Goal: Task Accomplishment & Management: Complete application form

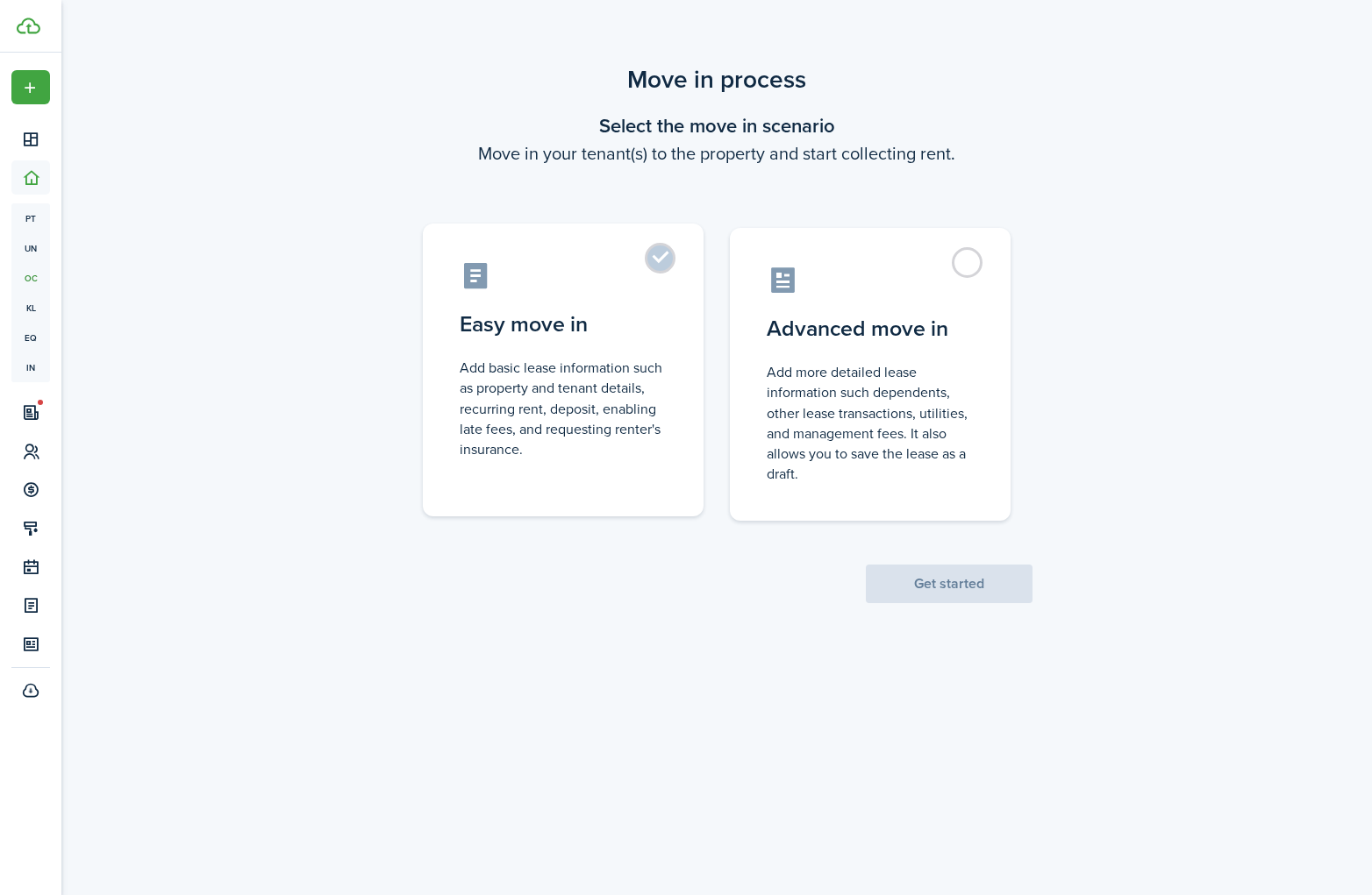
click at [663, 273] on label "Easy move in Add basic lease information such as property and tenant details, r…" at bounding box center [563, 370] width 281 height 293
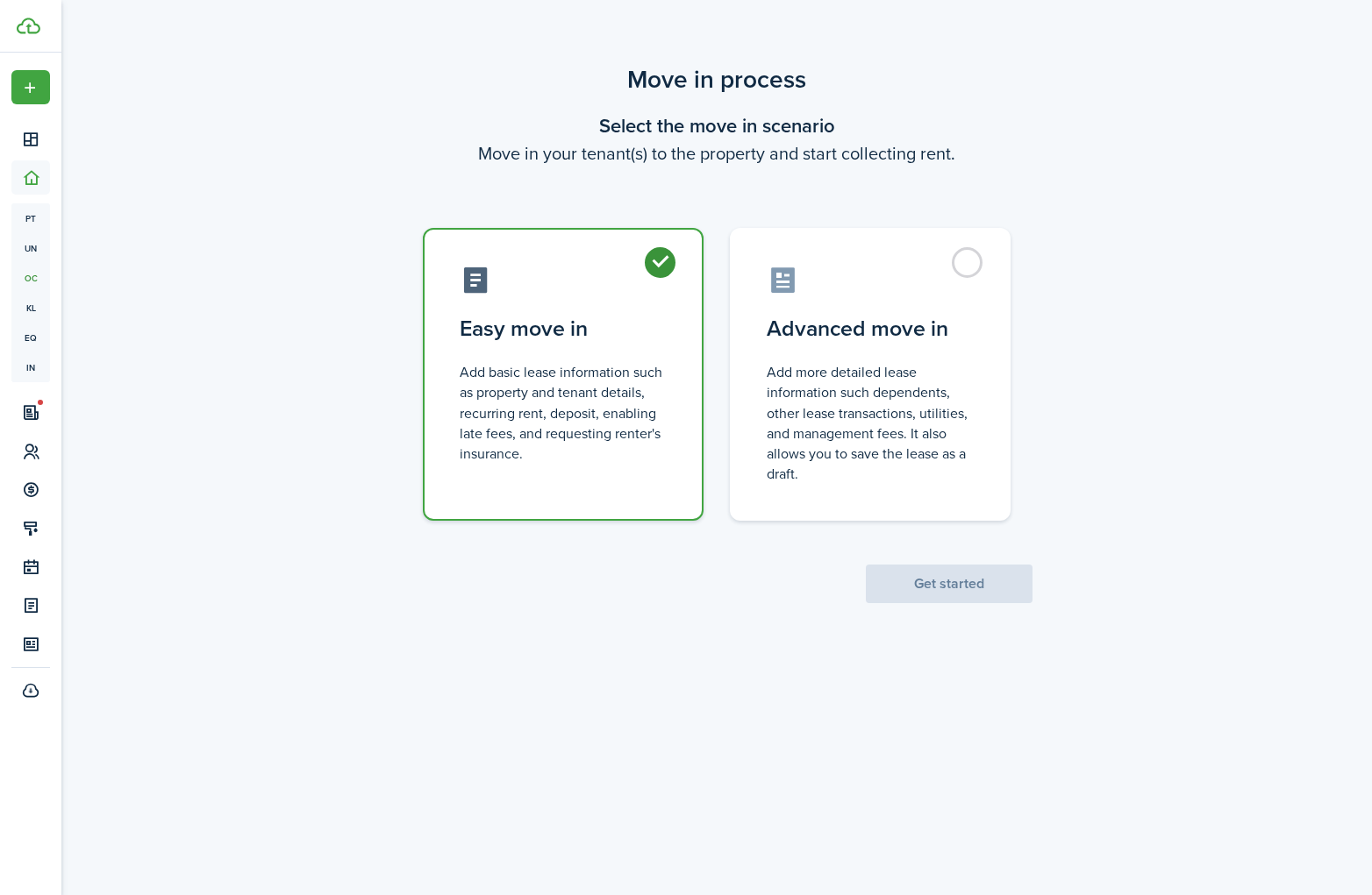
radio input "true"
click at [928, 595] on button "Get started" at bounding box center [949, 584] width 167 height 39
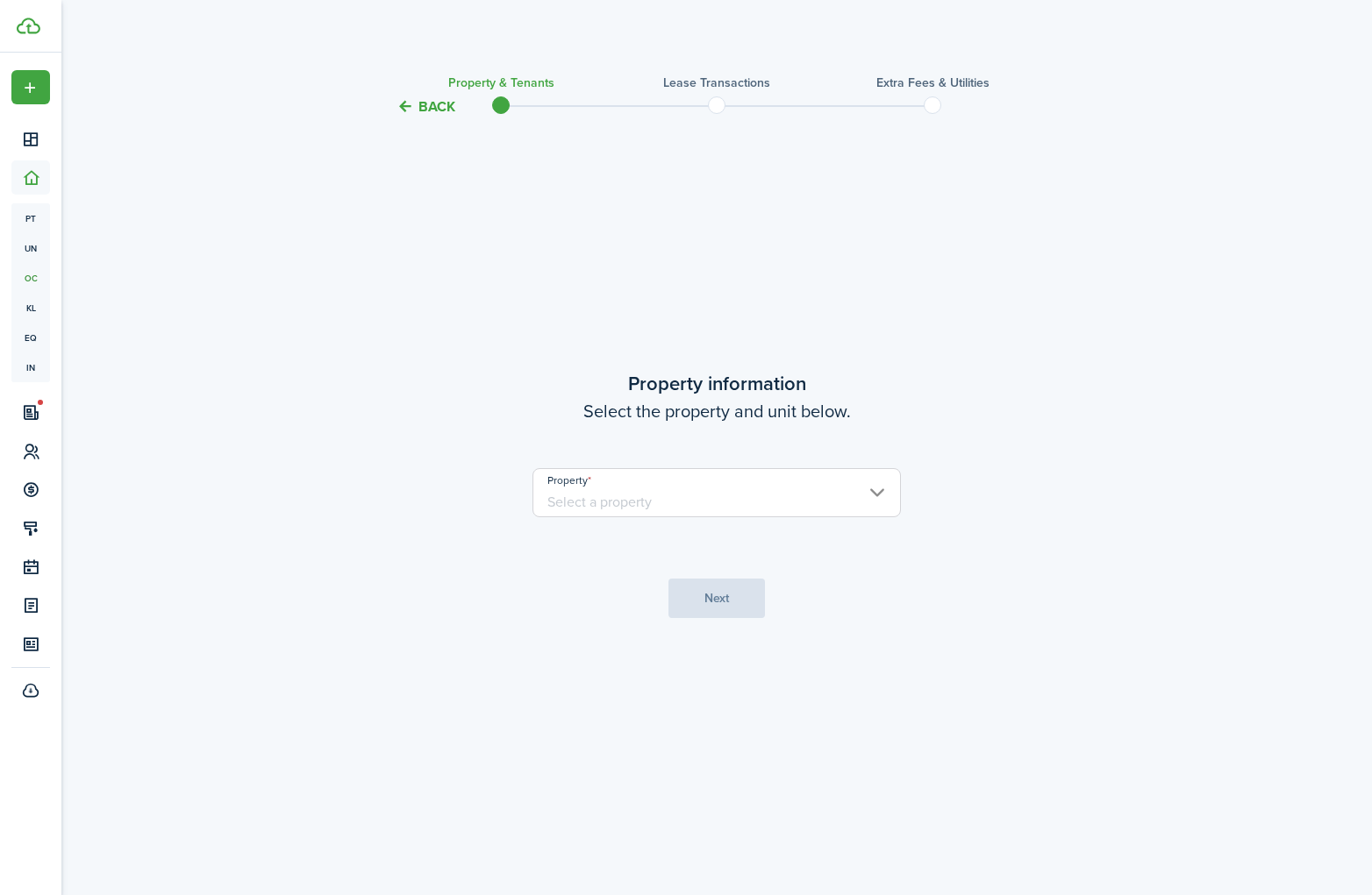
click at [764, 483] on input "Property" at bounding box center [716, 493] width 369 height 49
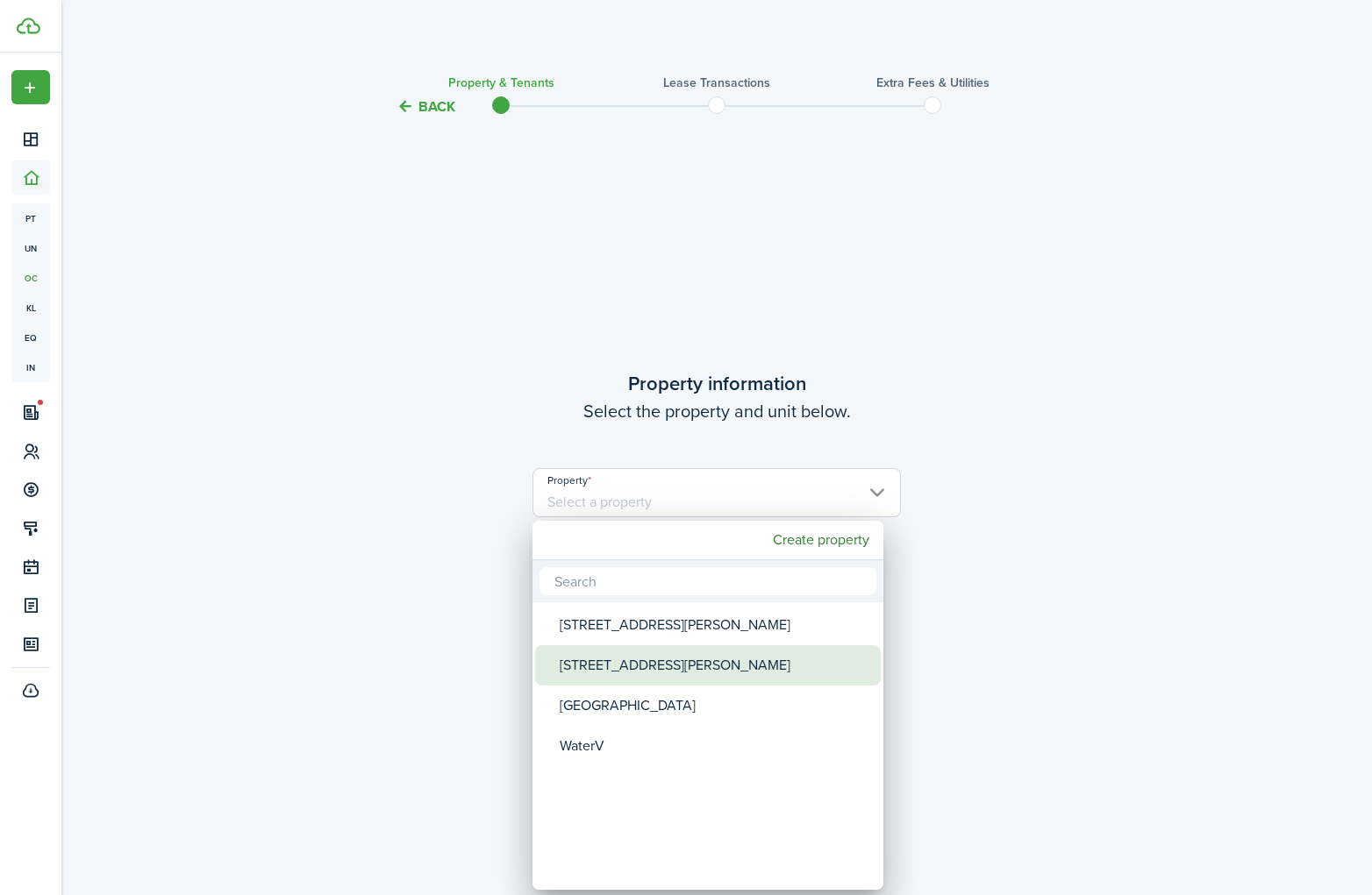
click at [694, 656] on div "[STREET_ADDRESS][PERSON_NAME]" at bounding box center [714, 665] width 310 height 41
type input "[STREET_ADDRESS][PERSON_NAME]"
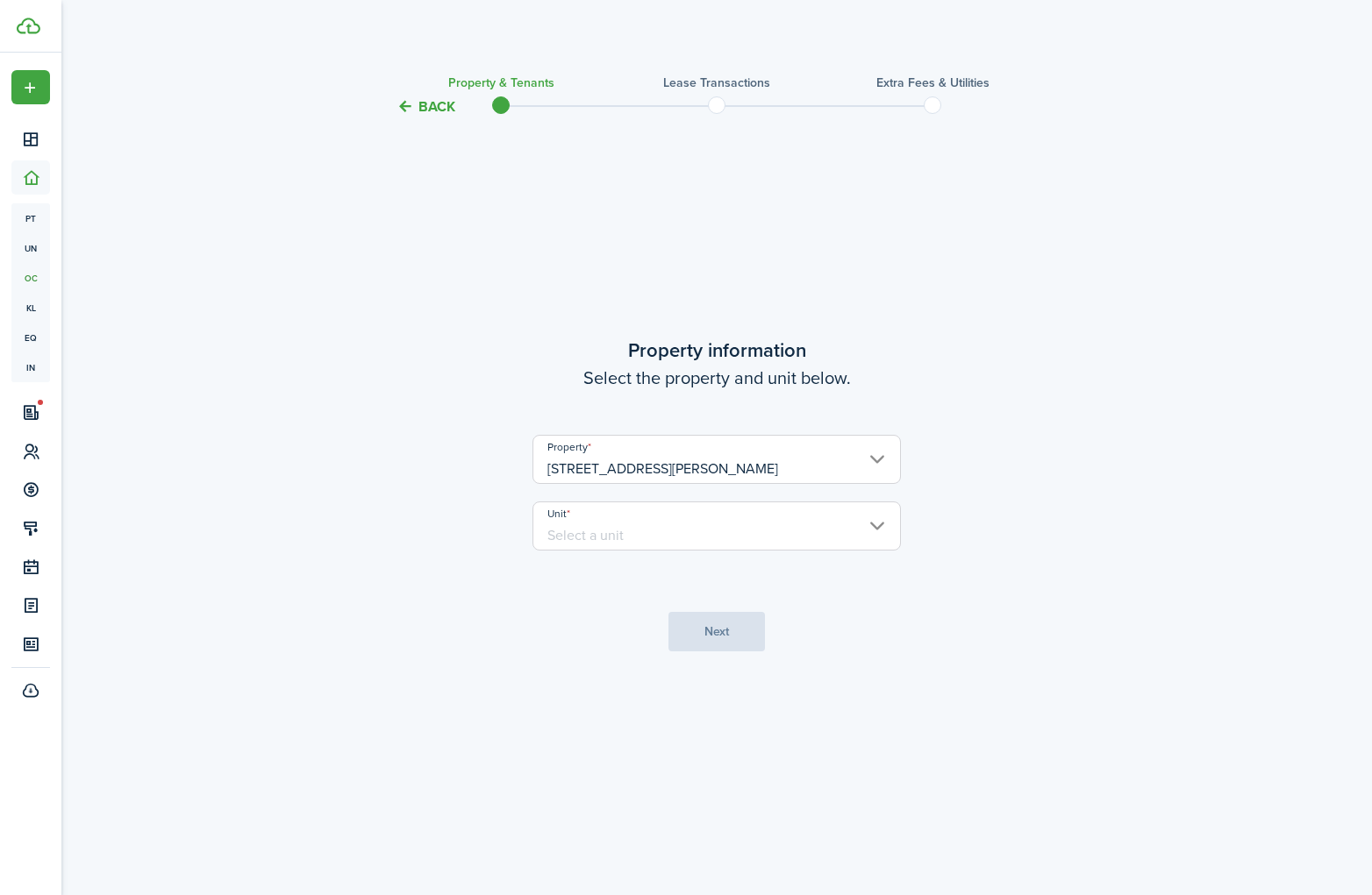
click at [757, 528] on input "Unit" at bounding box center [716, 526] width 369 height 49
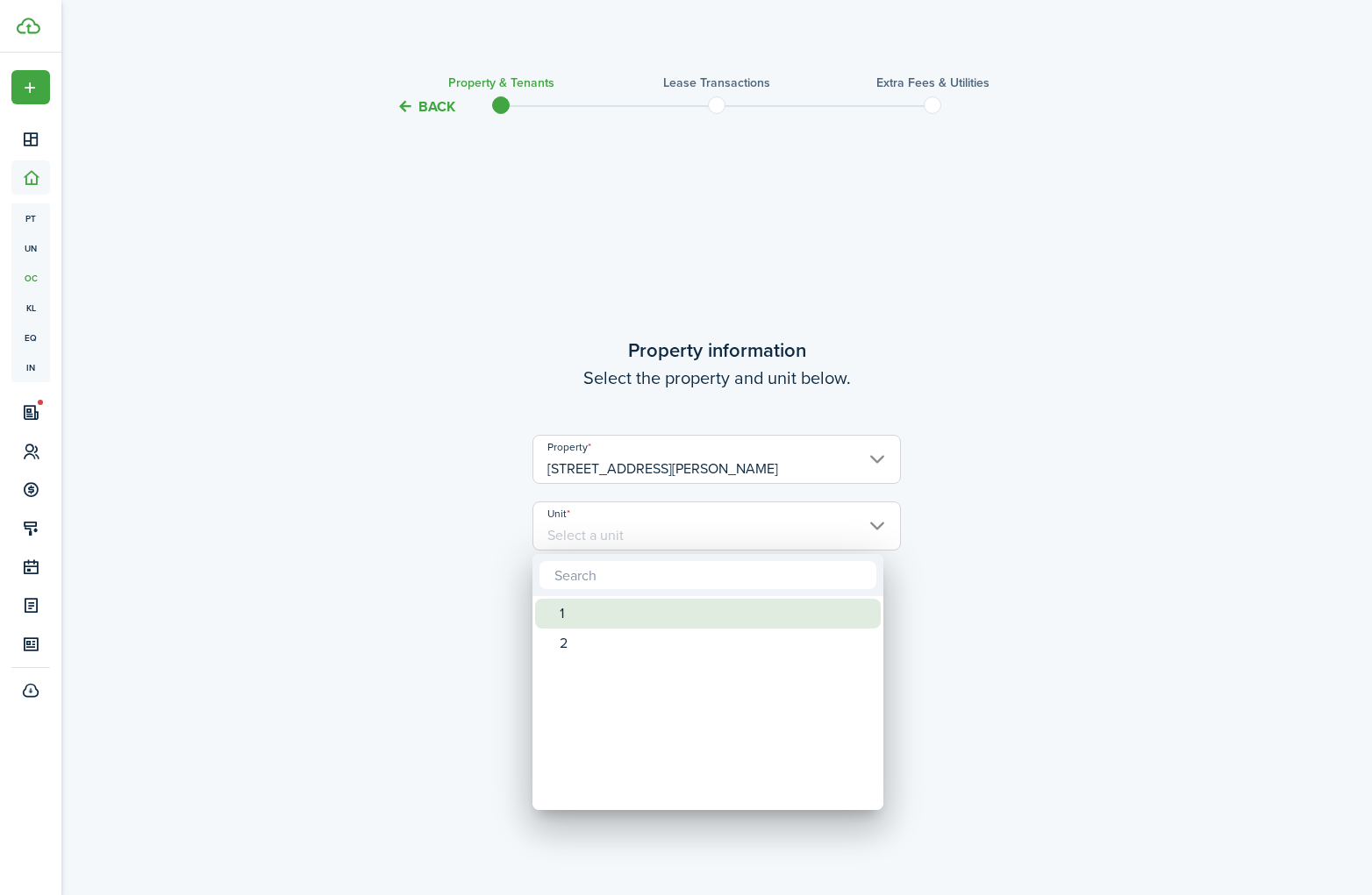
click at [689, 622] on div "1" at bounding box center [714, 614] width 310 height 30
type input "1"
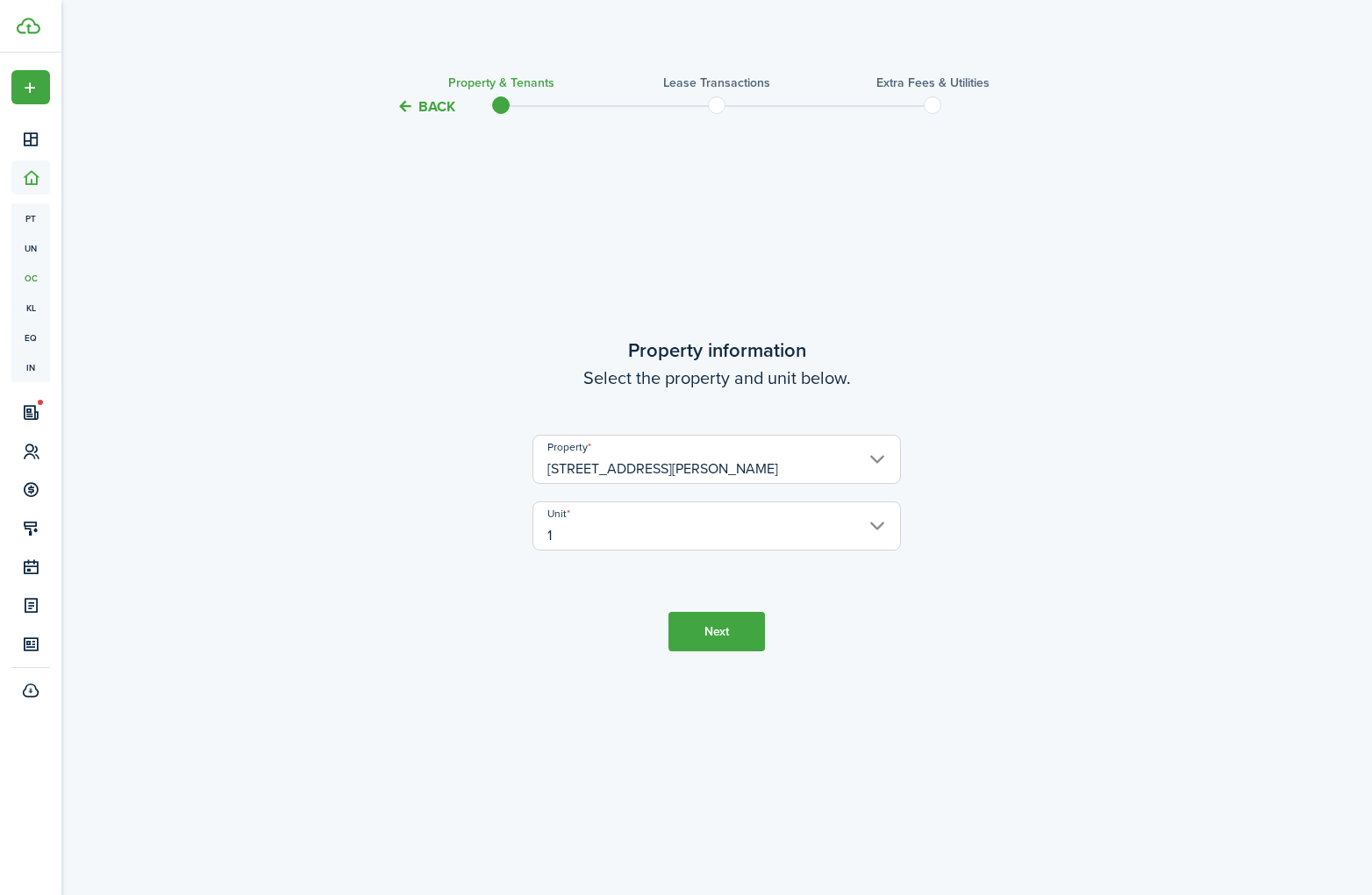
click at [720, 632] on button "Next" at bounding box center [717, 632] width 96 height 40
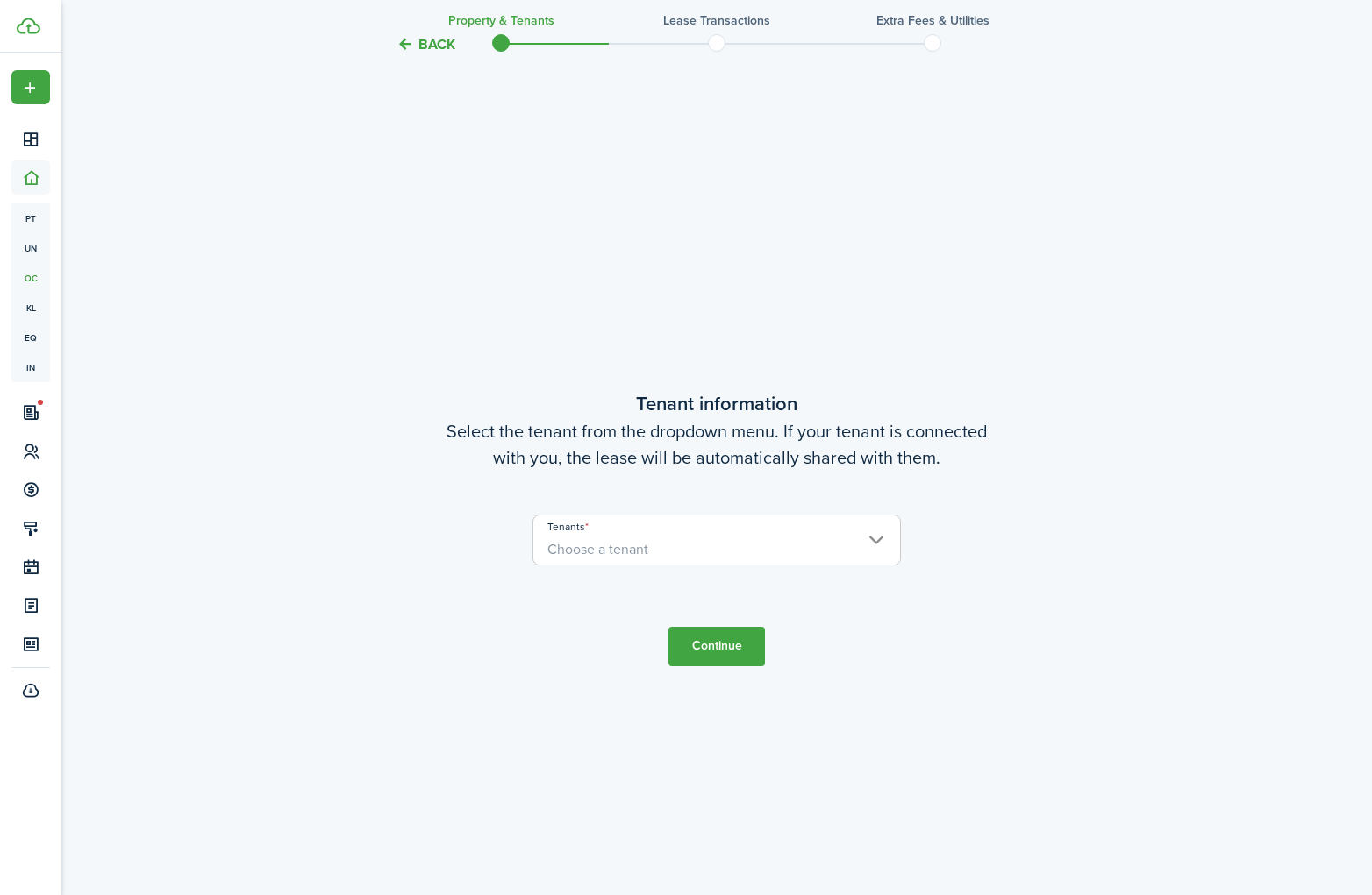
scroll to position [778, 0]
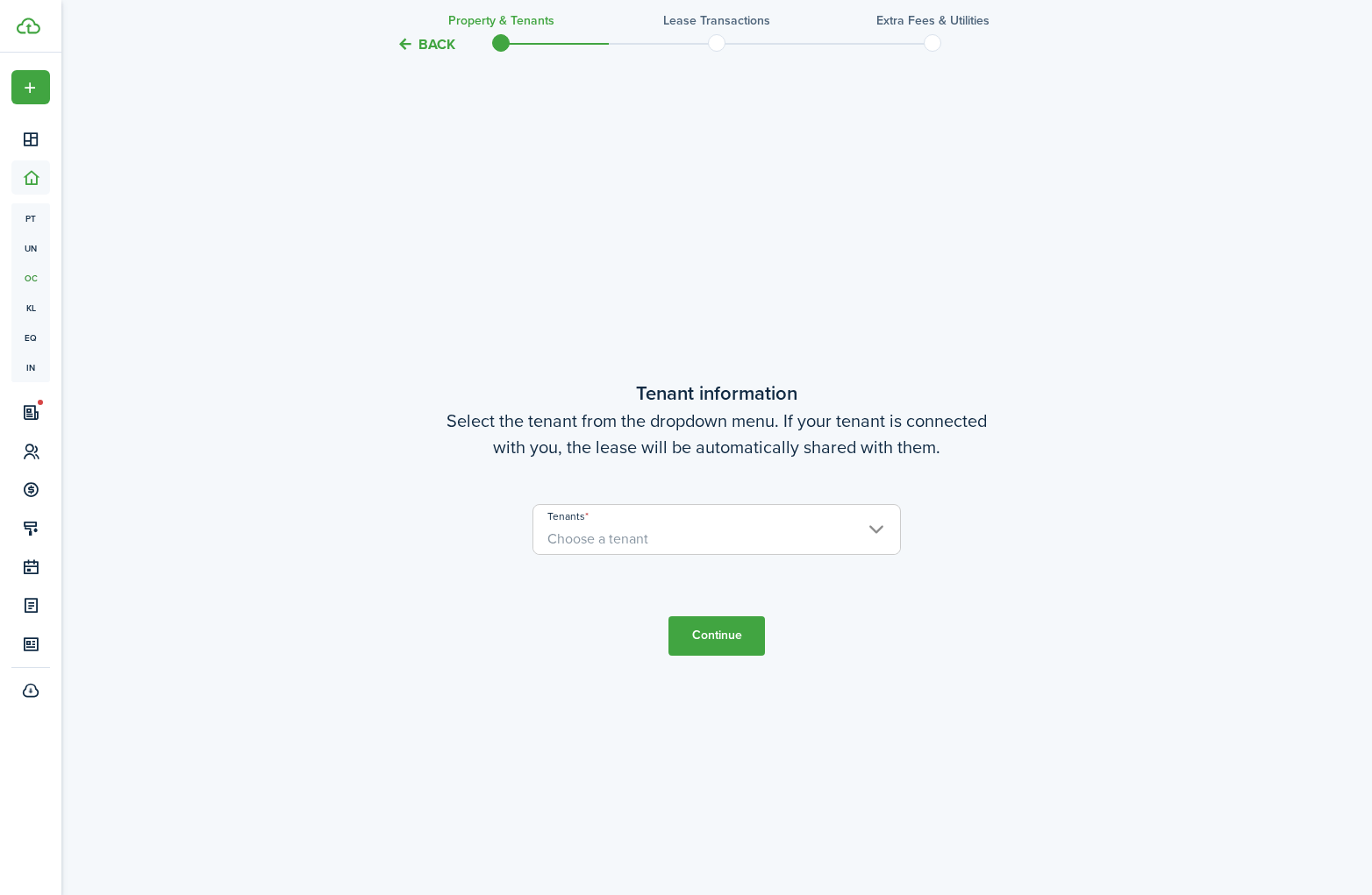
click at [717, 544] on span "Choose a tenant" at bounding box center [716, 539] width 367 height 30
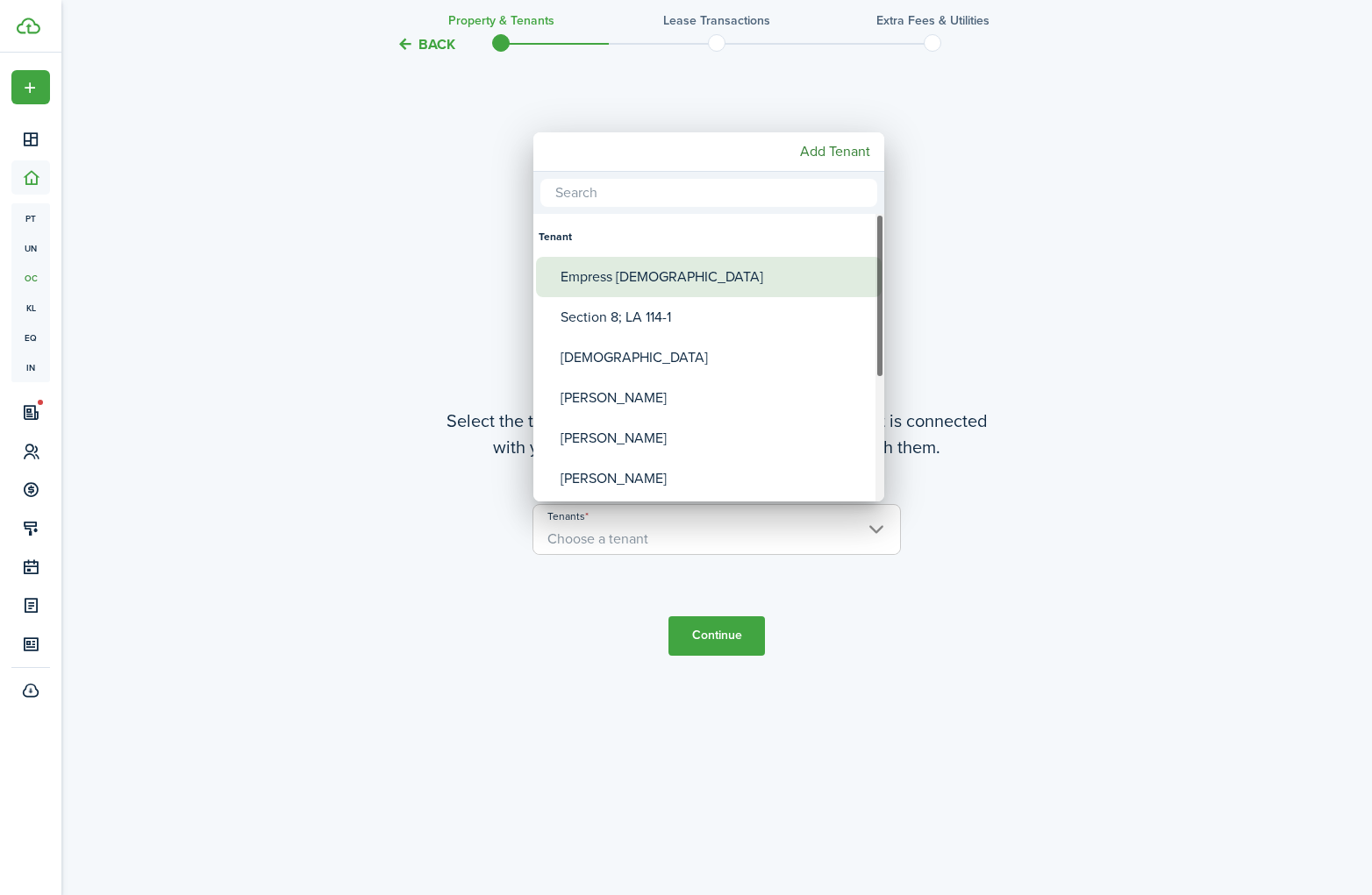
click at [721, 284] on div "Empress [DEMOGRAPHIC_DATA]" at bounding box center [715, 276] width 310 height 41
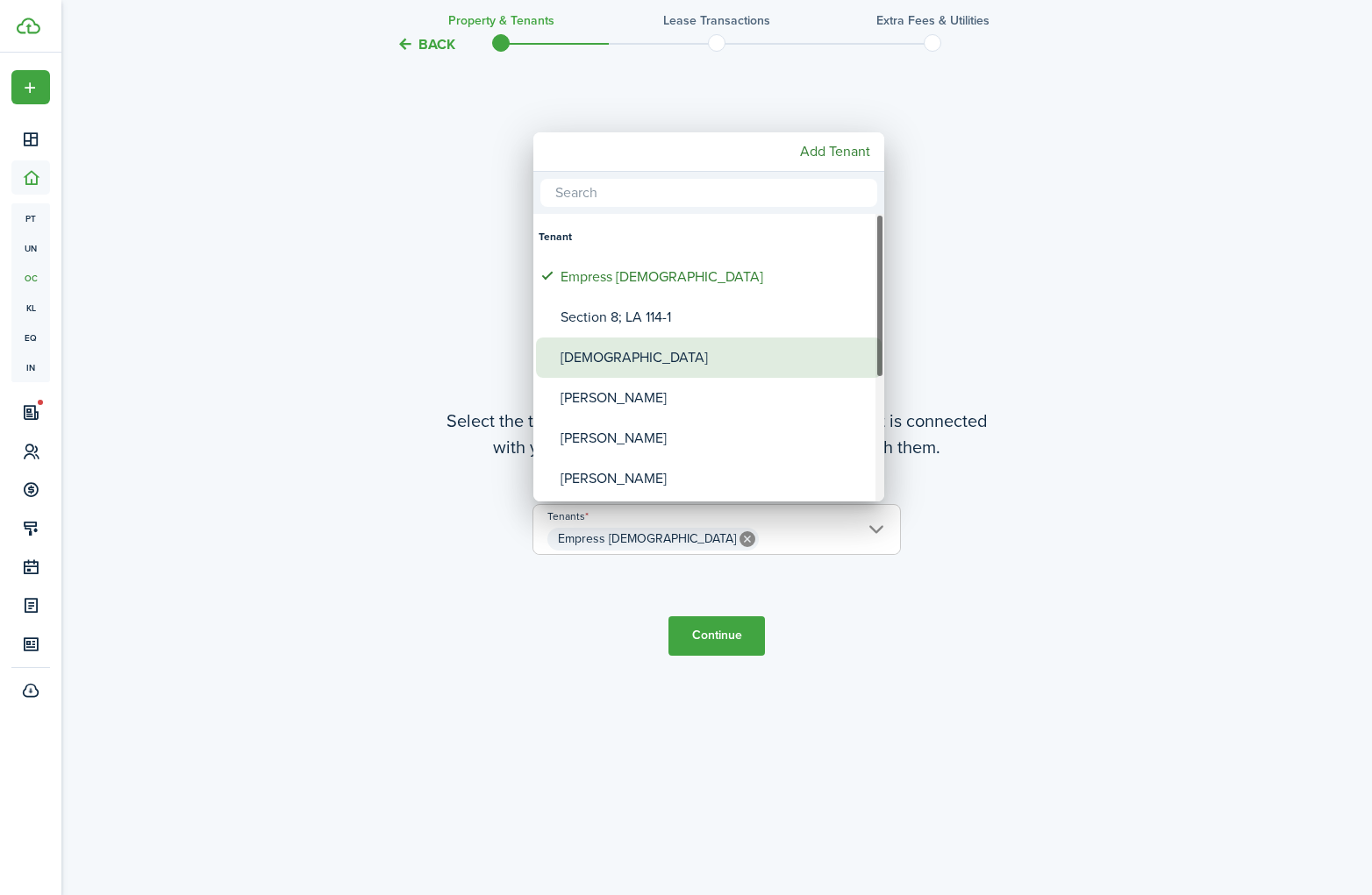
click at [712, 365] on div "[DEMOGRAPHIC_DATA]" at bounding box center [715, 357] width 310 height 41
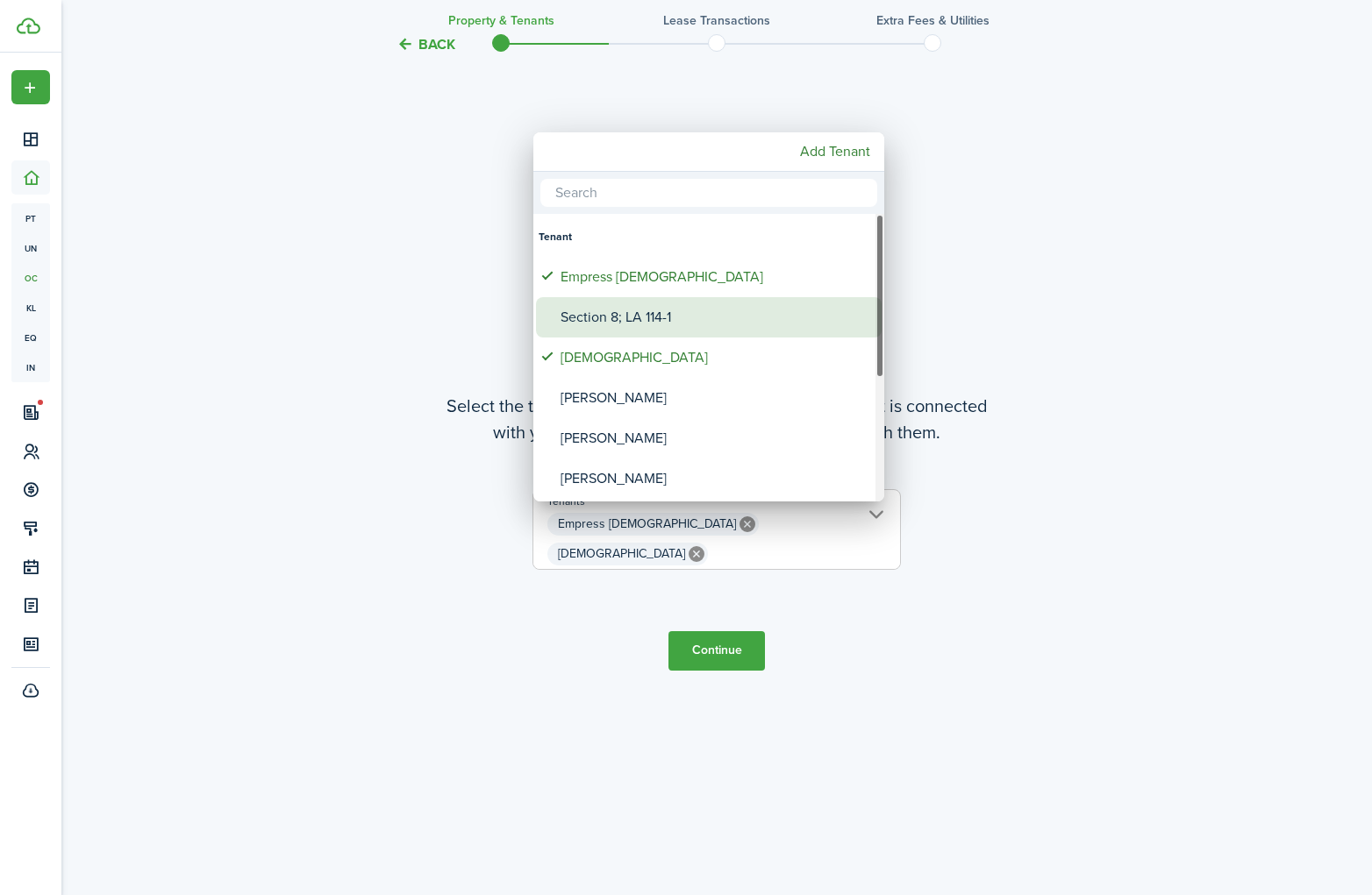
click at [731, 323] on div "Section 8; LA 114-1" at bounding box center [715, 317] width 310 height 41
type input "Empress [DEMOGRAPHIC_DATA], [DEMOGRAPHIC_DATA], Section 8; LA 114-1"
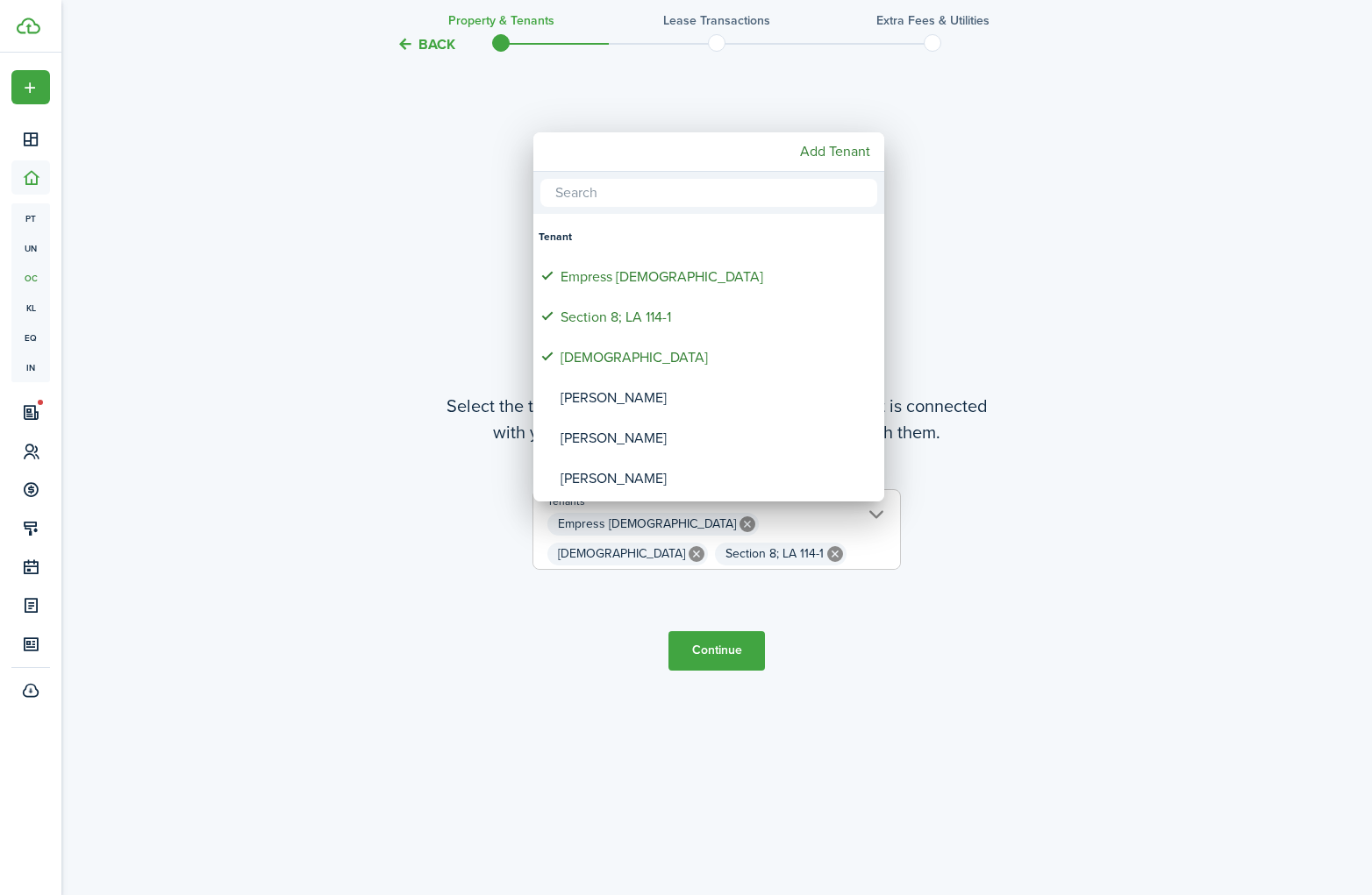
click at [719, 665] on div at bounding box center [686, 447] width 1653 height 1176
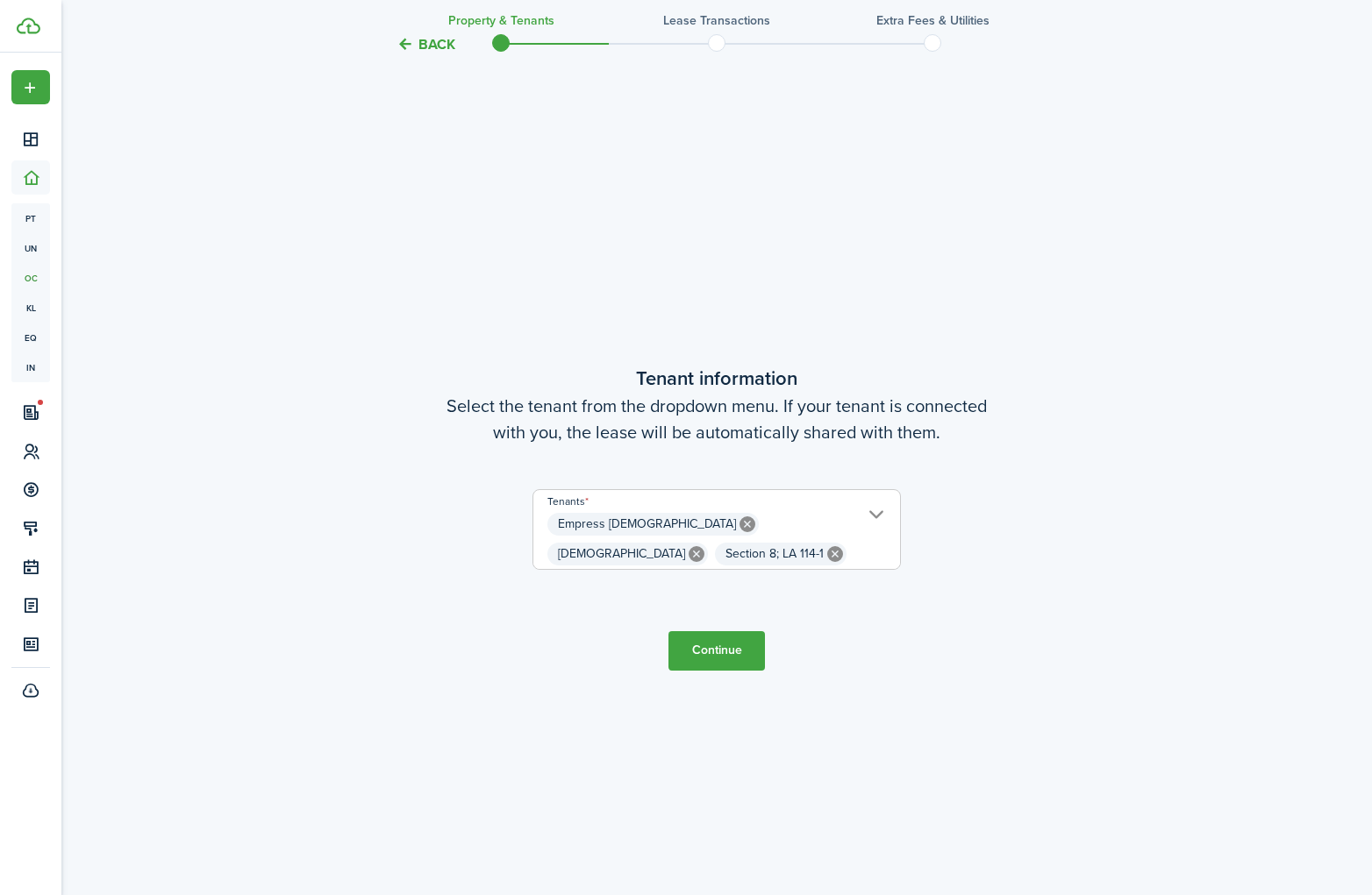
click at [728, 657] on button "Continue" at bounding box center [717, 652] width 96 height 40
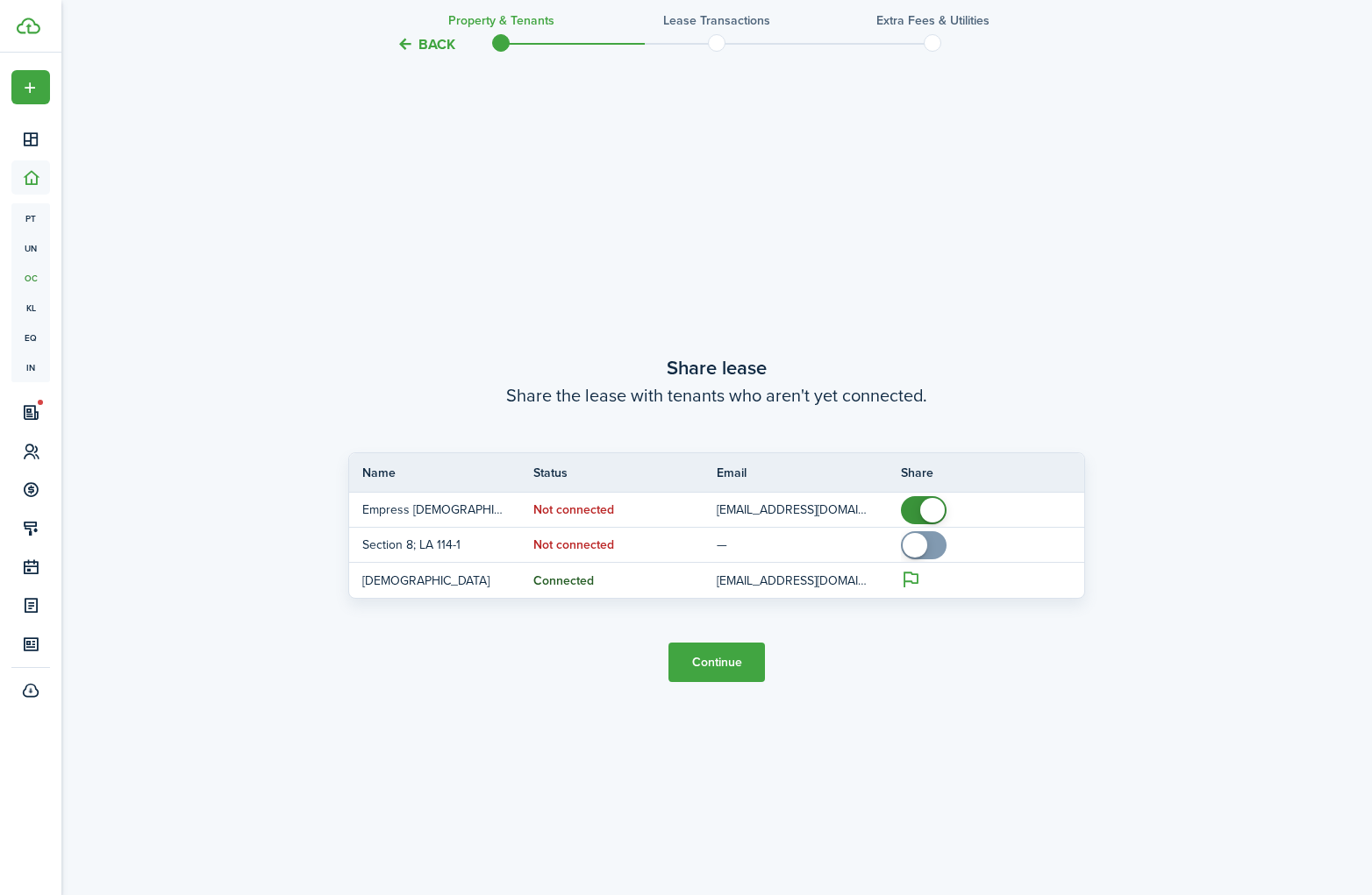
scroll to position [1673, 0]
click at [717, 670] on button "Continue" at bounding box center [717, 662] width 96 height 40
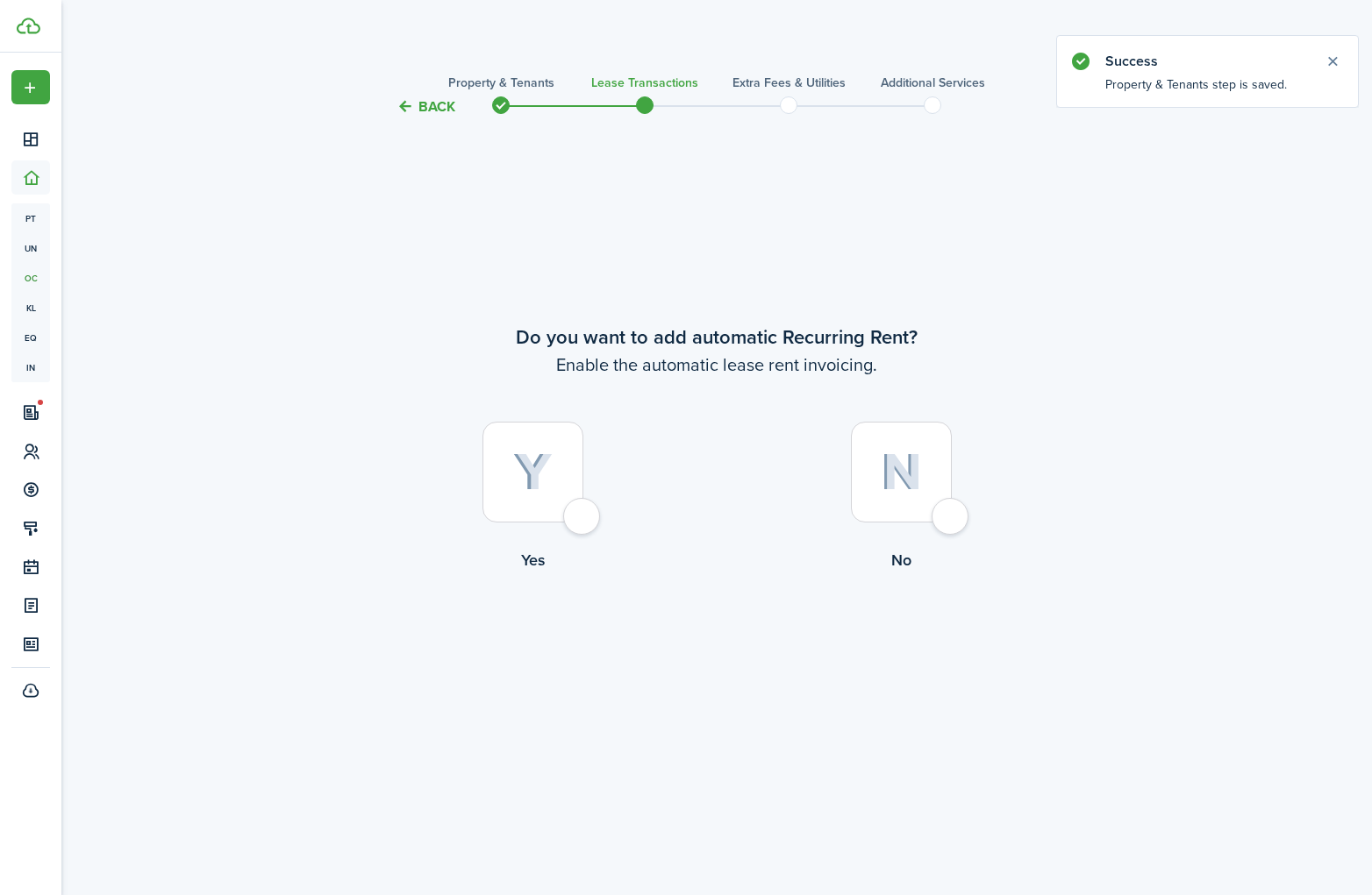
click at [580, 518] on div at bounding box center [532, 472] width 101 height 101
radio input "true"
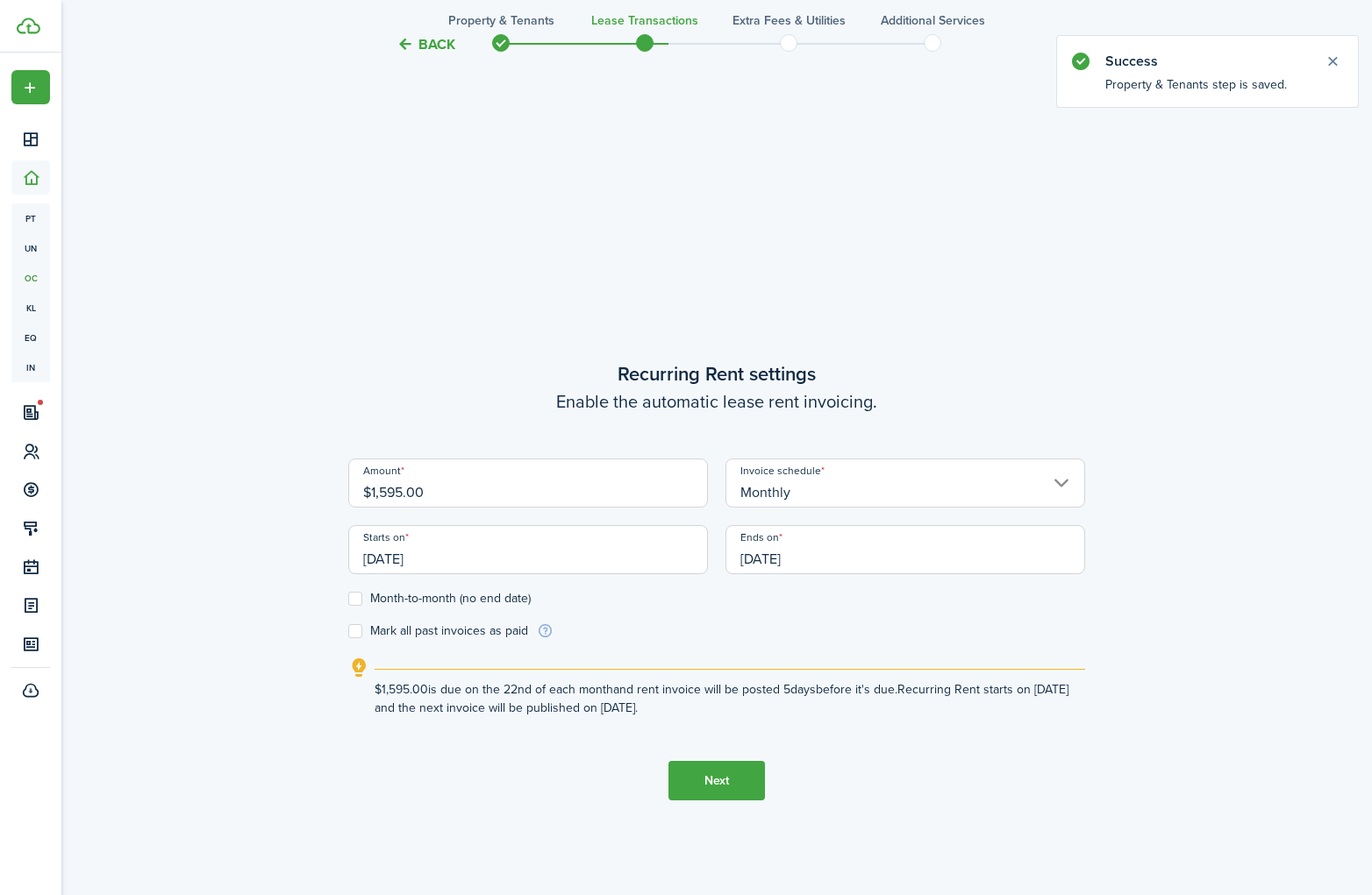
scroll to position [778, 0]
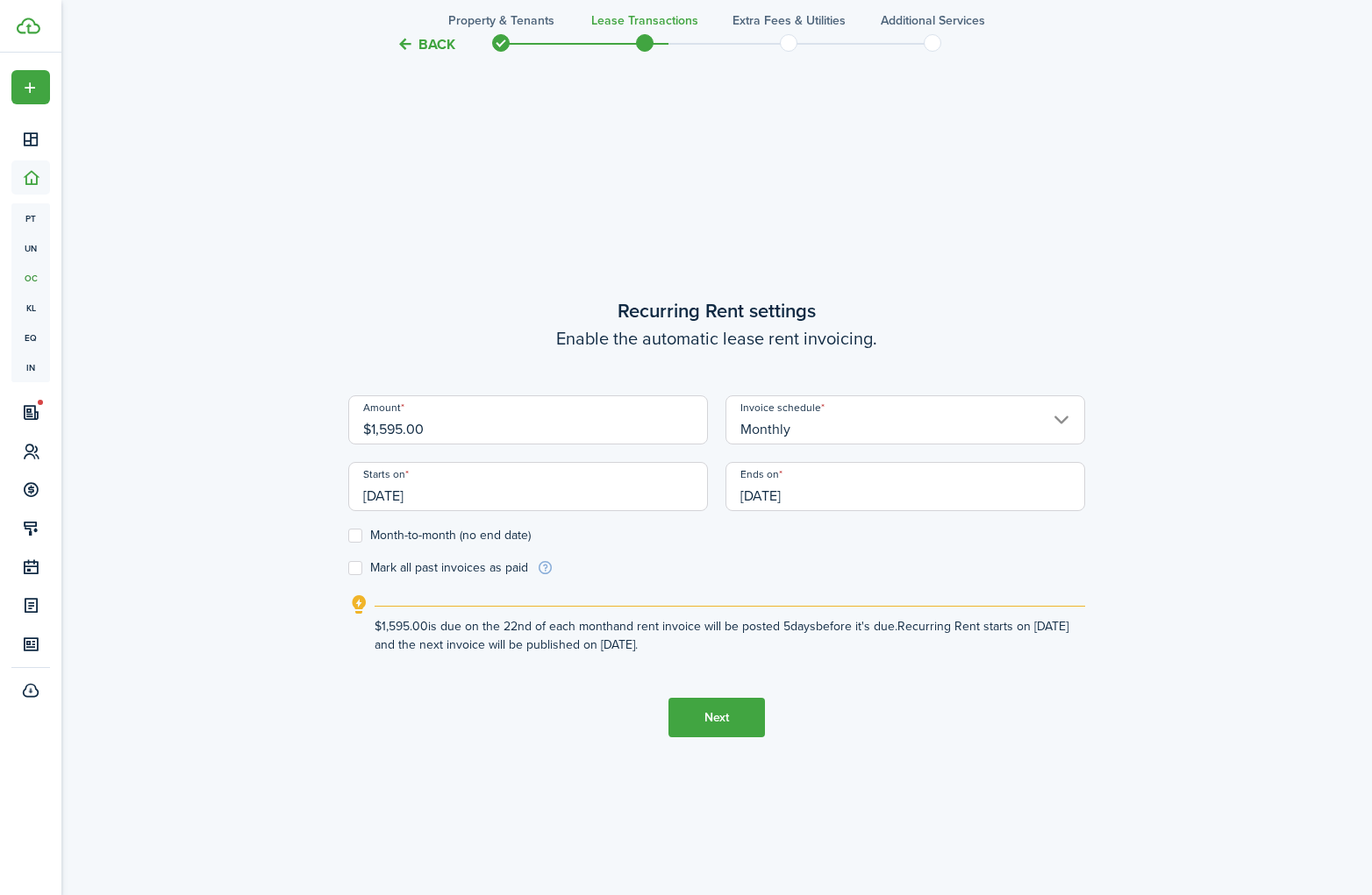
click at [576, 428] on input "$1,595.00" at bounding box center [527, 420] width 360 height 49
click at [558, 429] on input "$1,595.00" at bounding box center [527, 420] width 360 height 49
type input "$2,095.00"
click at [296, 576] on div "Back Property & Tenants Lease Transactions Extra fees & Utilities Additional Se…" at bounding box center [716, 124] width 1018 height 1682
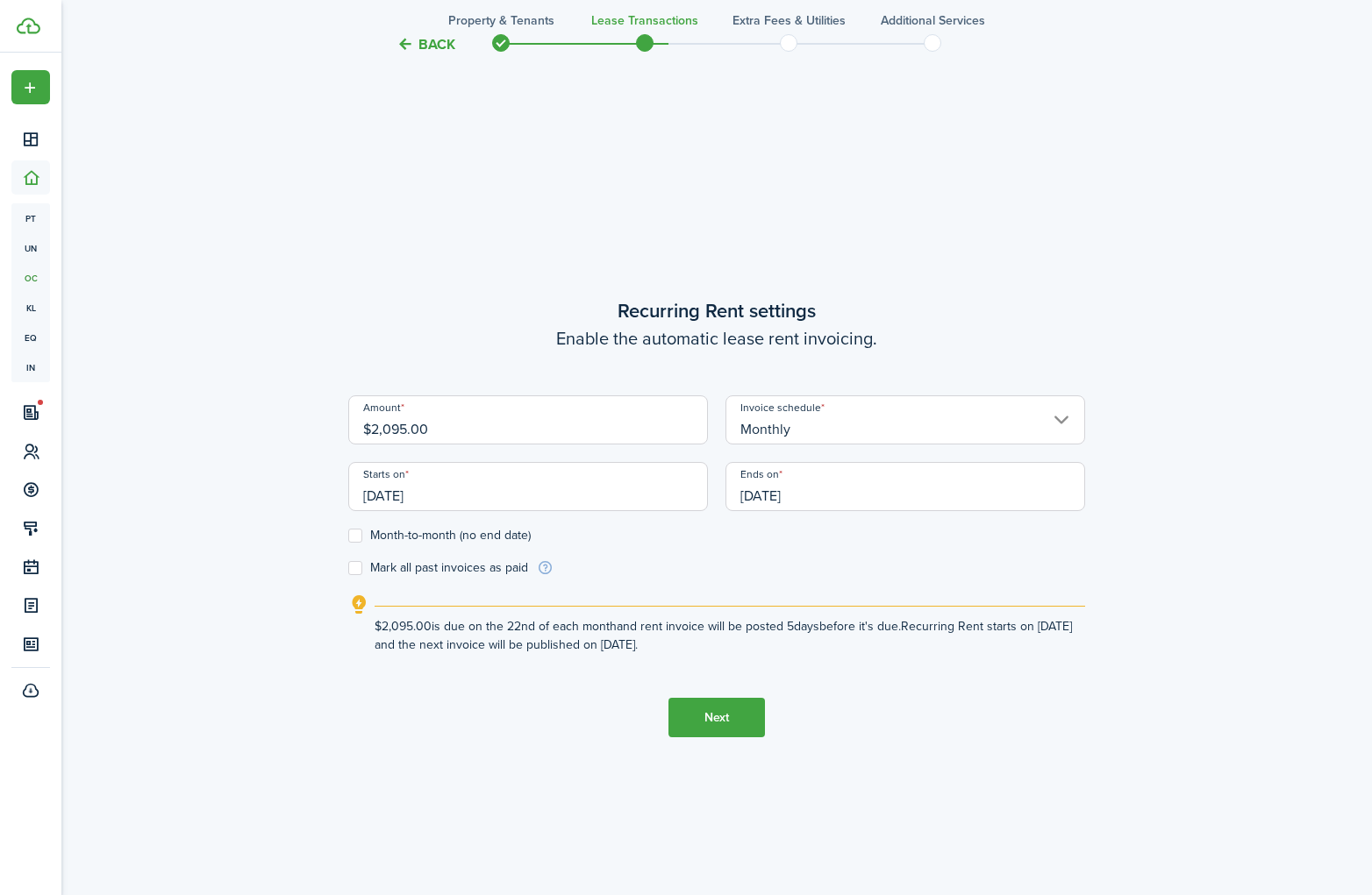
click at [469, 496] on input "[DATE]" at bounding box center [527, 487] width 360 height 49
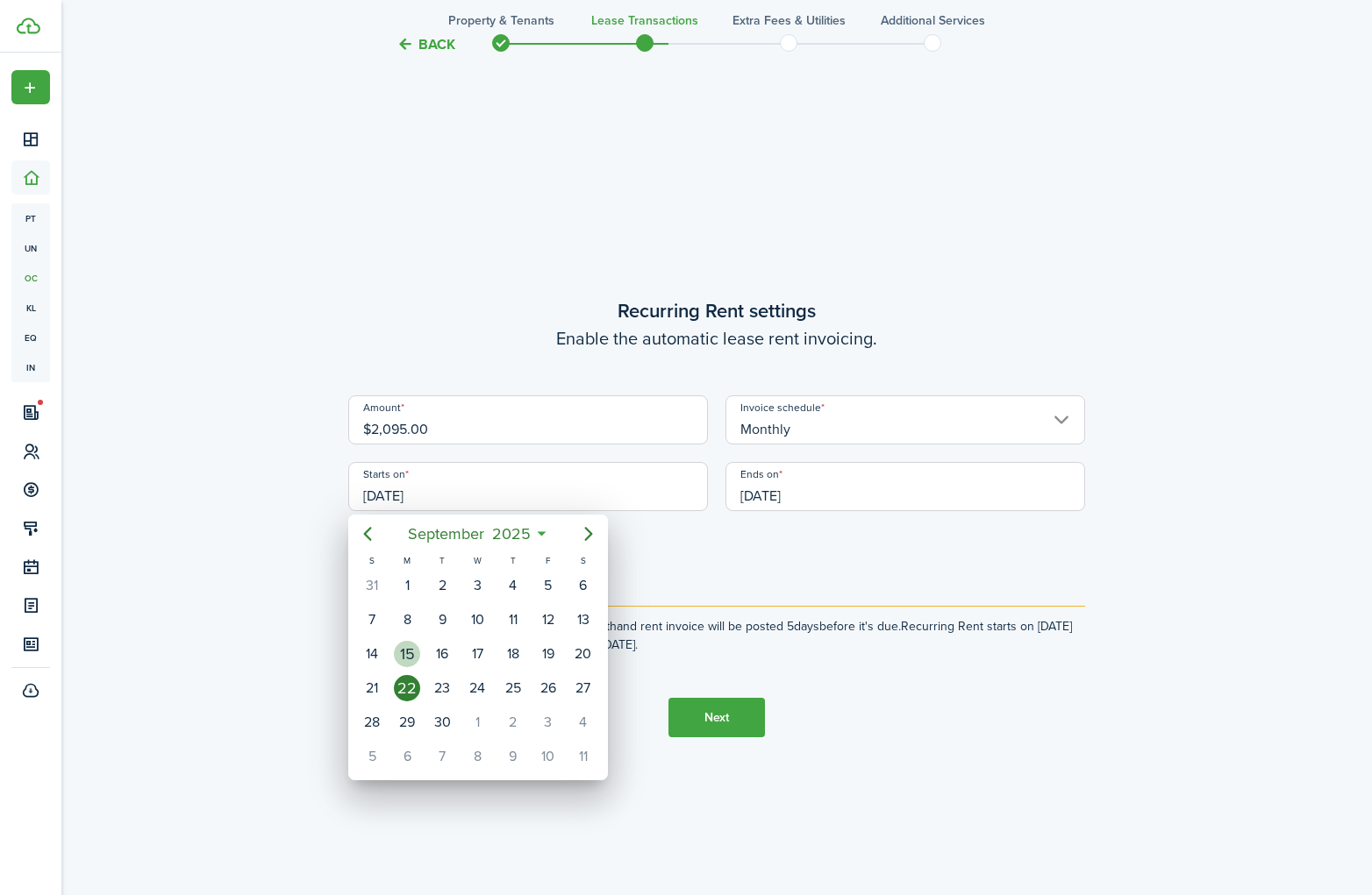
click at [410, 651] on div "15" at bounding box center [408, 655] width 26 height 26
type input "[DATE]"
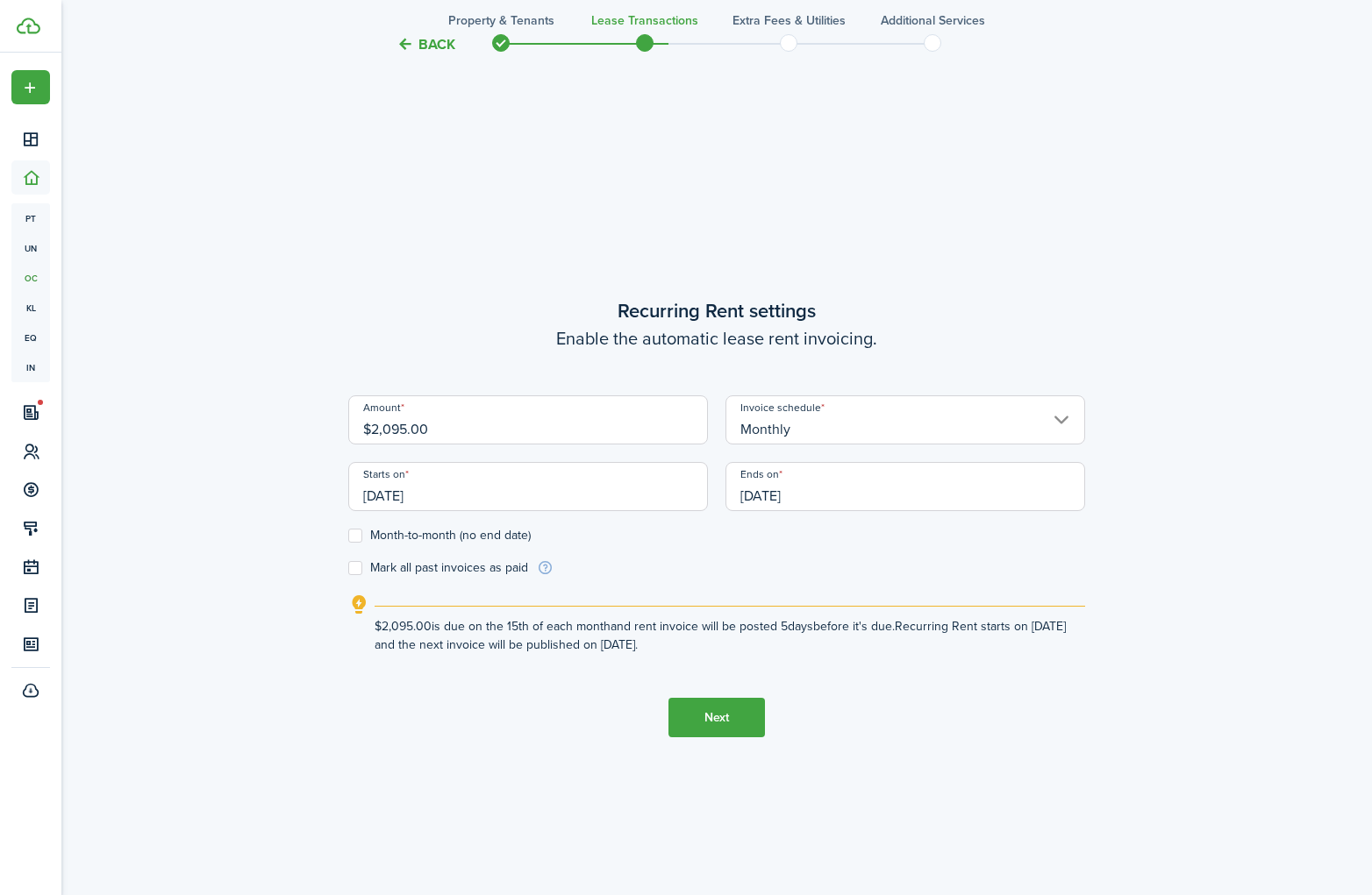
click at [828, 494] on input "[DATE]" at bounding box center [905, 487] width 360 height 49
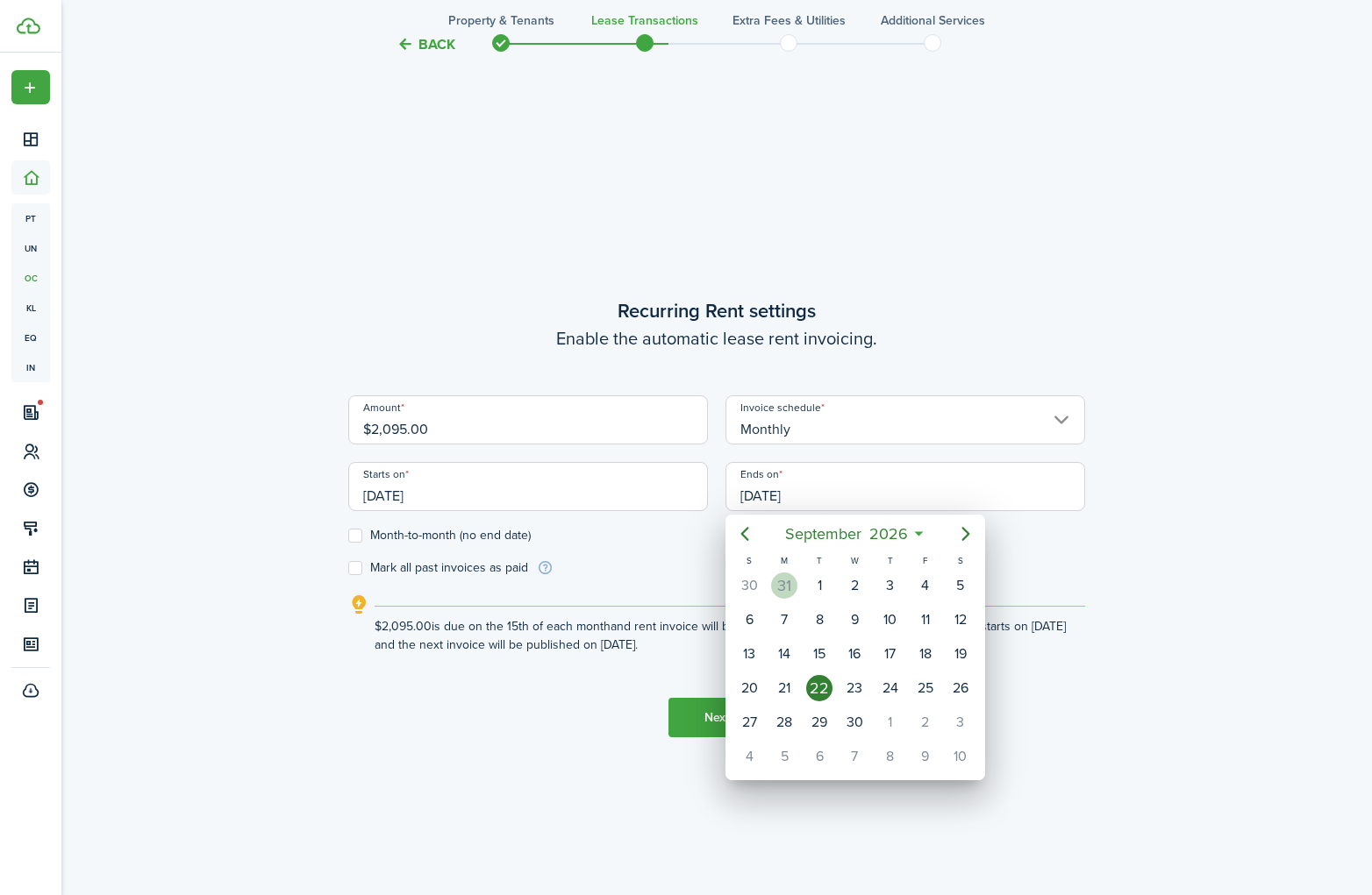
click at [789, 583] on div "31" at bounding box center [784, 586] width 26 height 26
type input "[DATE]"
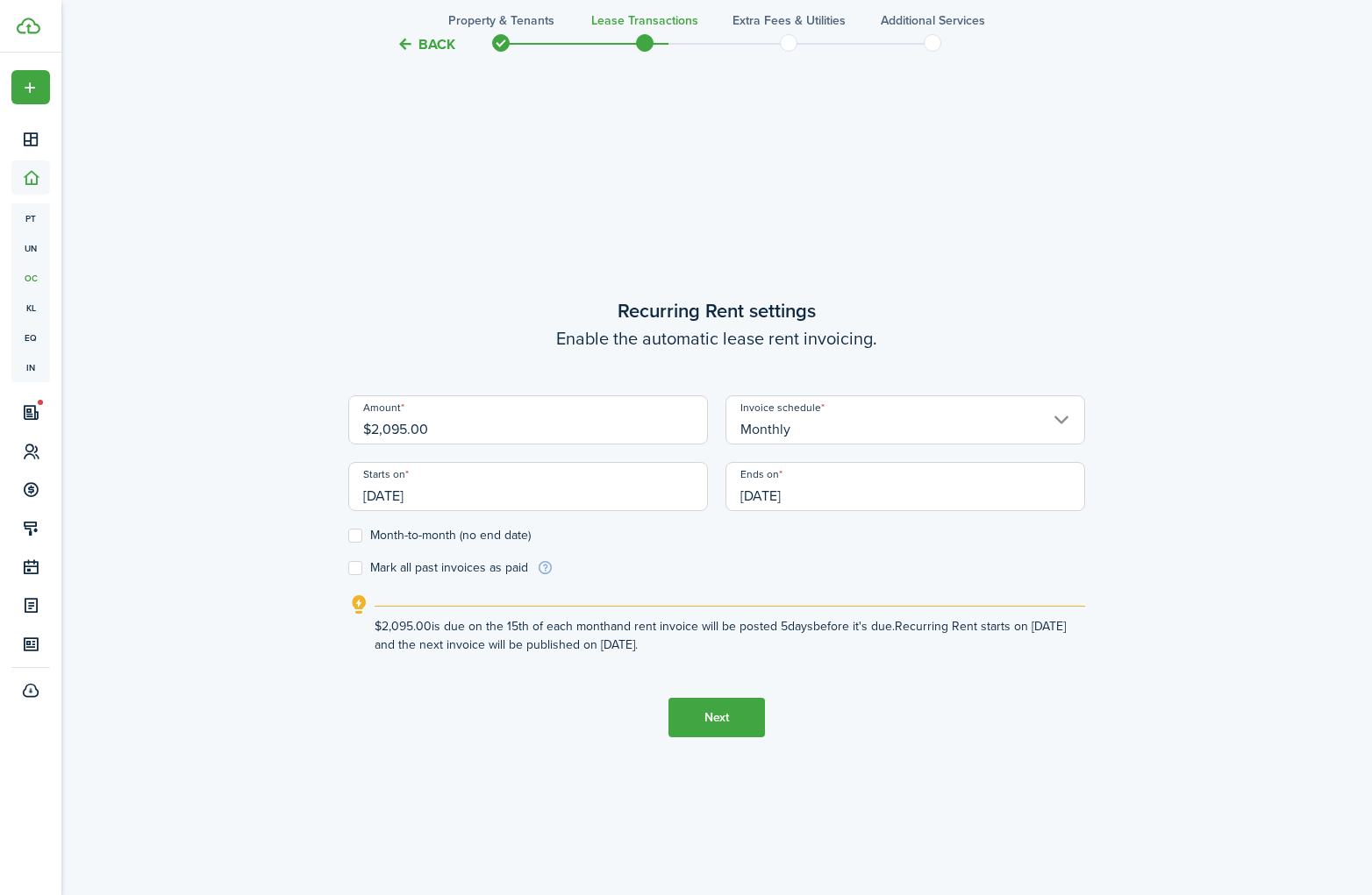
click at [358, 569] on label "Mark all past invoices as paid" at bounding box center [438, 568] width 180 height 14
click at [348, 569] on input "Mark all past invoices as paid" at bounding box center [347, 569] width 1 height 1
checkbox input "true"
click at [727, 721] on button "Next" at bounding box center [717, 718] width 96 height 40
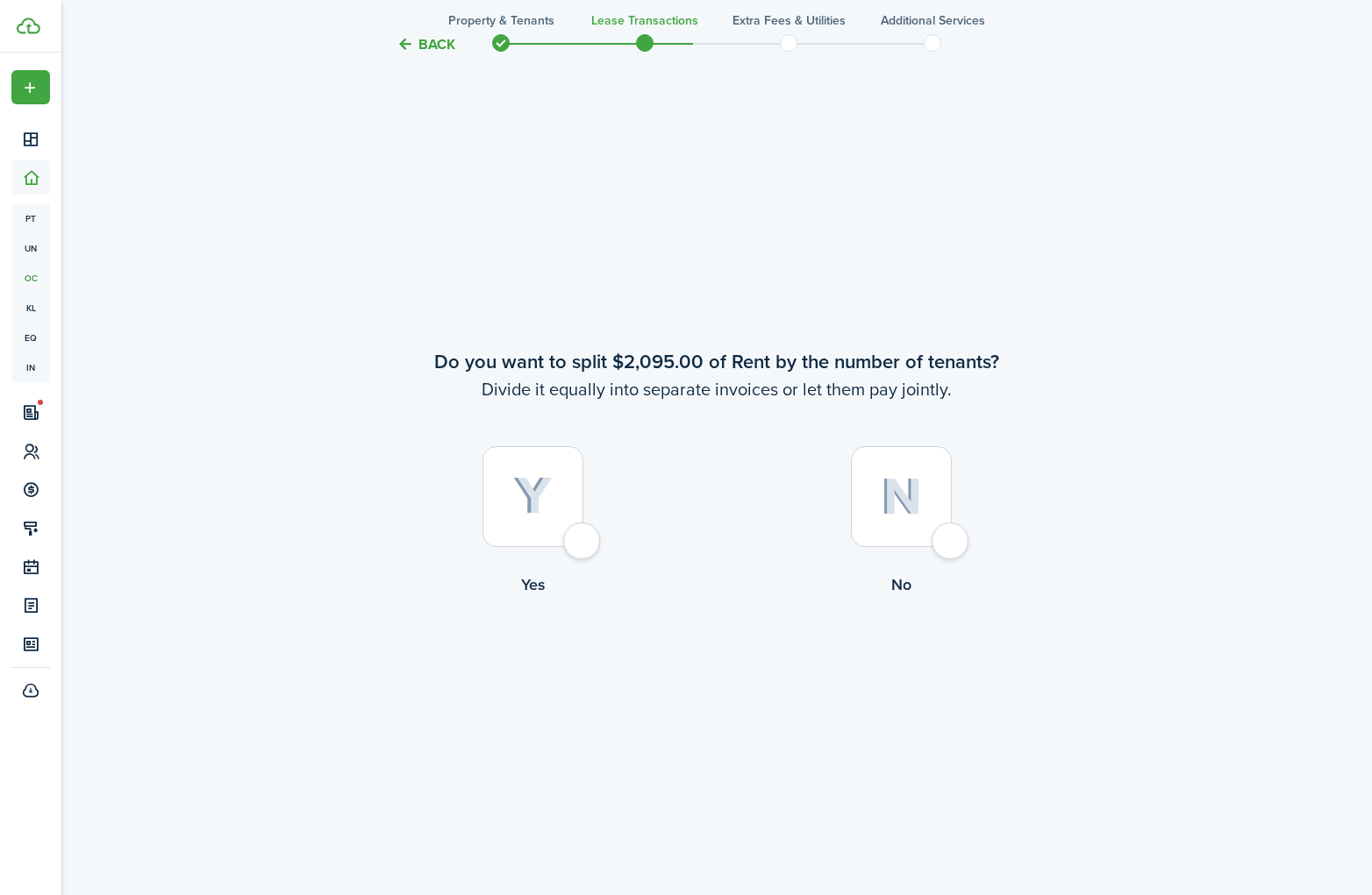
scroll to position [1673, 0]
click at [942, 544] on div at bounding box center [901, 495] width 101 height 101
radio input "true"
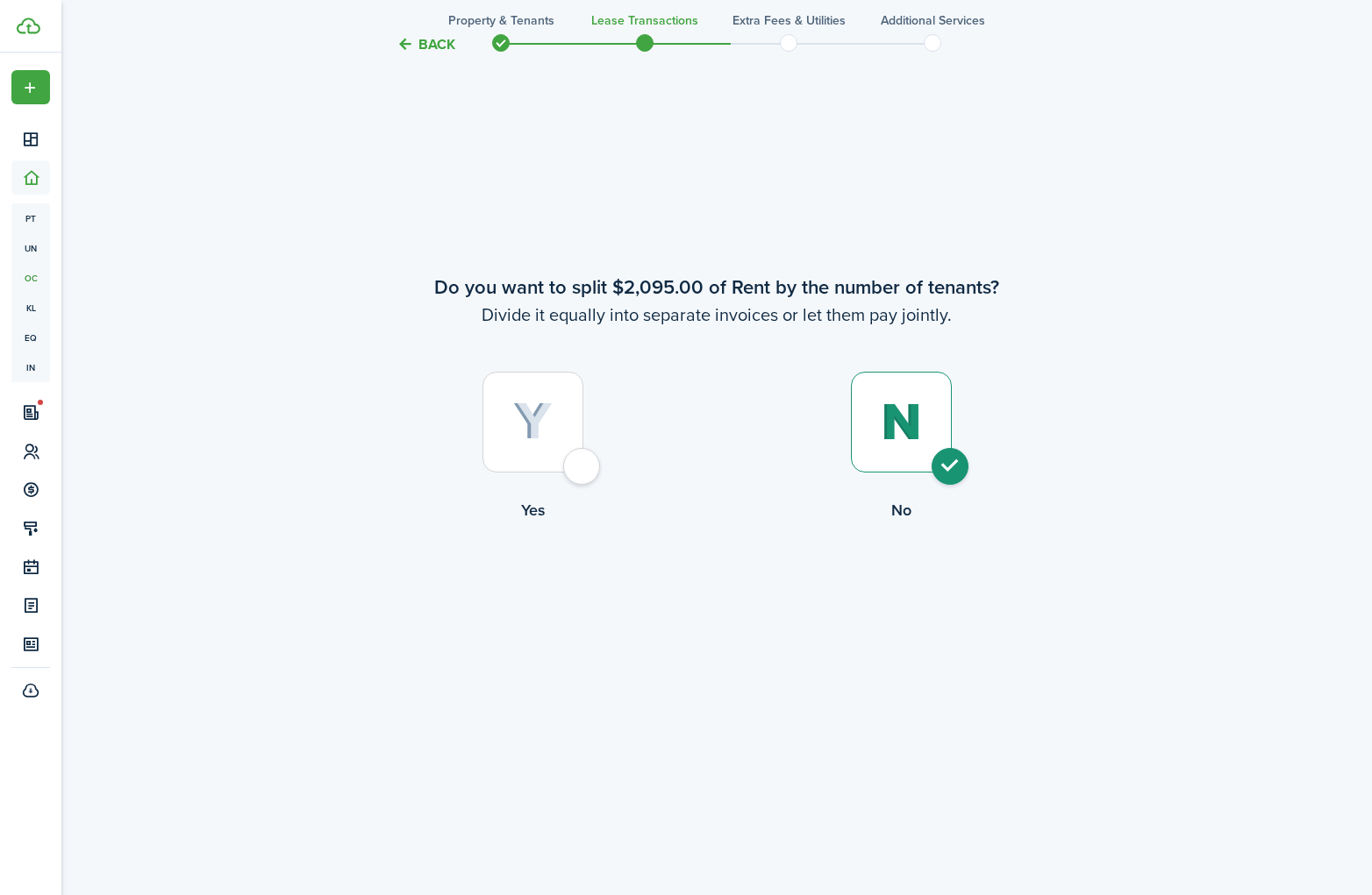
scroll to position [1735, 0]
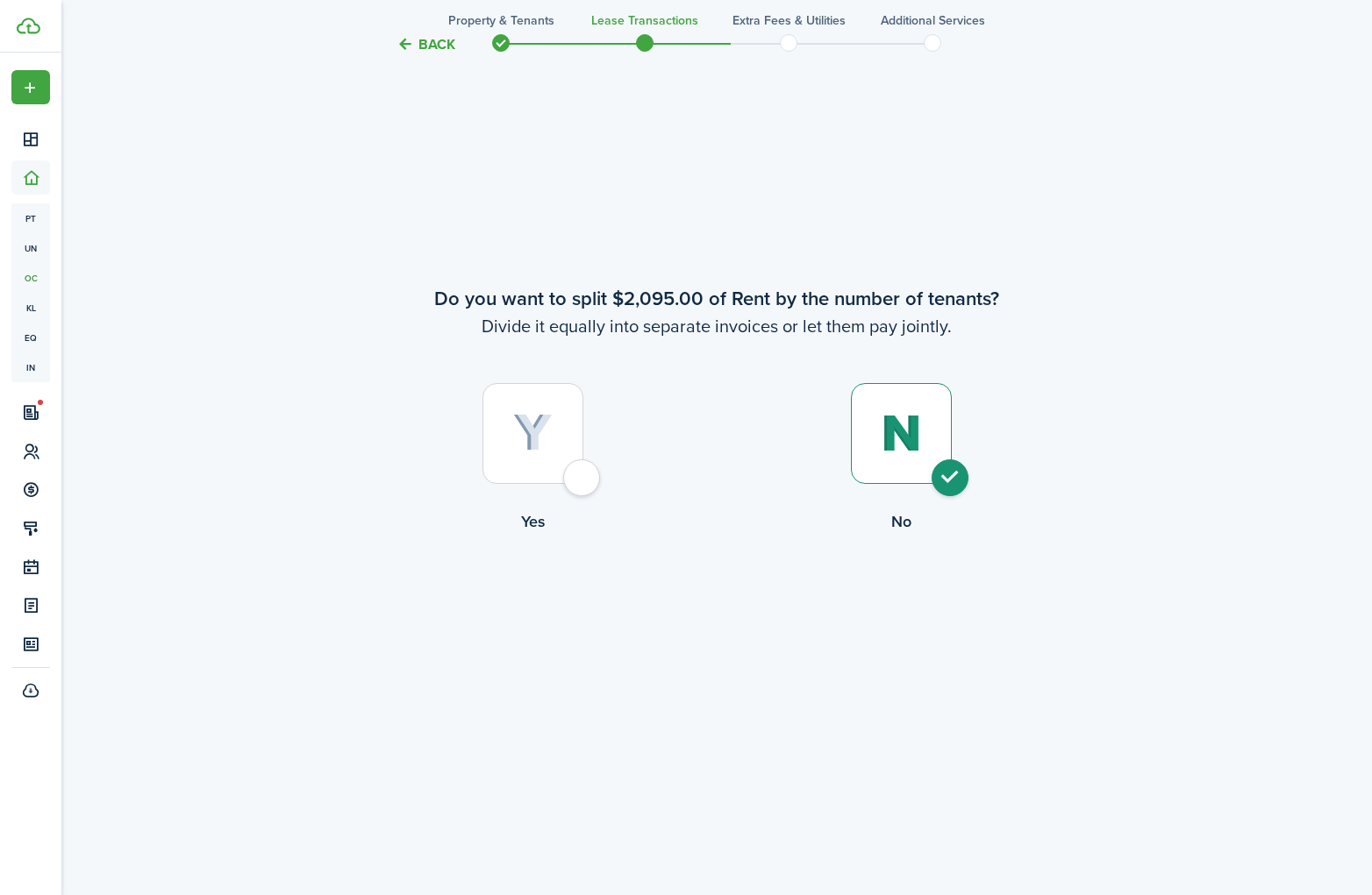
click at [583, 479] on div at bounding box center [532, 433] width 101 height 101
radio input "true"
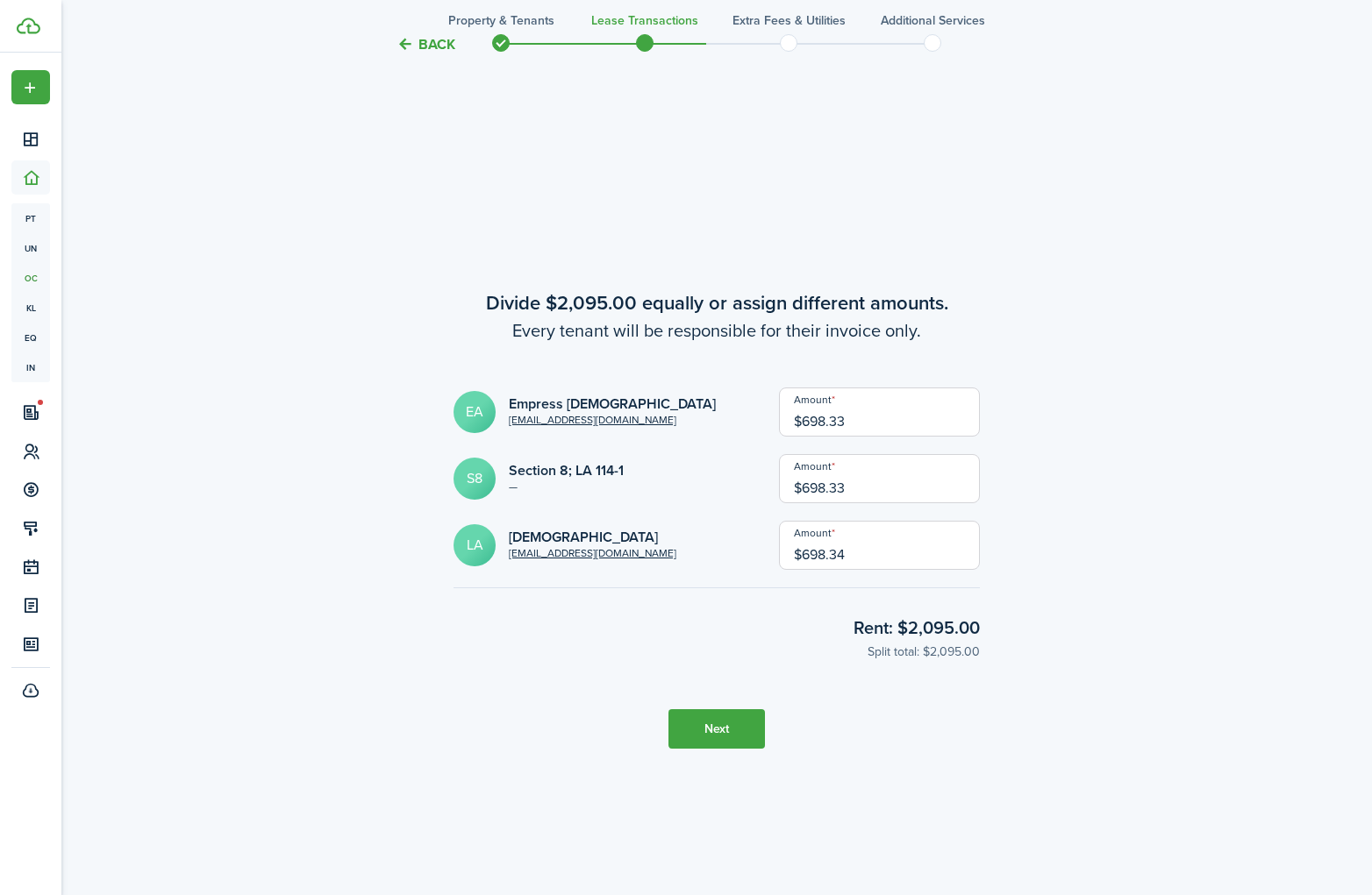
scroll to position [2569, 0]
click at [888, 487] on input "$698.33" at bounding box center [879, 477] width 201 height 49
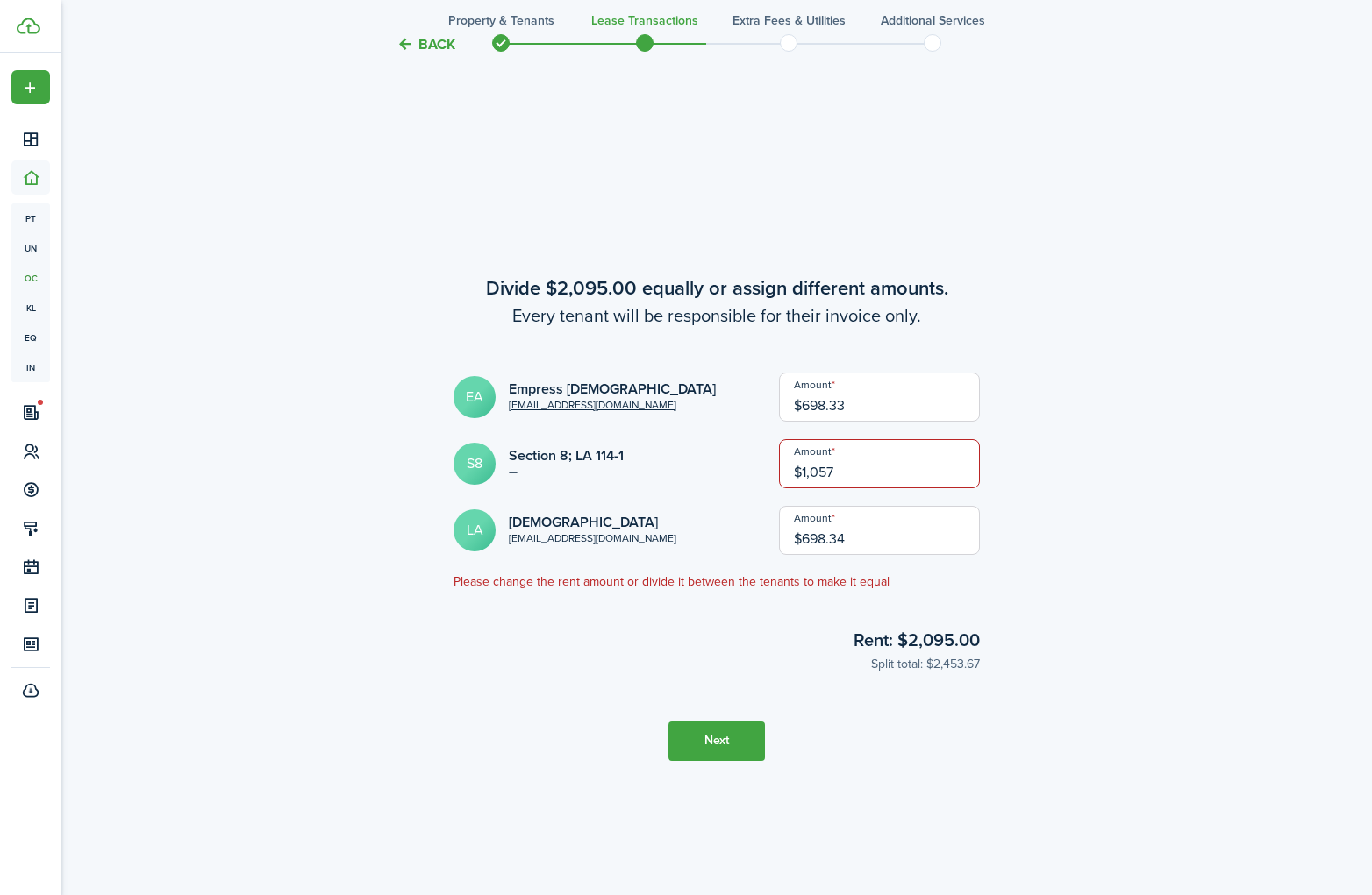
type input "$1,057.00"
click at [897, 539] on input "$698.34" at bounding box center [879, 531] width 201 height 49
type input "$1,038.00"
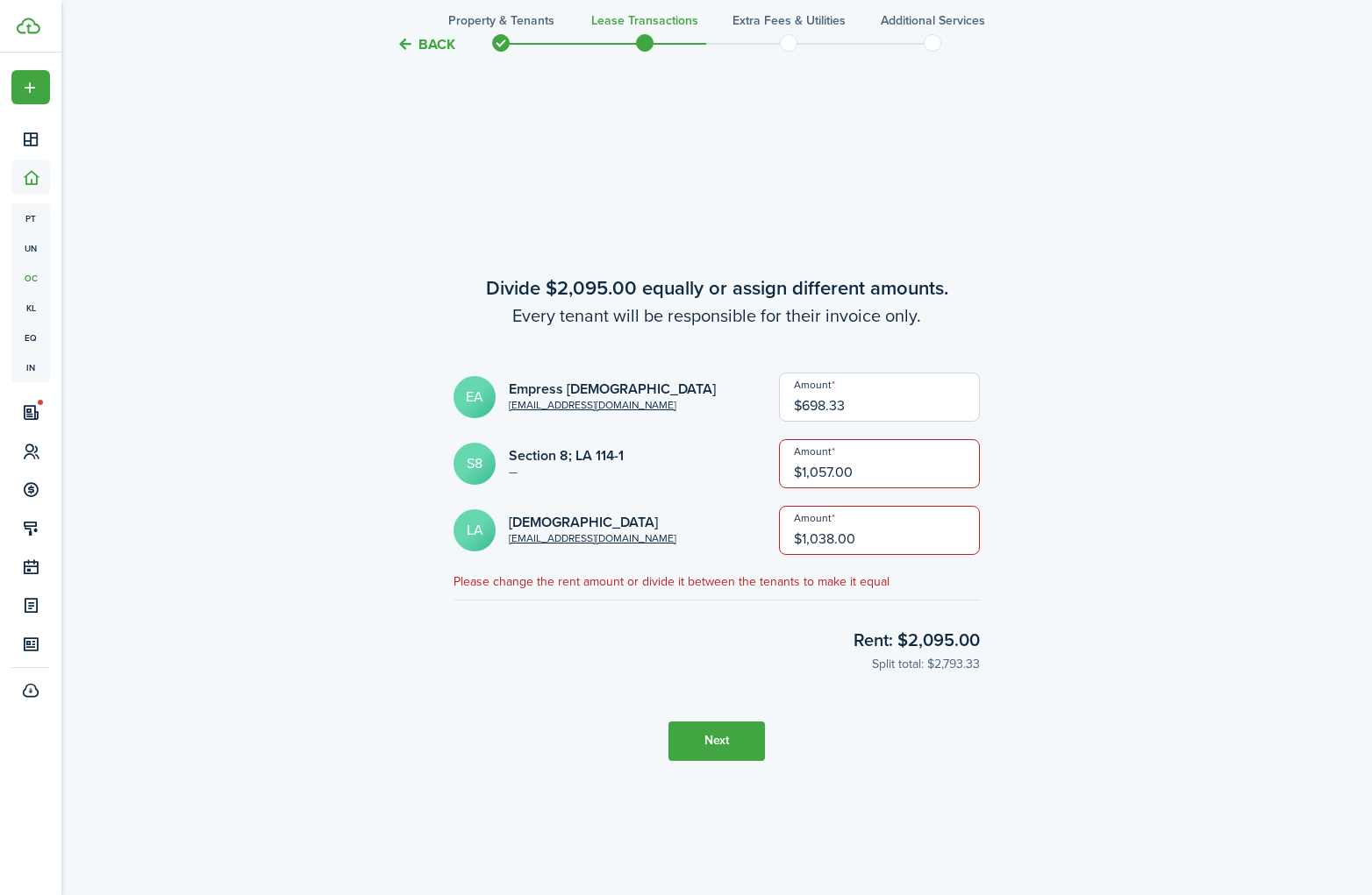
click at [889, 406] on input "$698.33" at bounding box center [879, 397] width 201 height 49
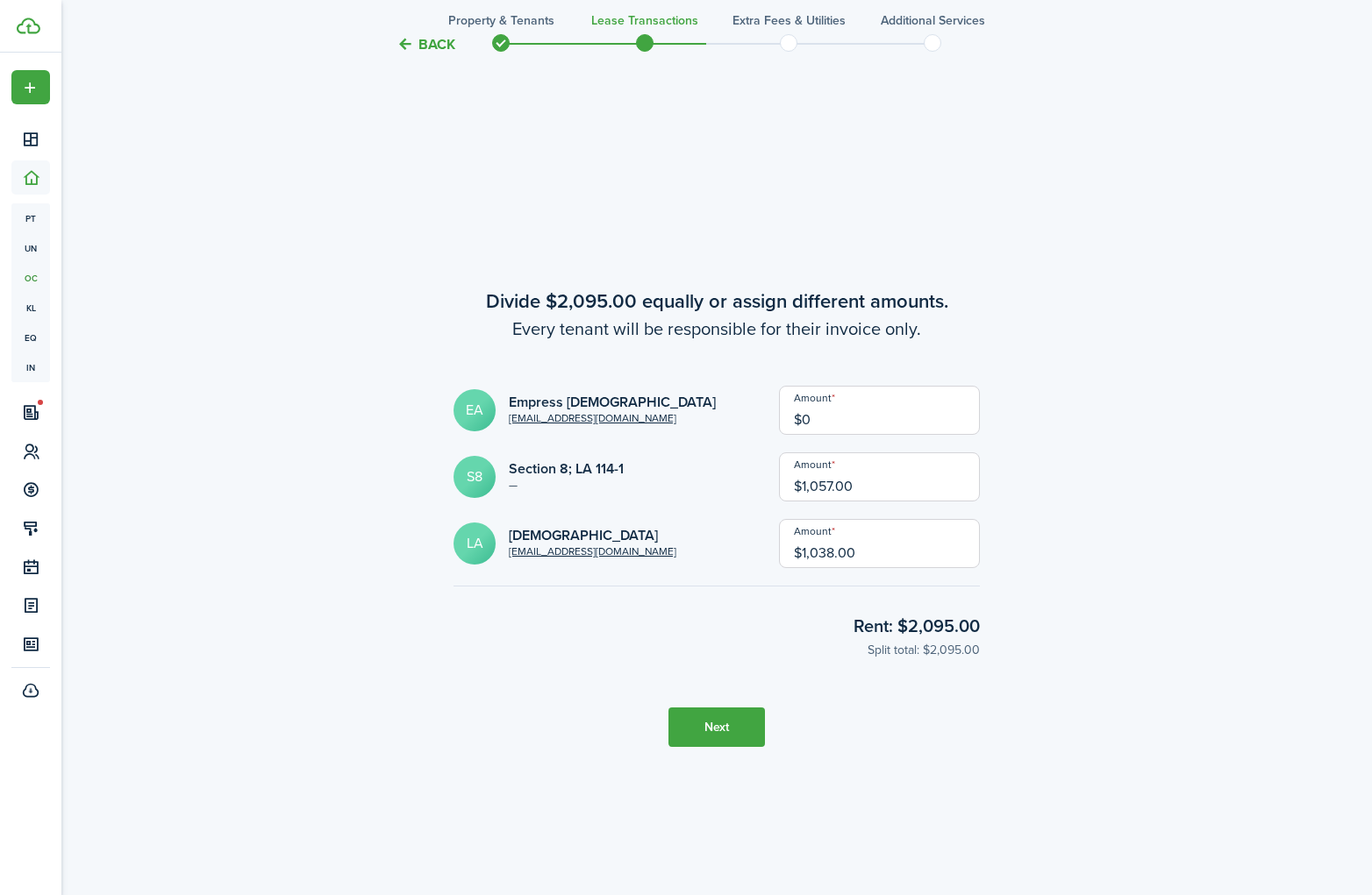
type input "$0.00"
click at [834, 484] on input "$1,057.00" at bounding box center [879, 477] width 201 height 49
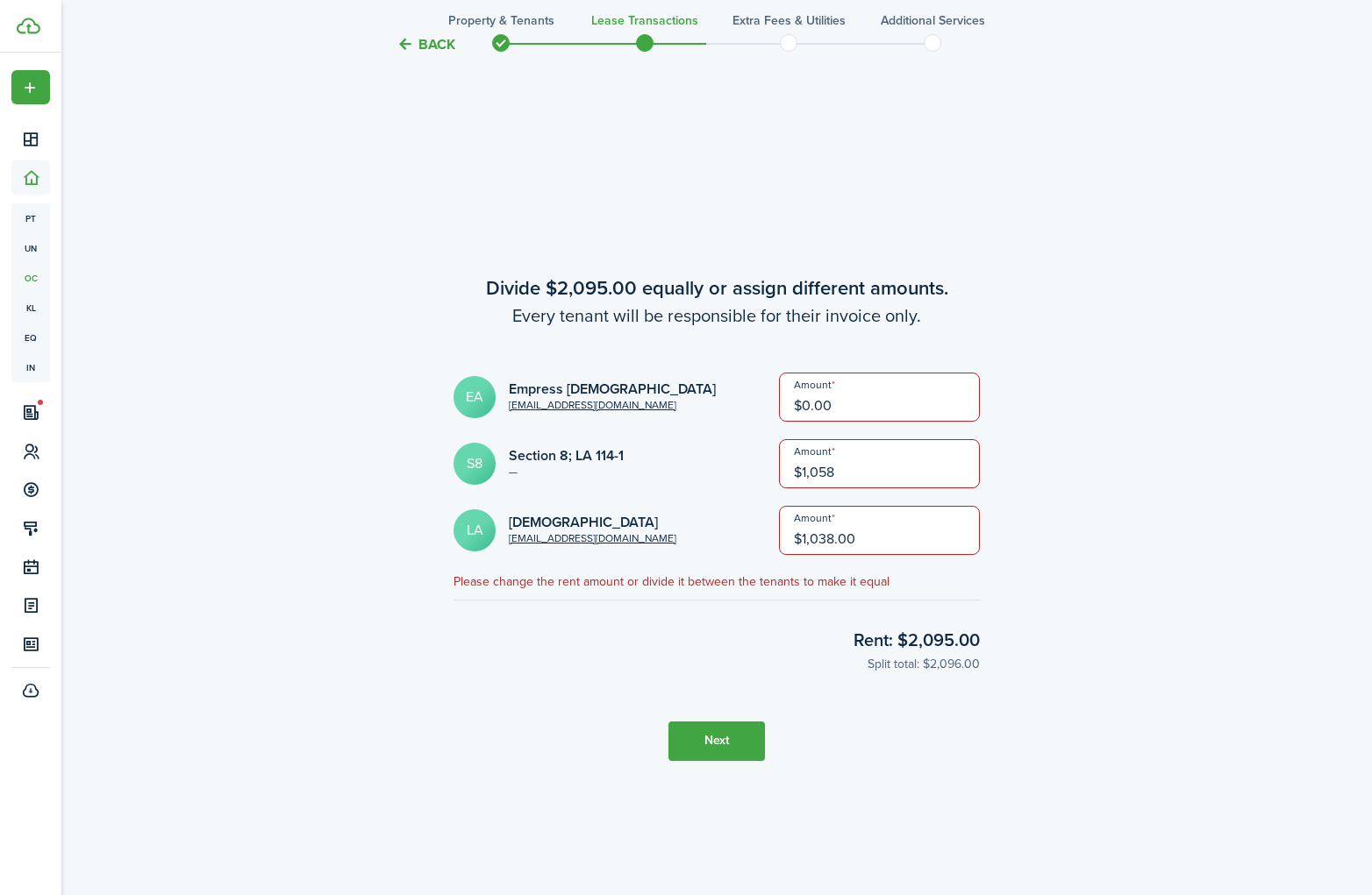
type input "$1,058.00"
click at [868, 537] on input "$1,038.00" at bounding box center [879, 531] width 201 height 49
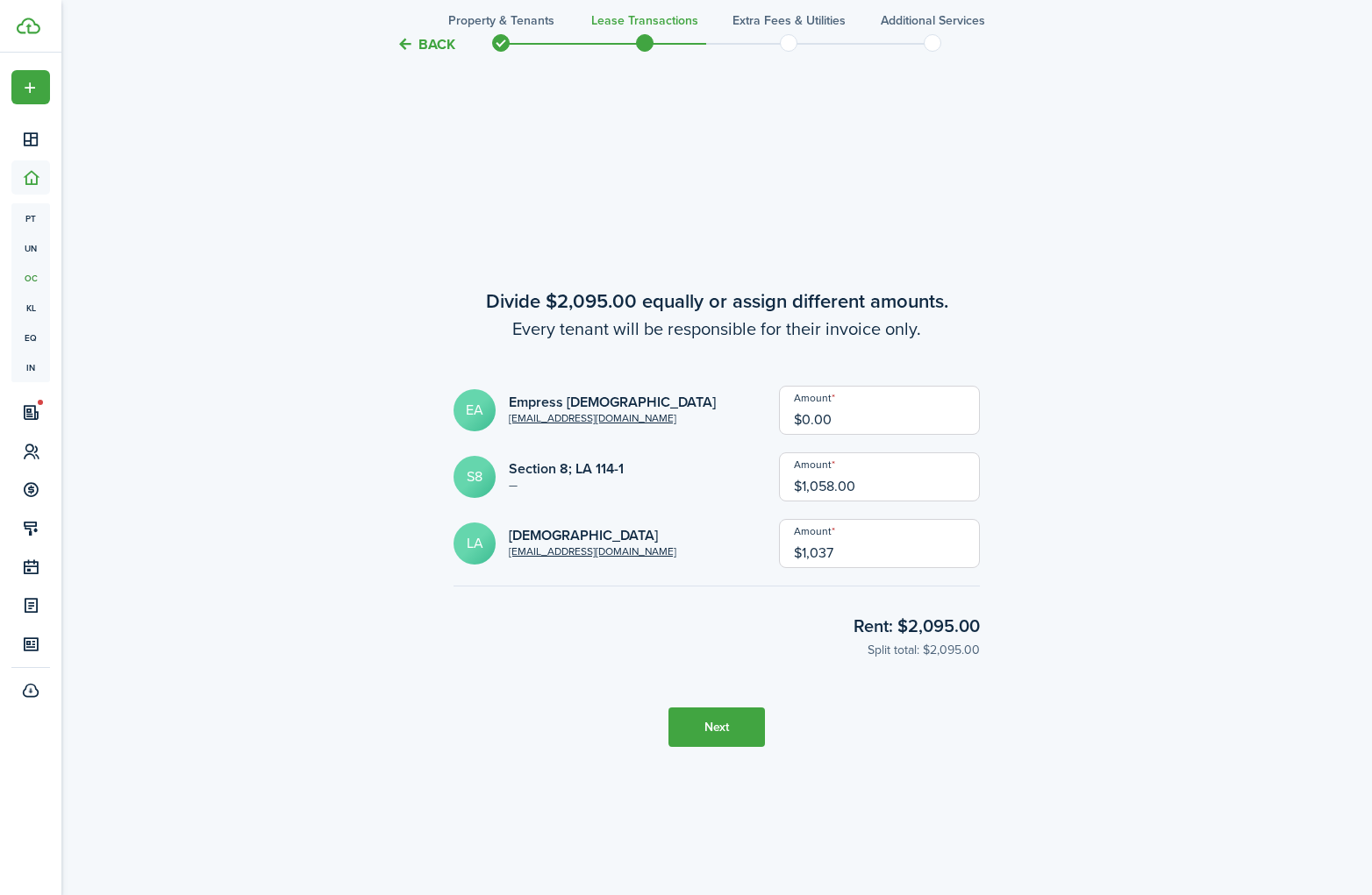
type input "$1,037.00"
click at [729, 724] on button "Next" at bounding box center [717, 727] width 96 height 40
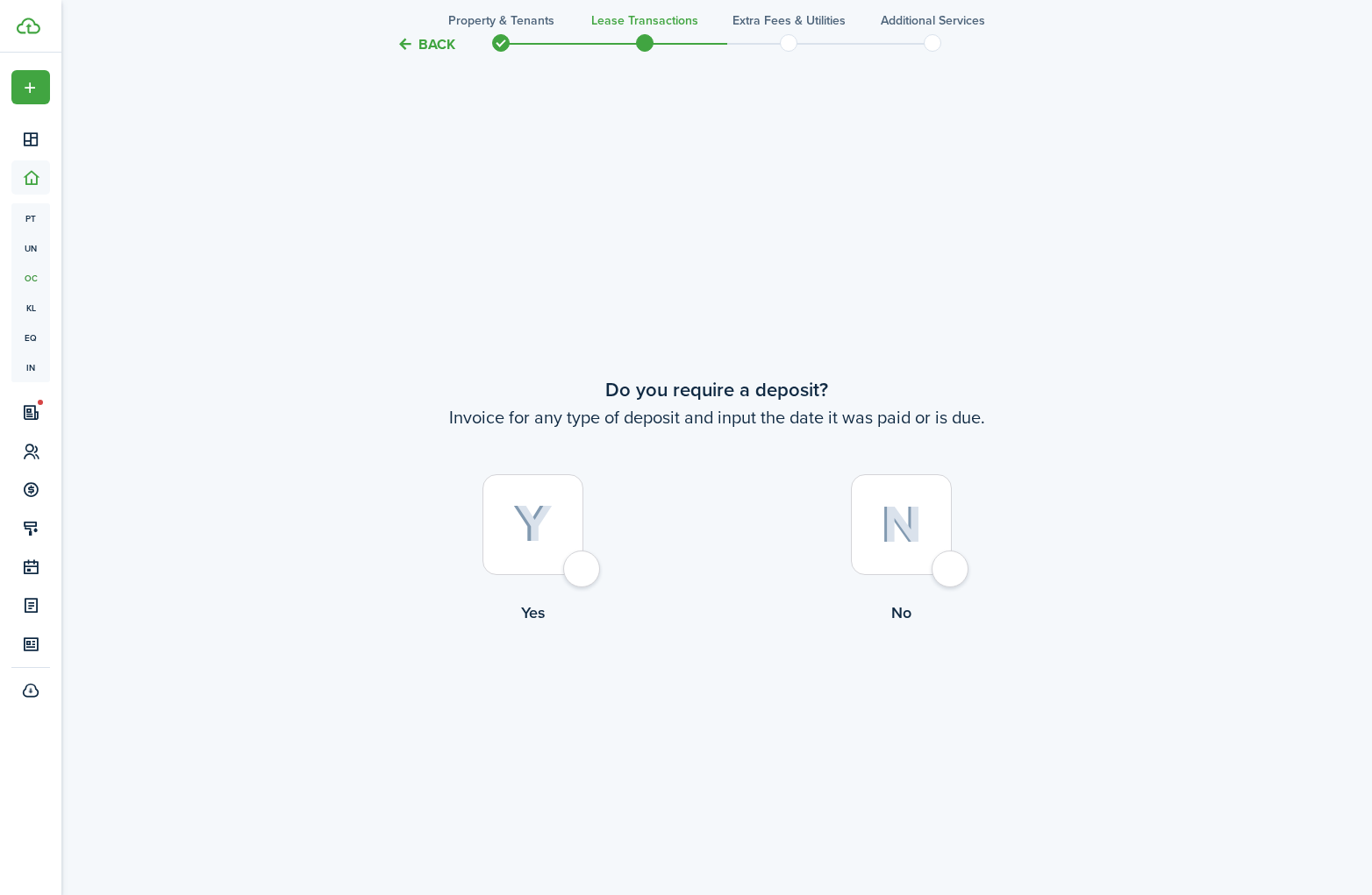
scroll to position [3464, 0]
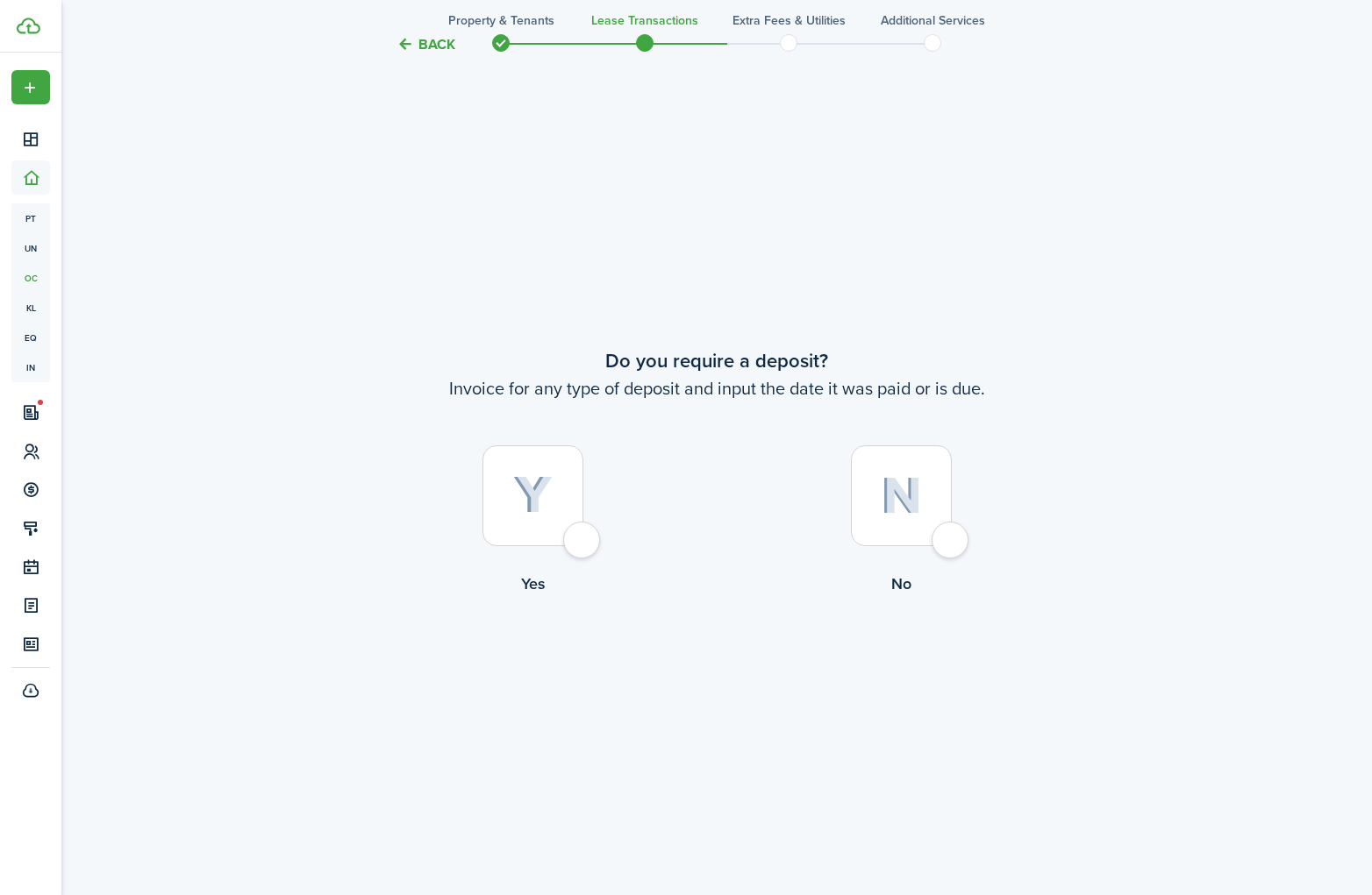
click at [582, 539] on div at bounding box center [532, 495] width 101 height 101
radio input "true"
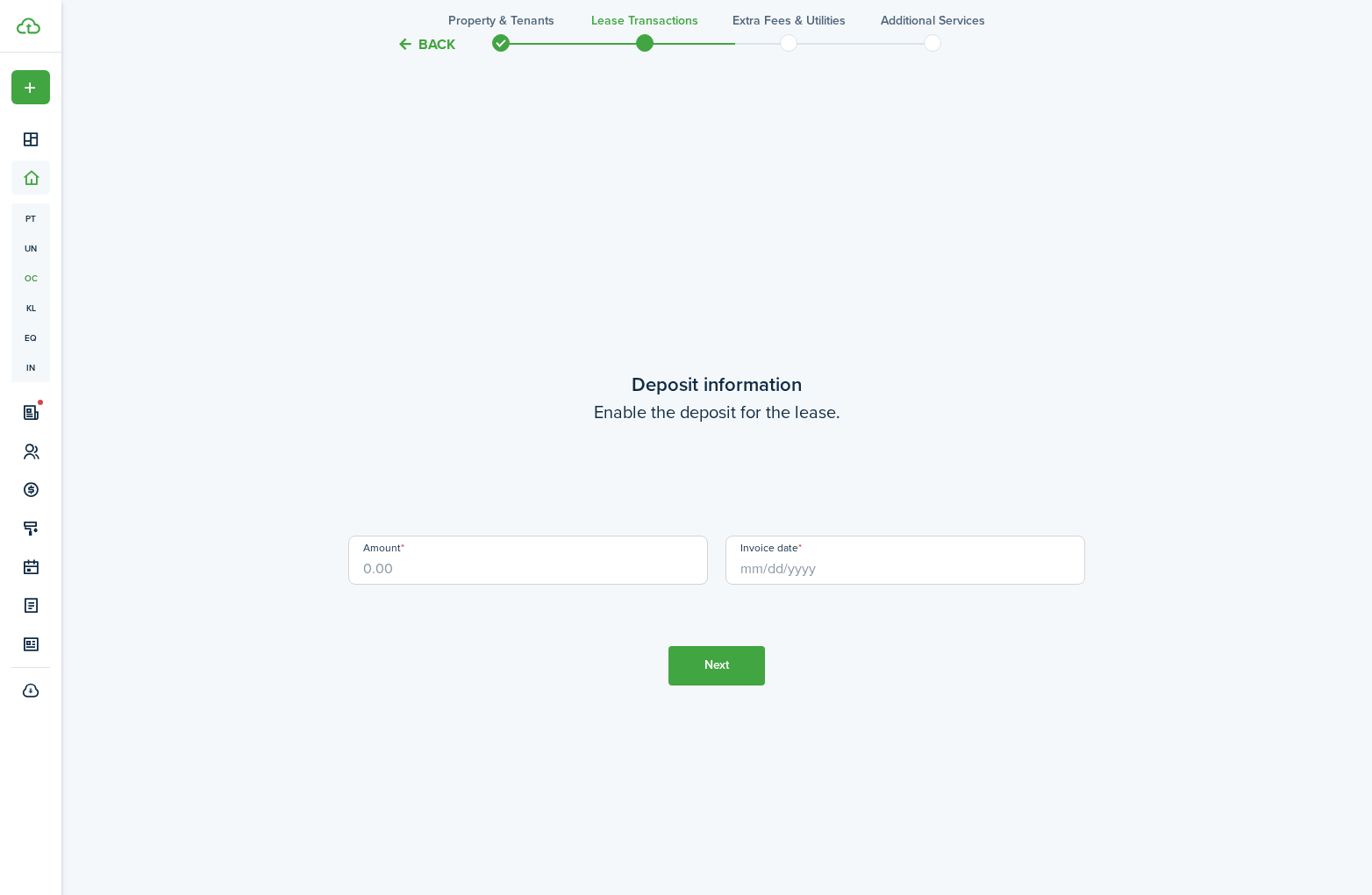
scroll to position [4360, 0]
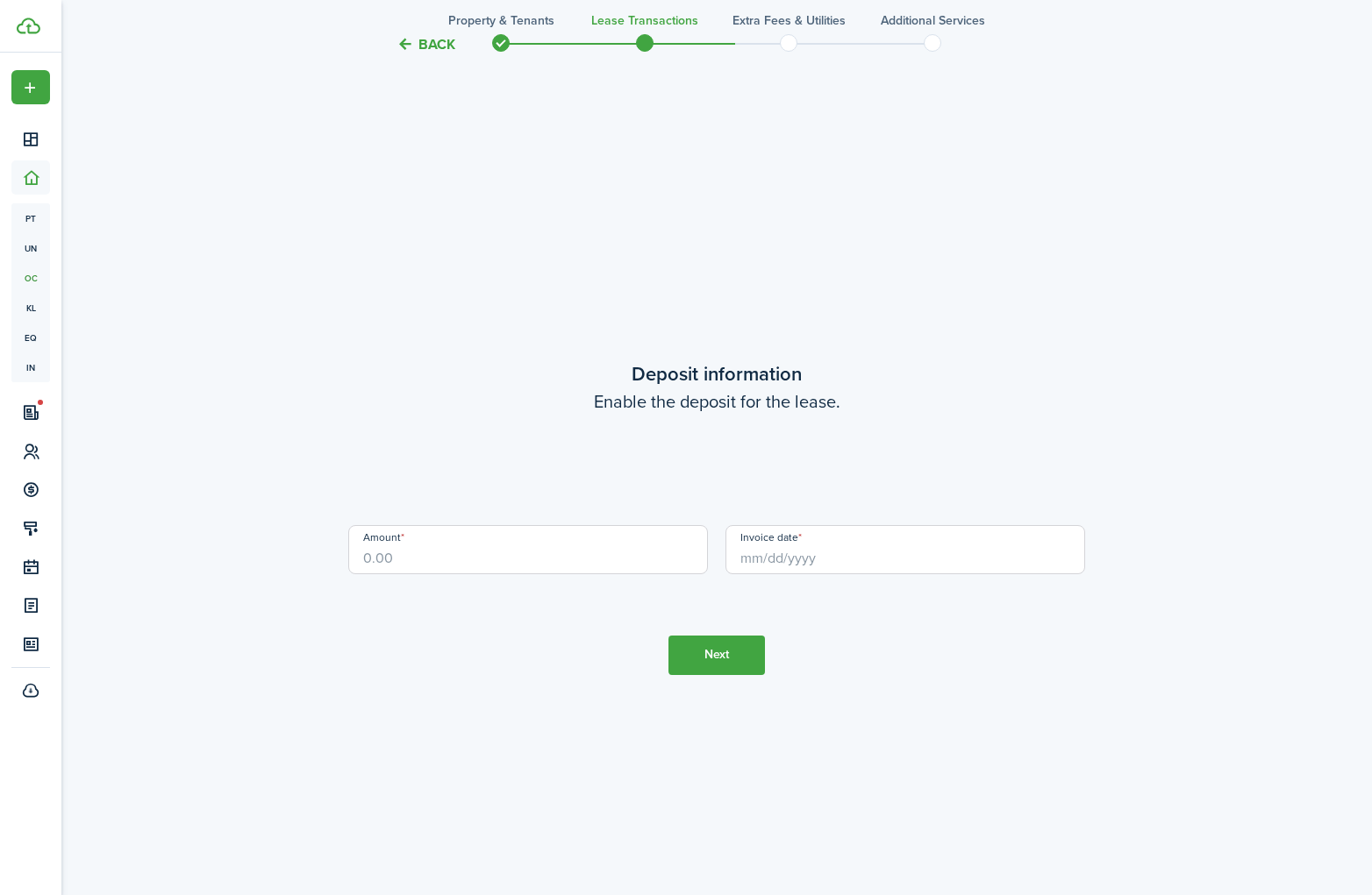
click at [580, 556] on input "Amount" at bounding box center [527, 550] width 360 height 49
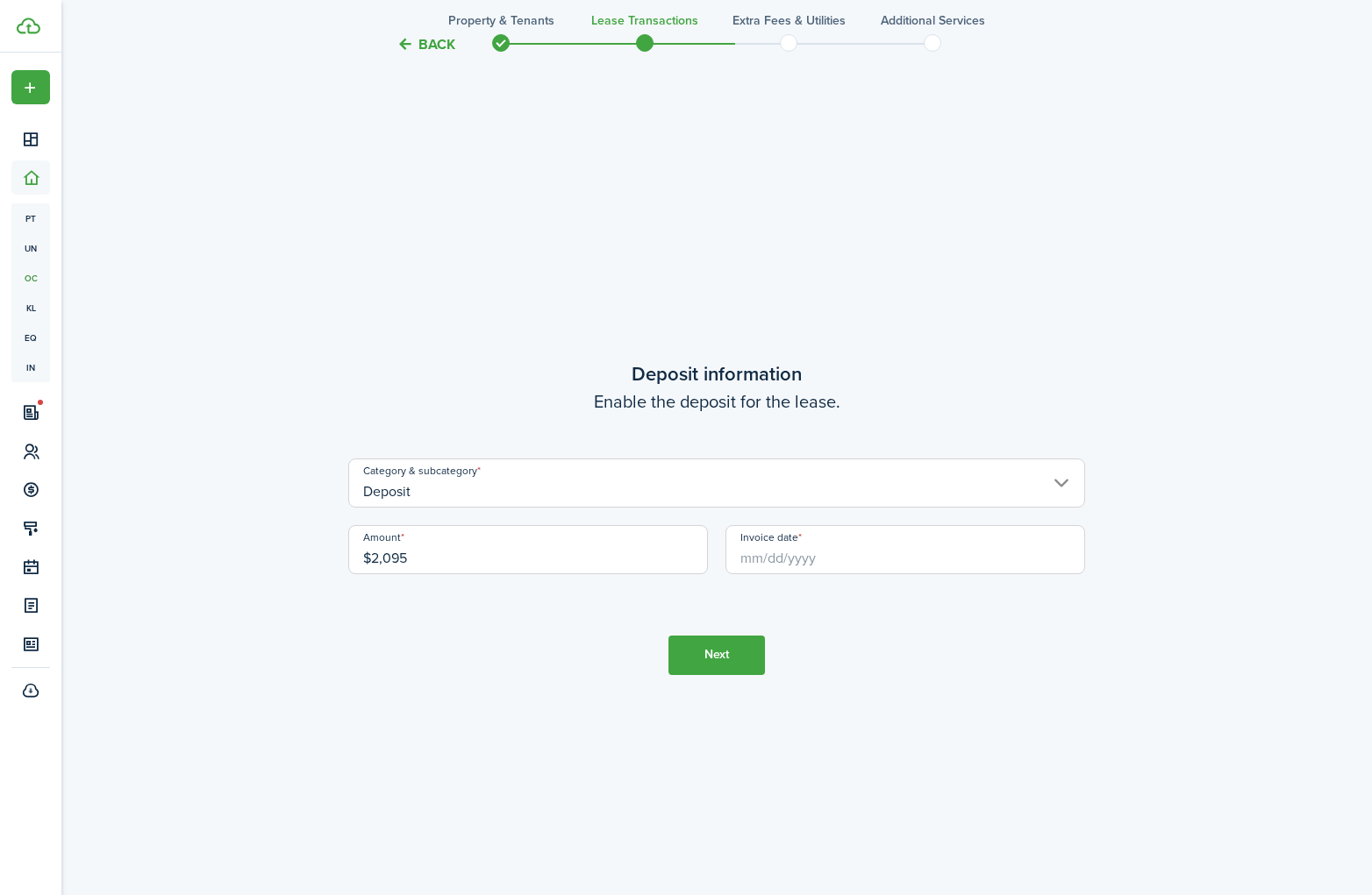
click at [791, 561] on input "Invoice date" at bounding box center [905, 550] width 360 height 49
type input "$2,095.00"
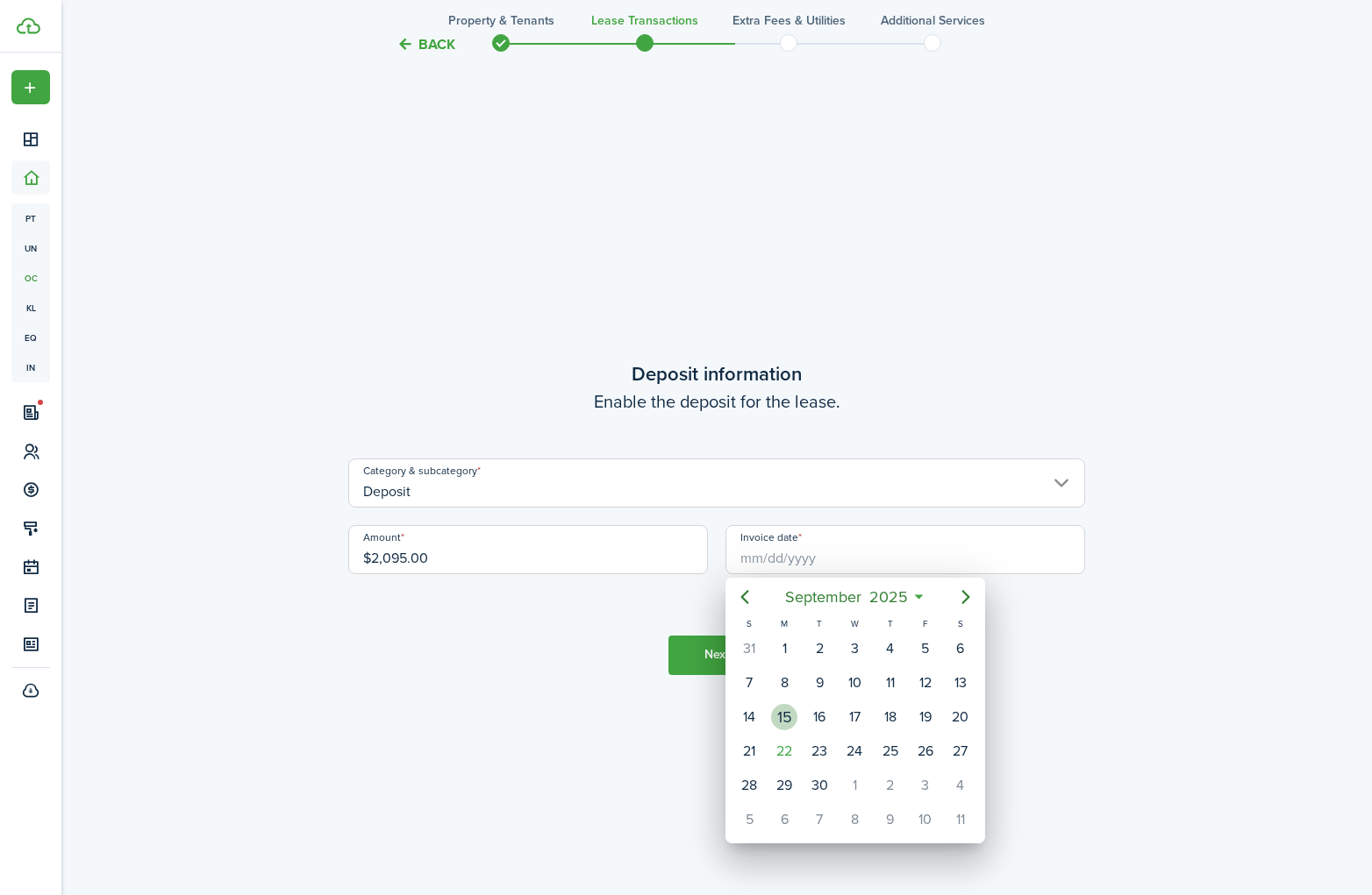
click at [785, 721] on div "15" at bounding box center [784, 718] width 26 height 26
type input "[DATE]"
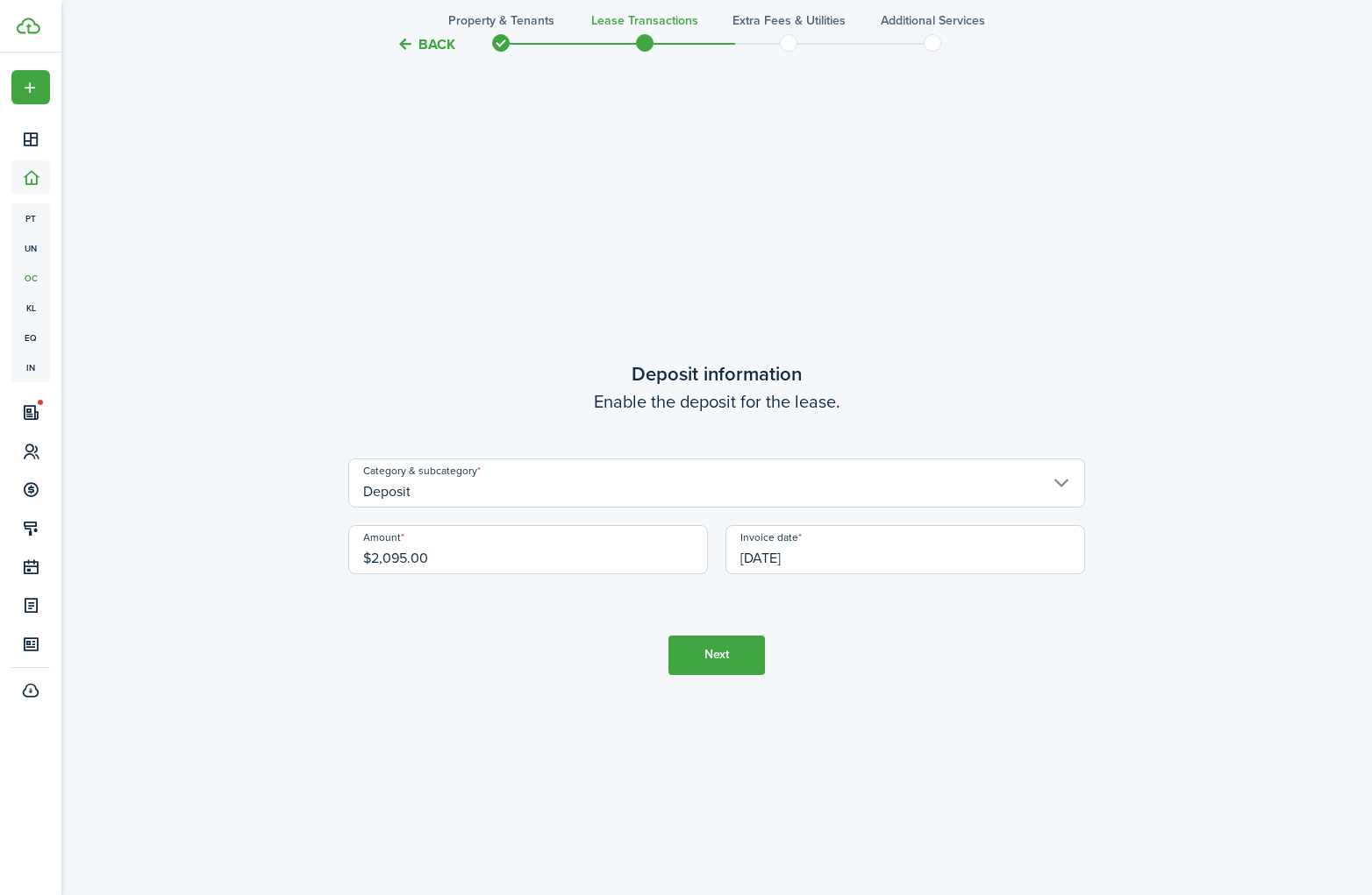
click at [733, 661] on button "Next" at bounding box center [717, 655] width 96 height 40
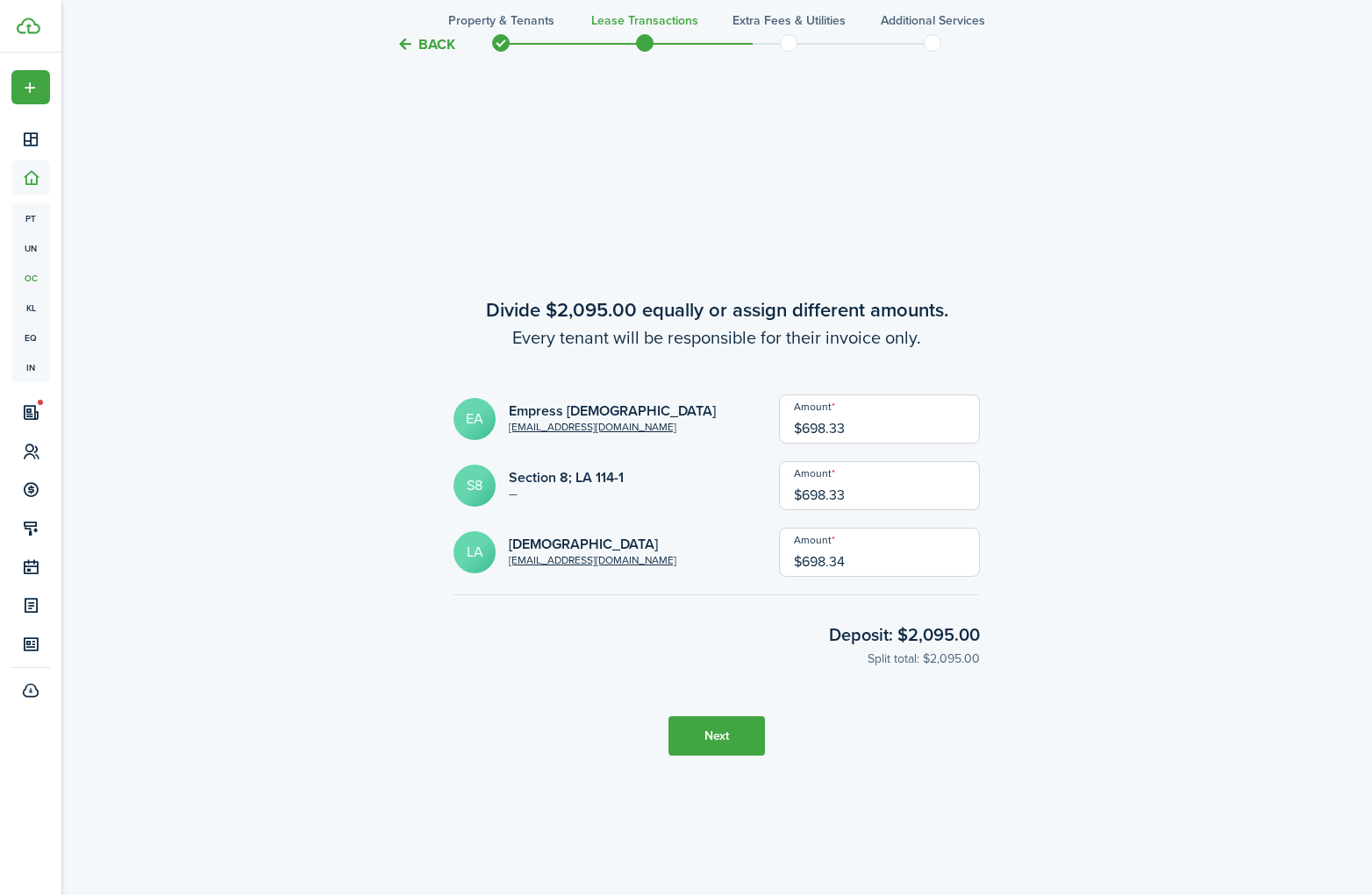
scroll to position [5255, 0]
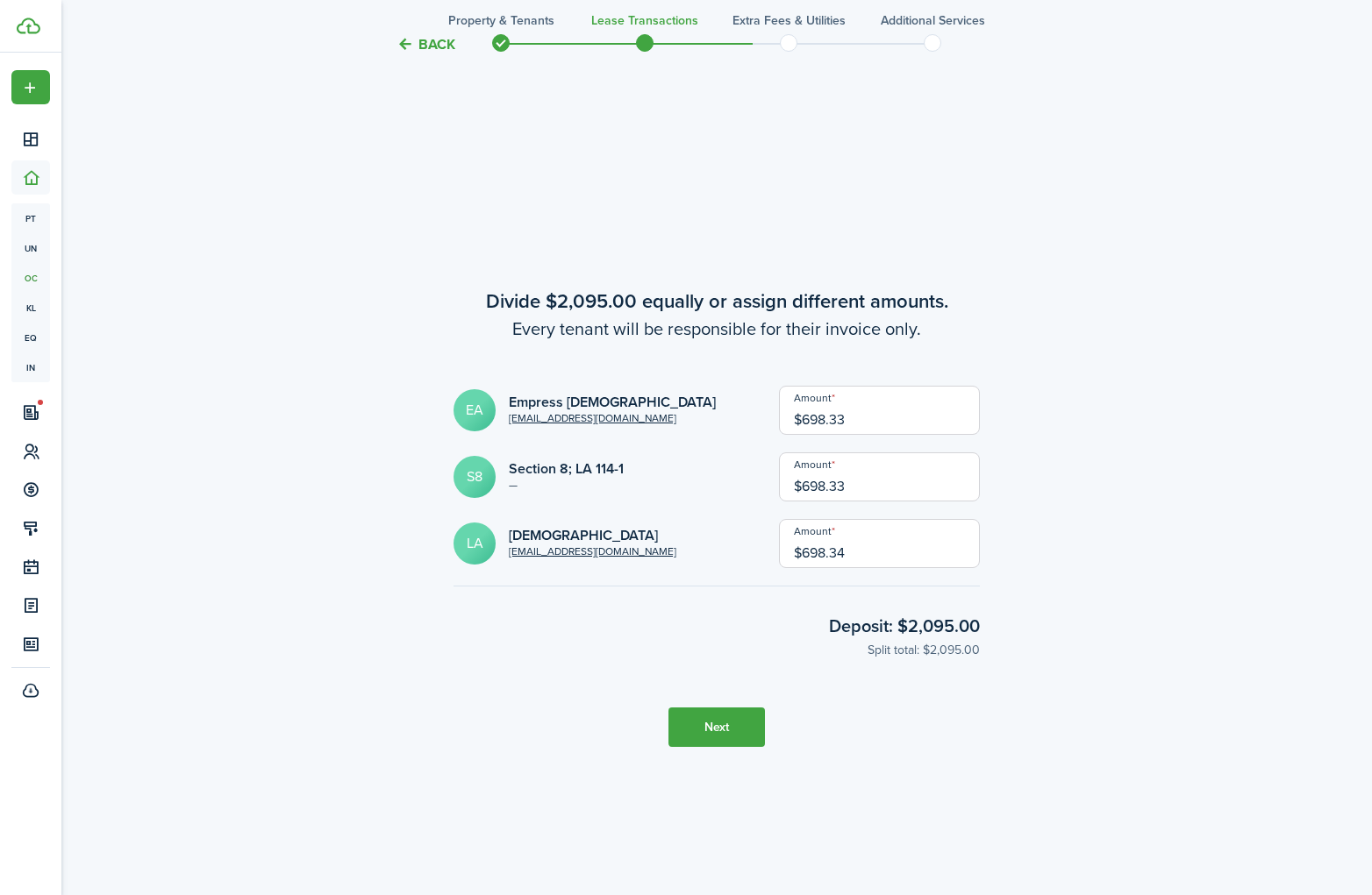
click at [871, 555] on input "$698.34" at bounding box center [879, 544] width 201 height 49
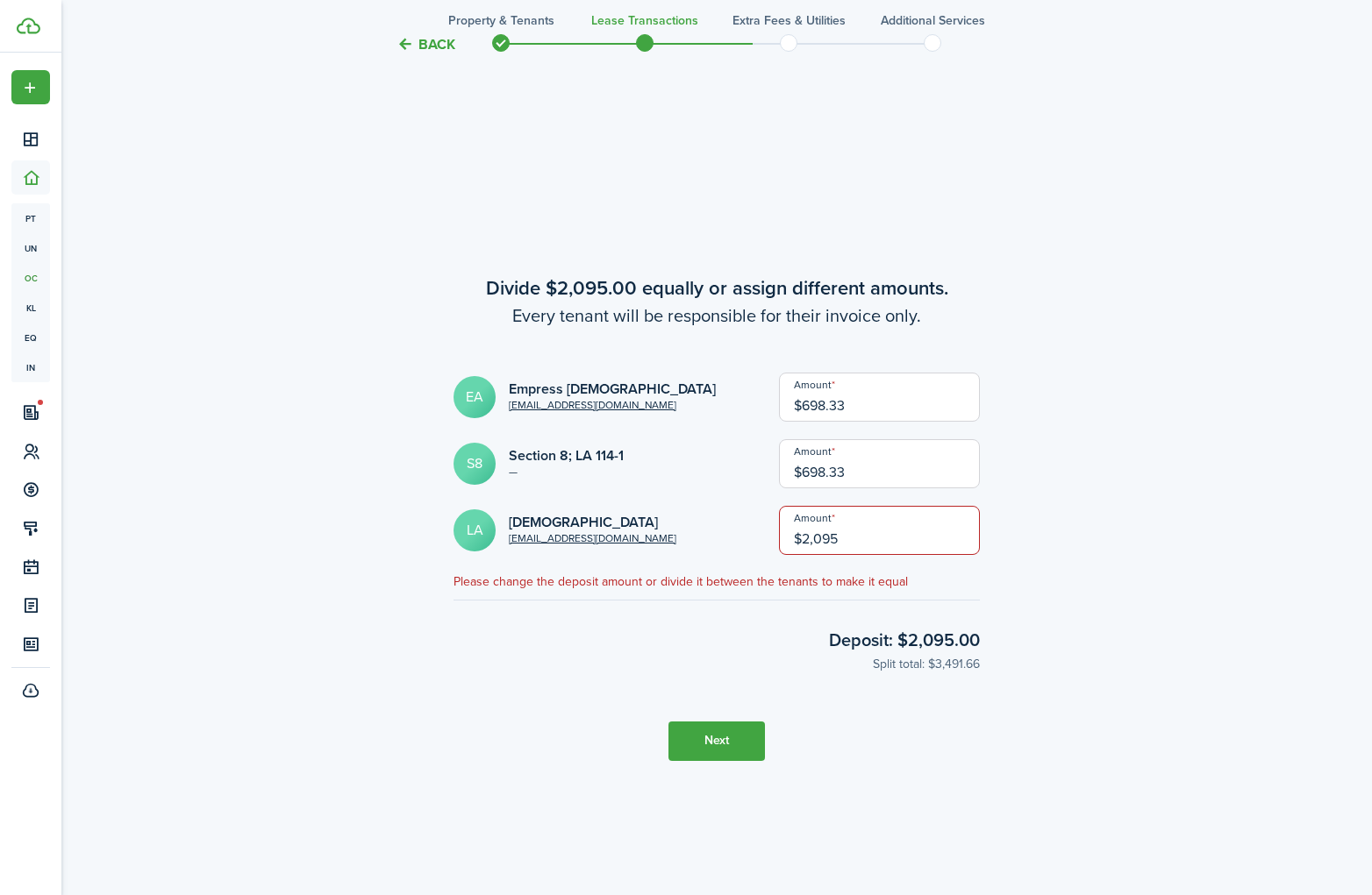
type input "$2,095.00"
click at [880, 471] on input "$698.33" at bounding box center [879, 464] width 201 height 49
type input "$0.00"
click at [880, 394] on input "$698.33" at bounding box center [879, 397] width 201 height 49
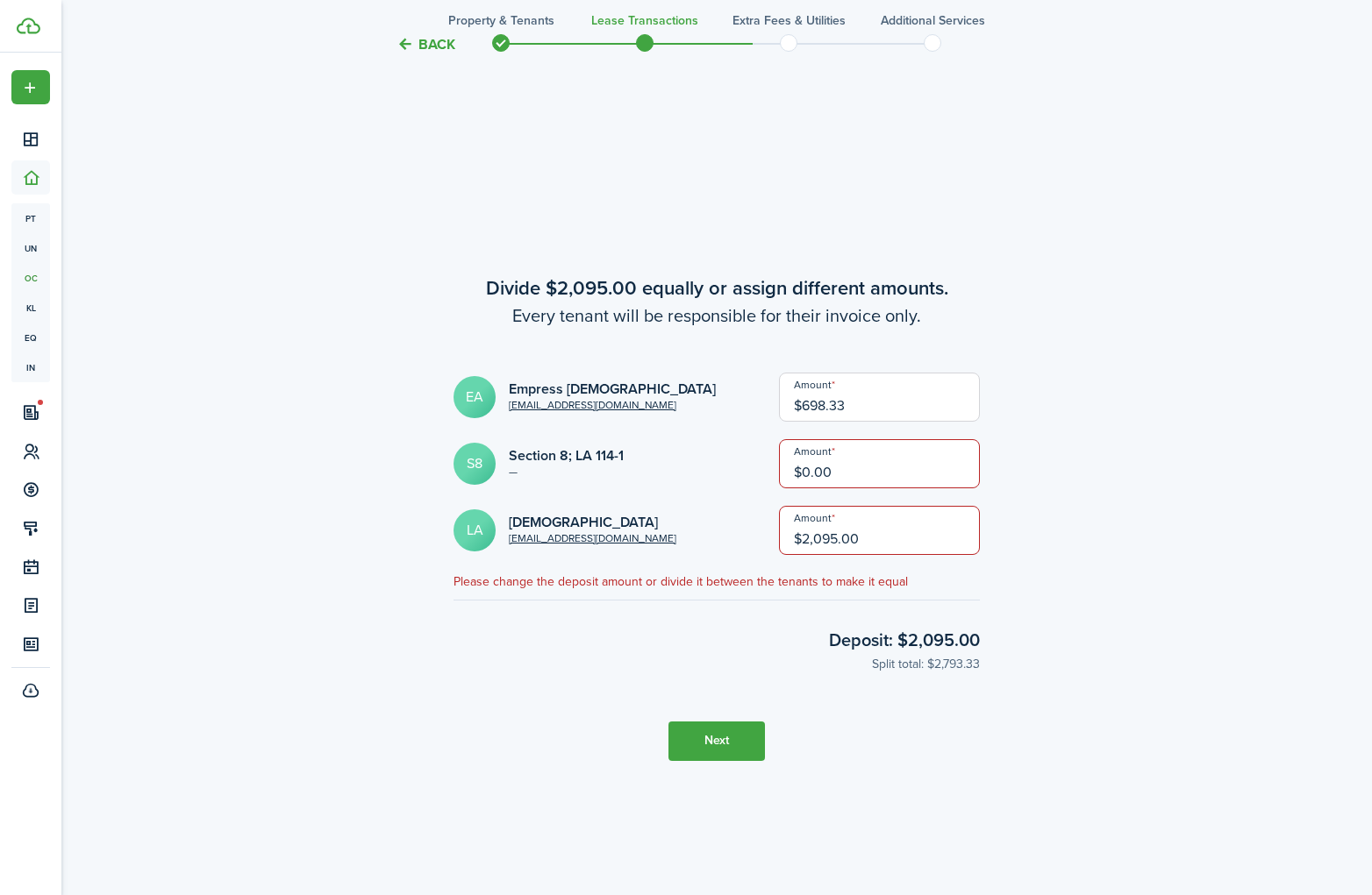
click at [880, 394] on input "$698.33" at bounding box center [879, 397] width 201 height 49
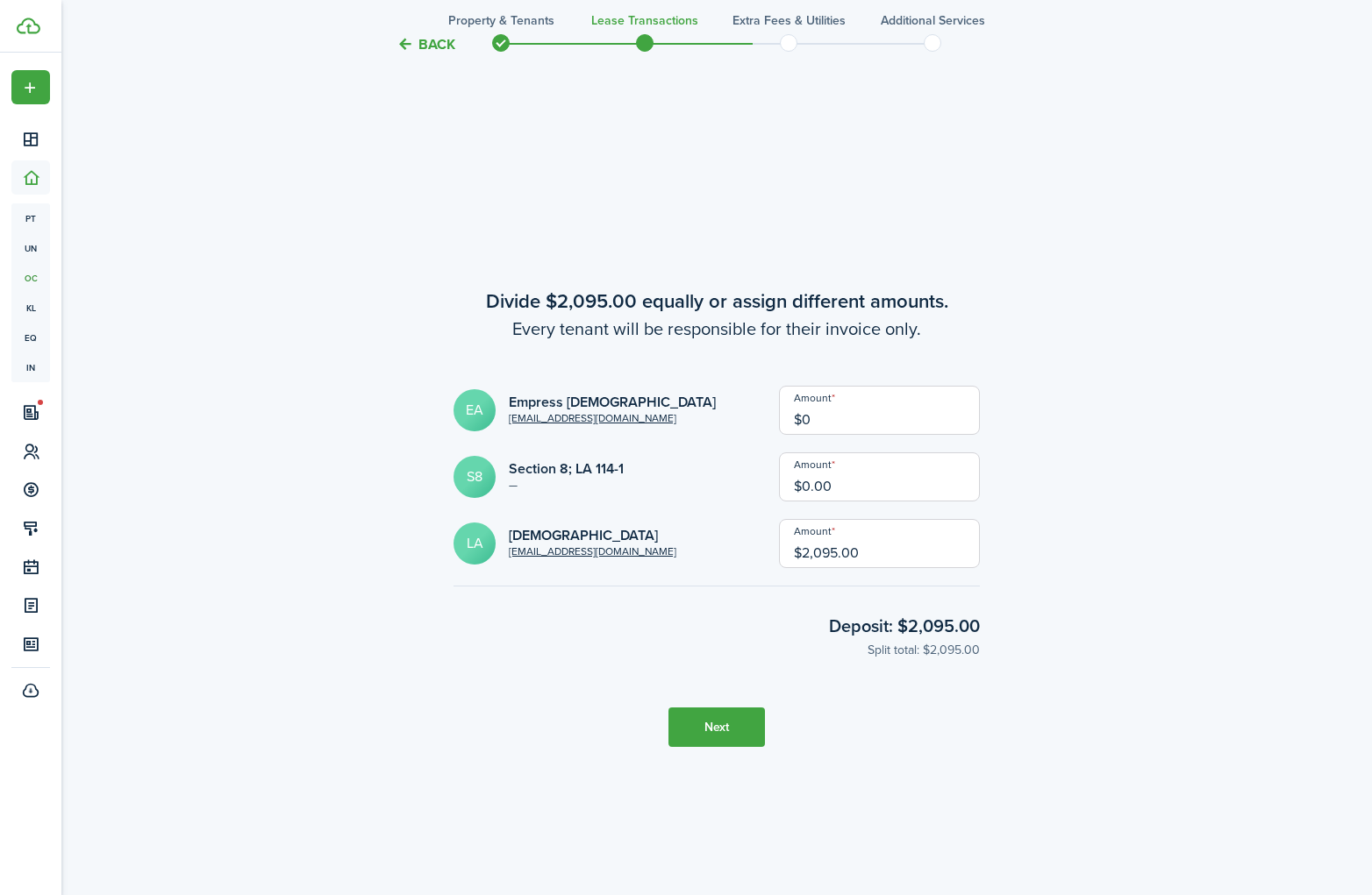
type input "$0.00"
click at [767, 618] on checkout-total "Deposit: $2,095.00 Split total: $2,095.00" at bounding box center [717, 624] width 527 height 78
click at [734, 724] on button "Next" at bounding box center [717, 727] width 96 height 40
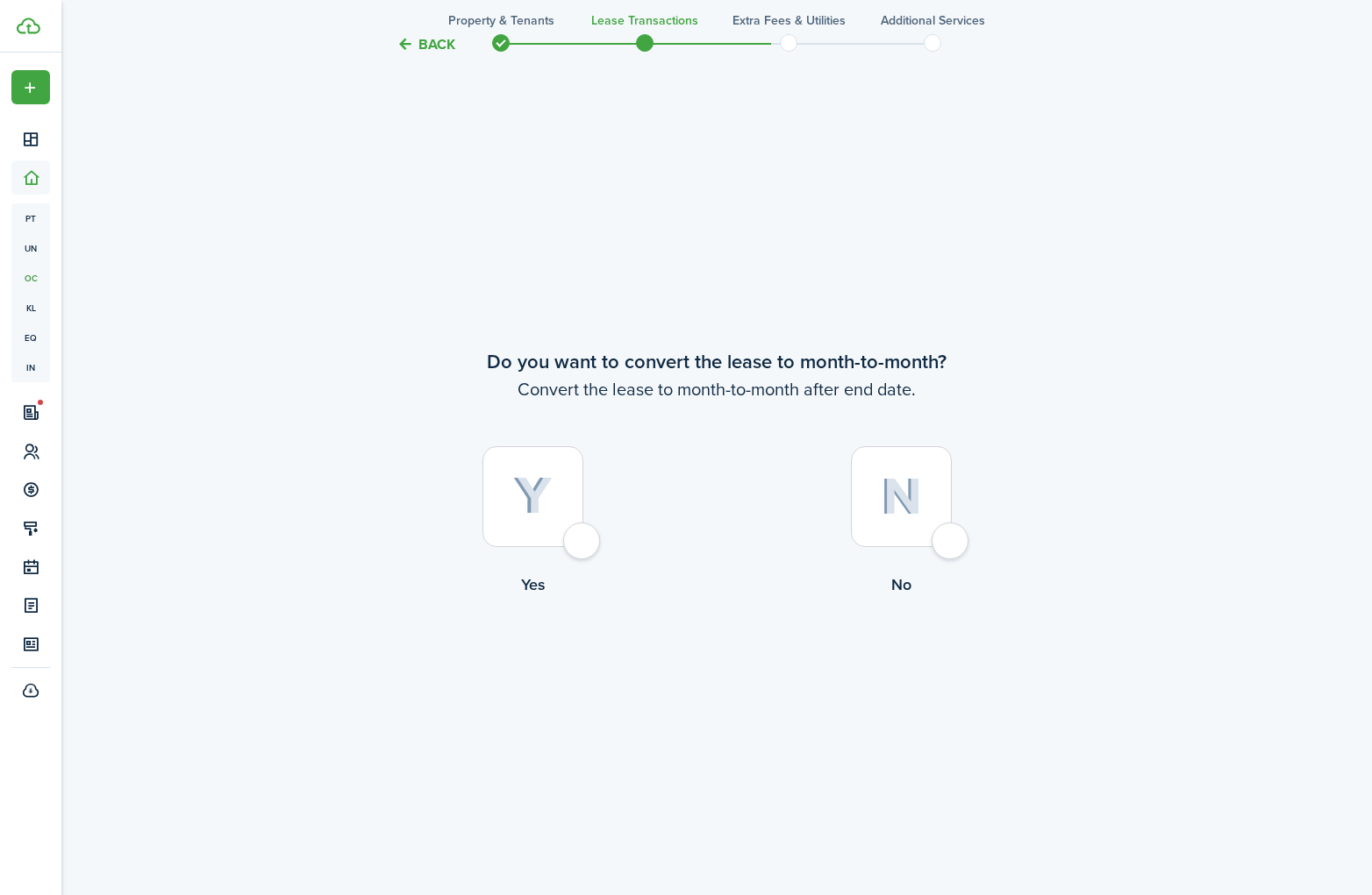
scroll to position [6151, 0]
click at [583, 543] on div at bounding box center [532, 495] width 101 height 101
radio input "true"
click at [742, 669] on button "Continue" at bounding box center [717, 668] width 96 height 40
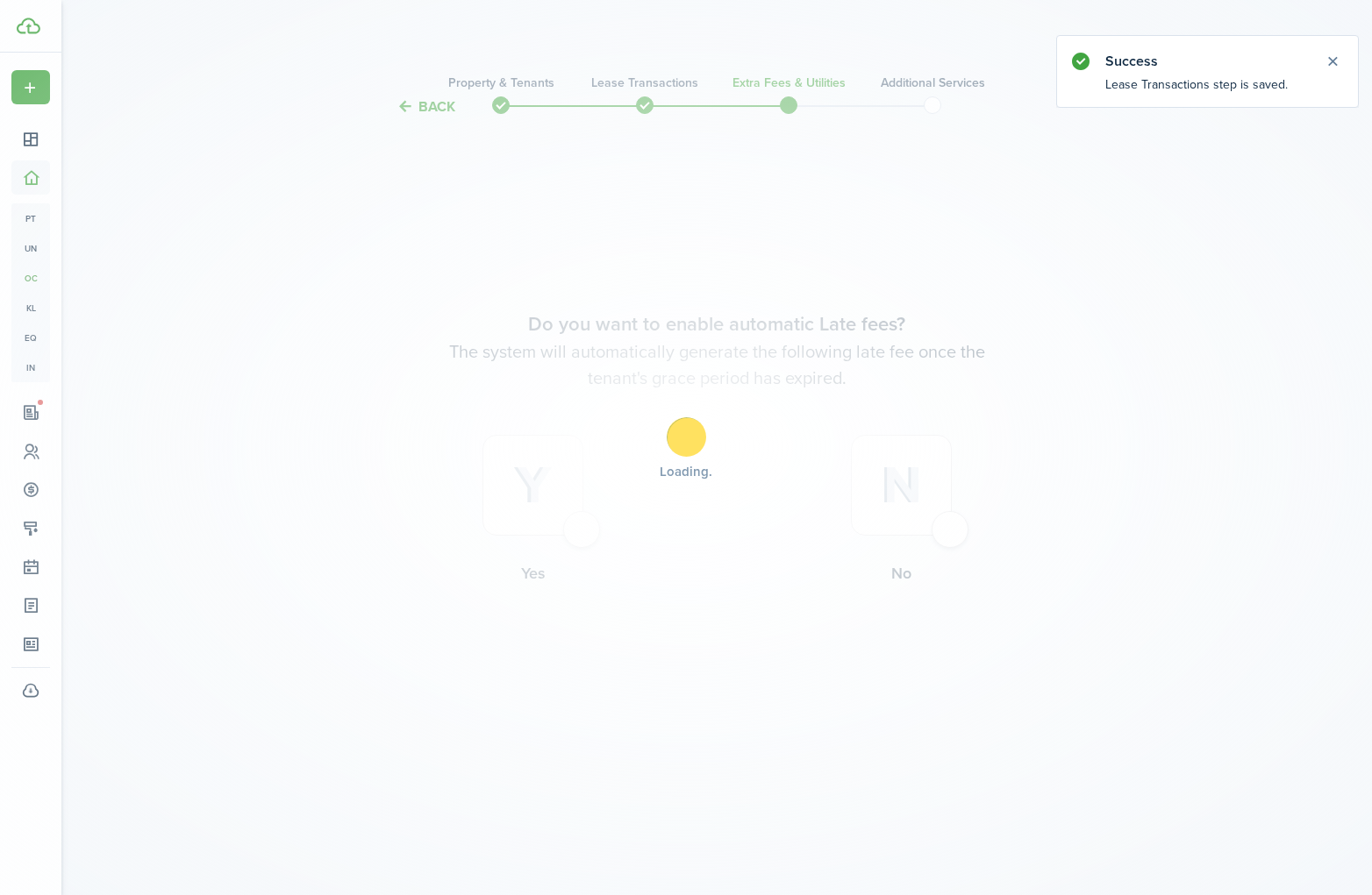
scroll to position [0, 0]
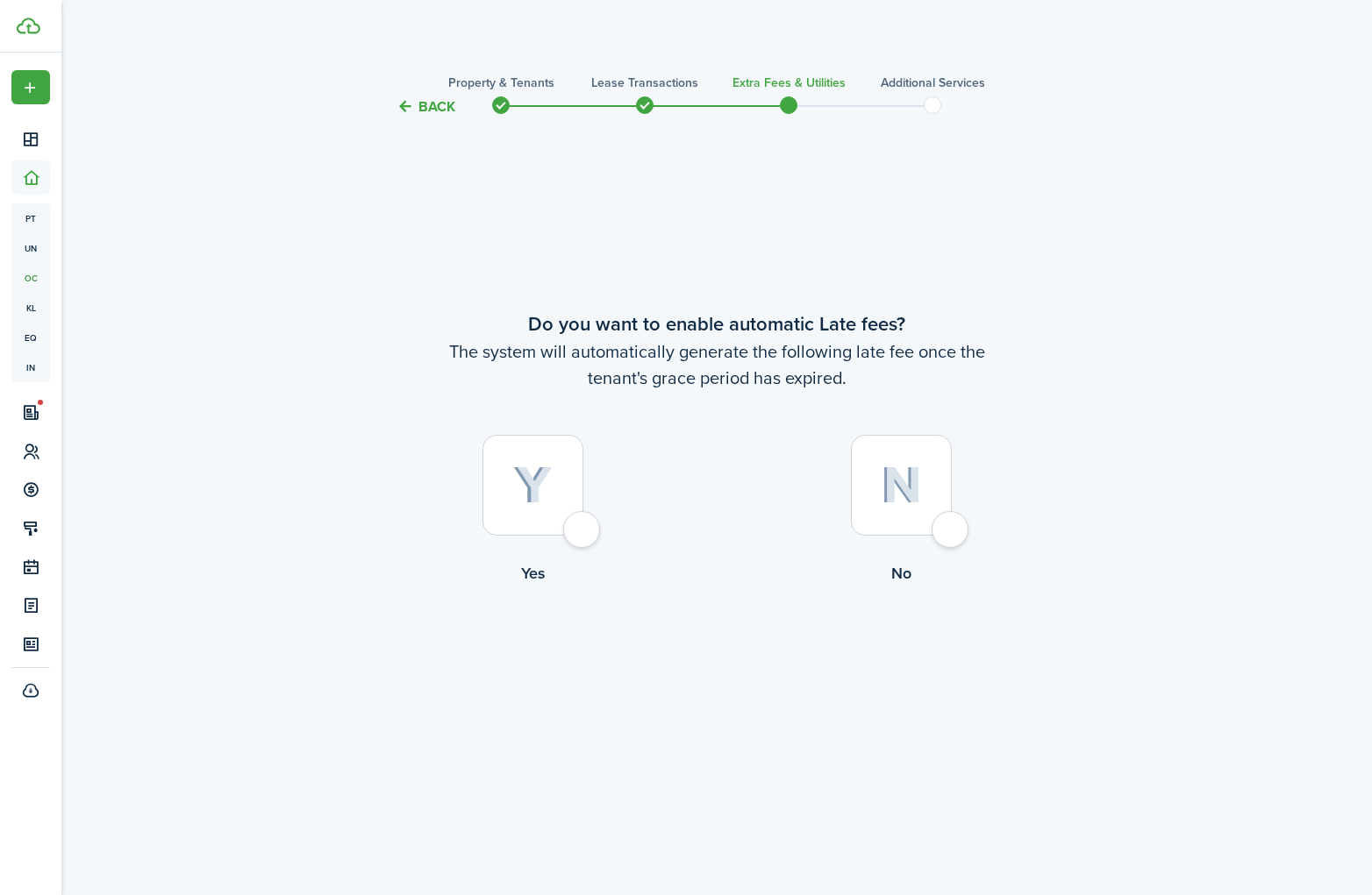
click at [580, 536] on div at bounding box center [532, 485] width 101 height 101
radio input "true"
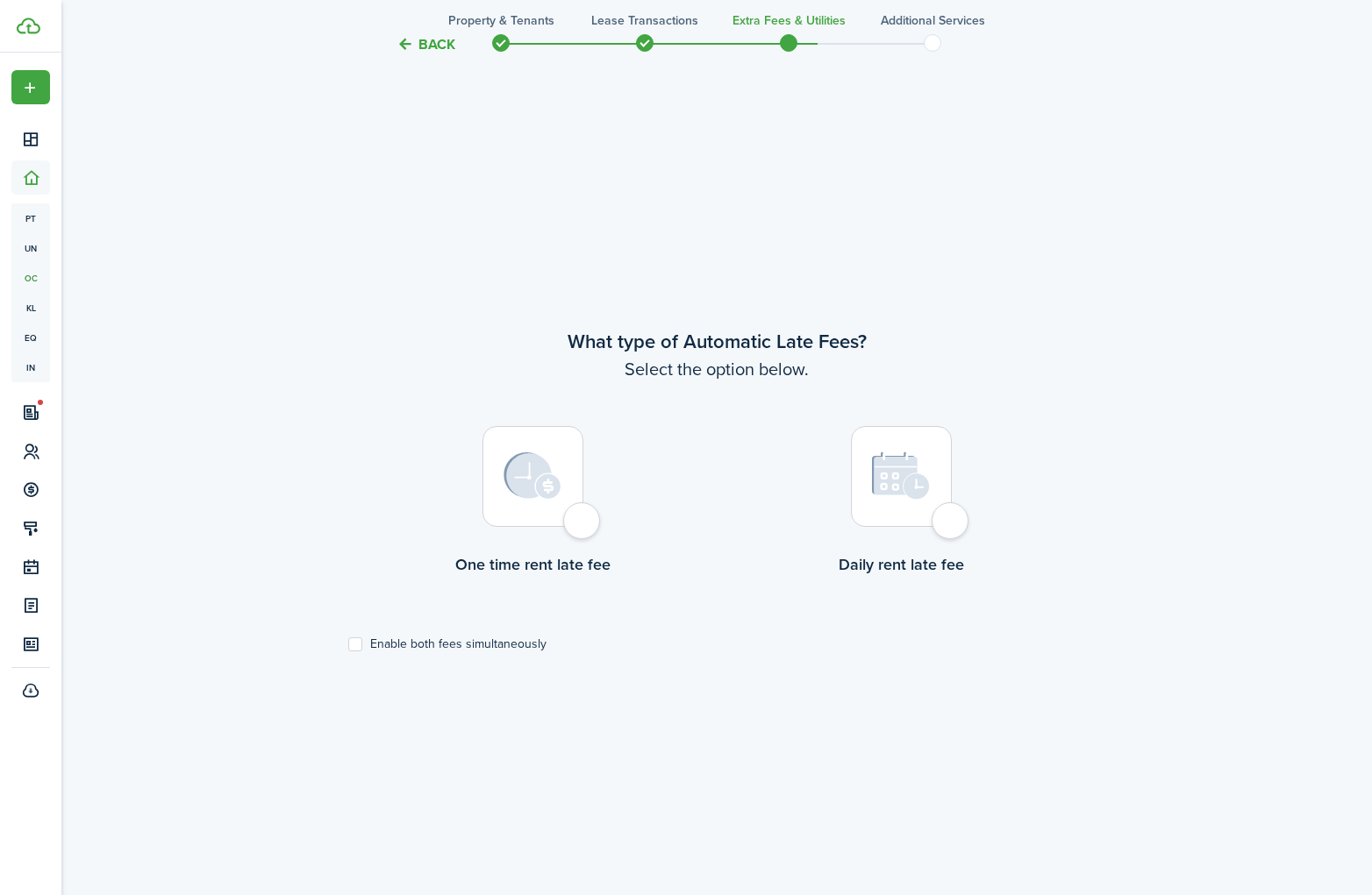
scroll to position [778, 0]
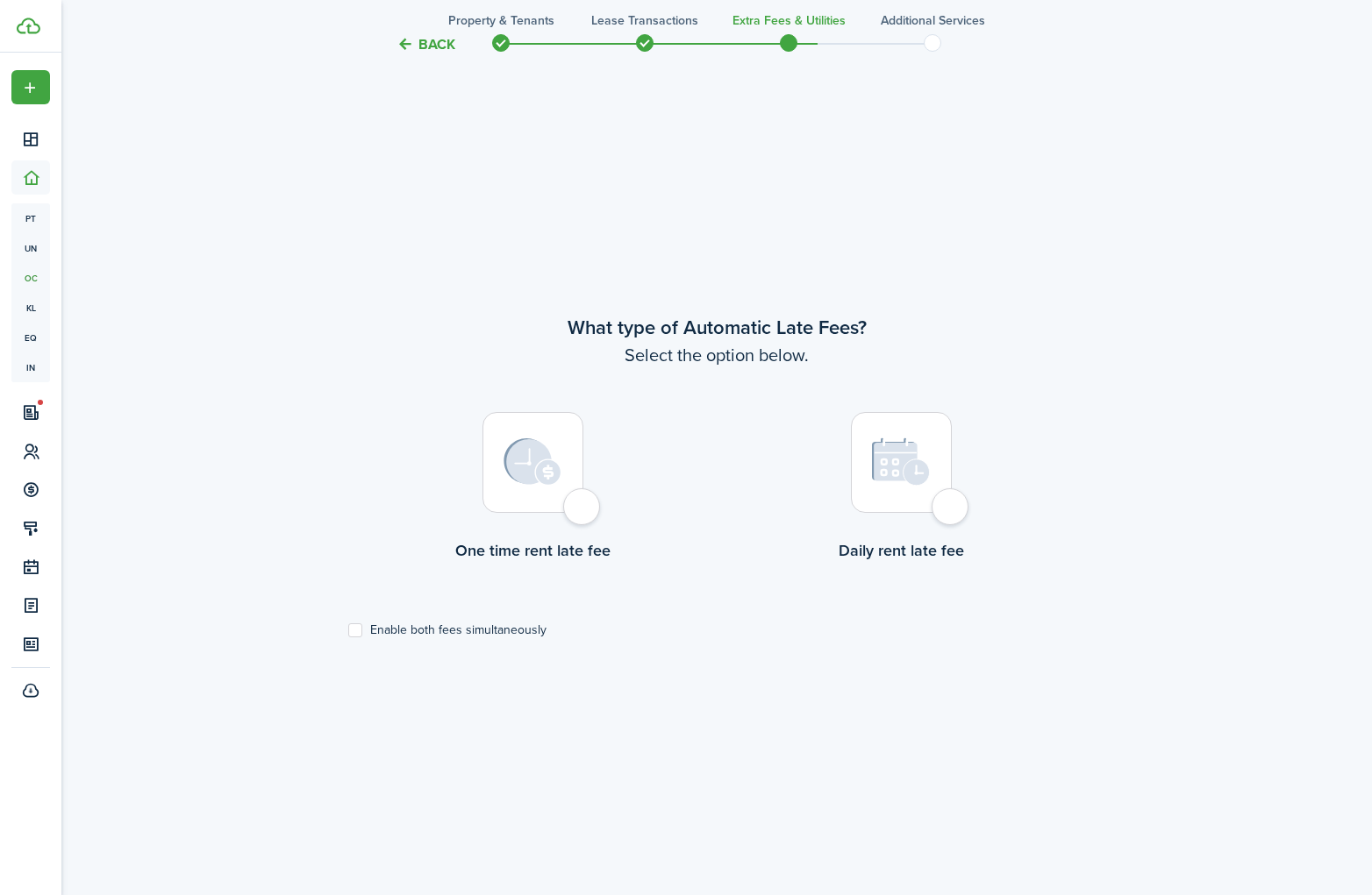
click at [583, 511] on div at bounding box center [532, 462] width 101 height 101
radio input "true"
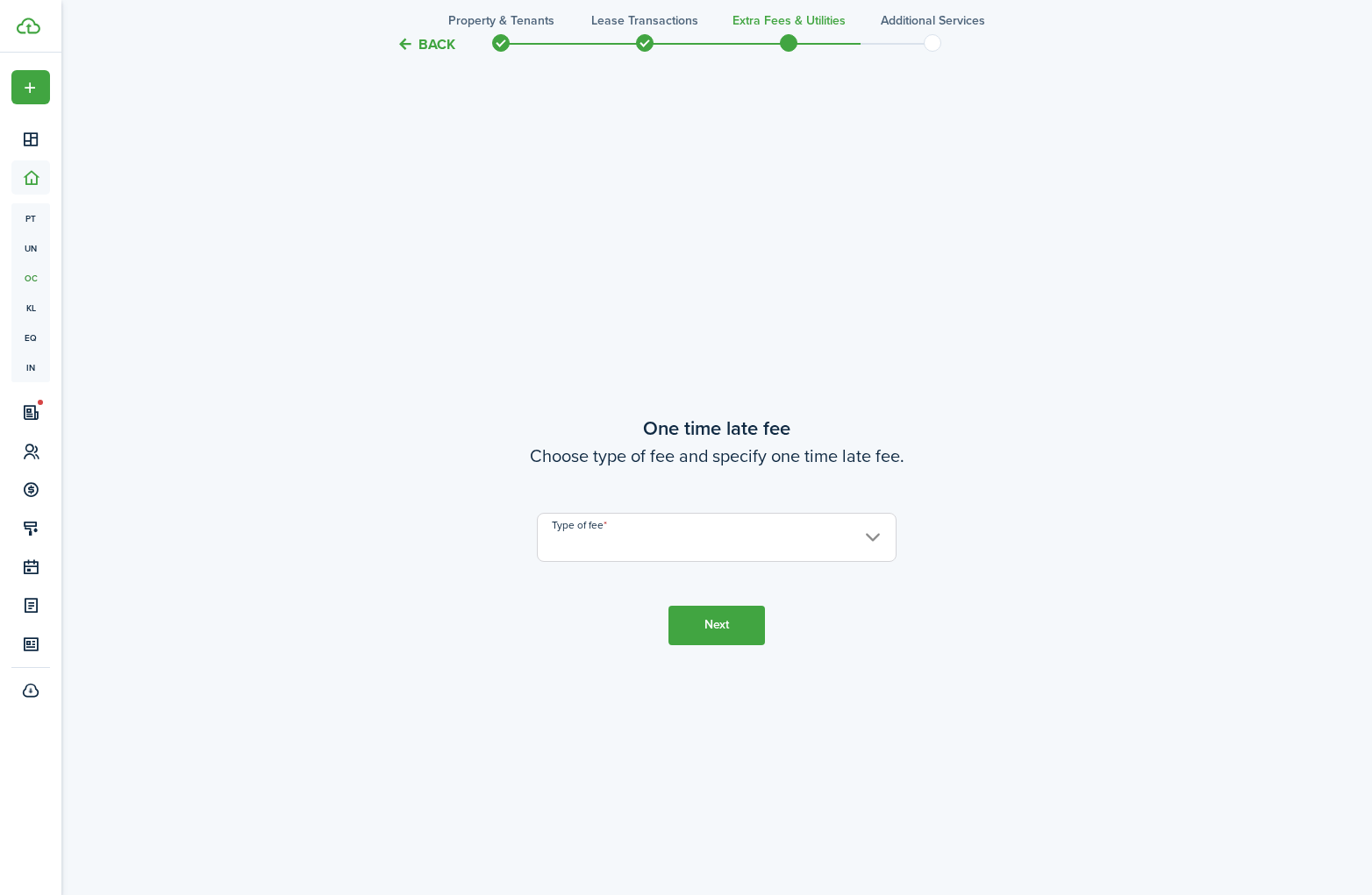
scroll to position [1673, 0]
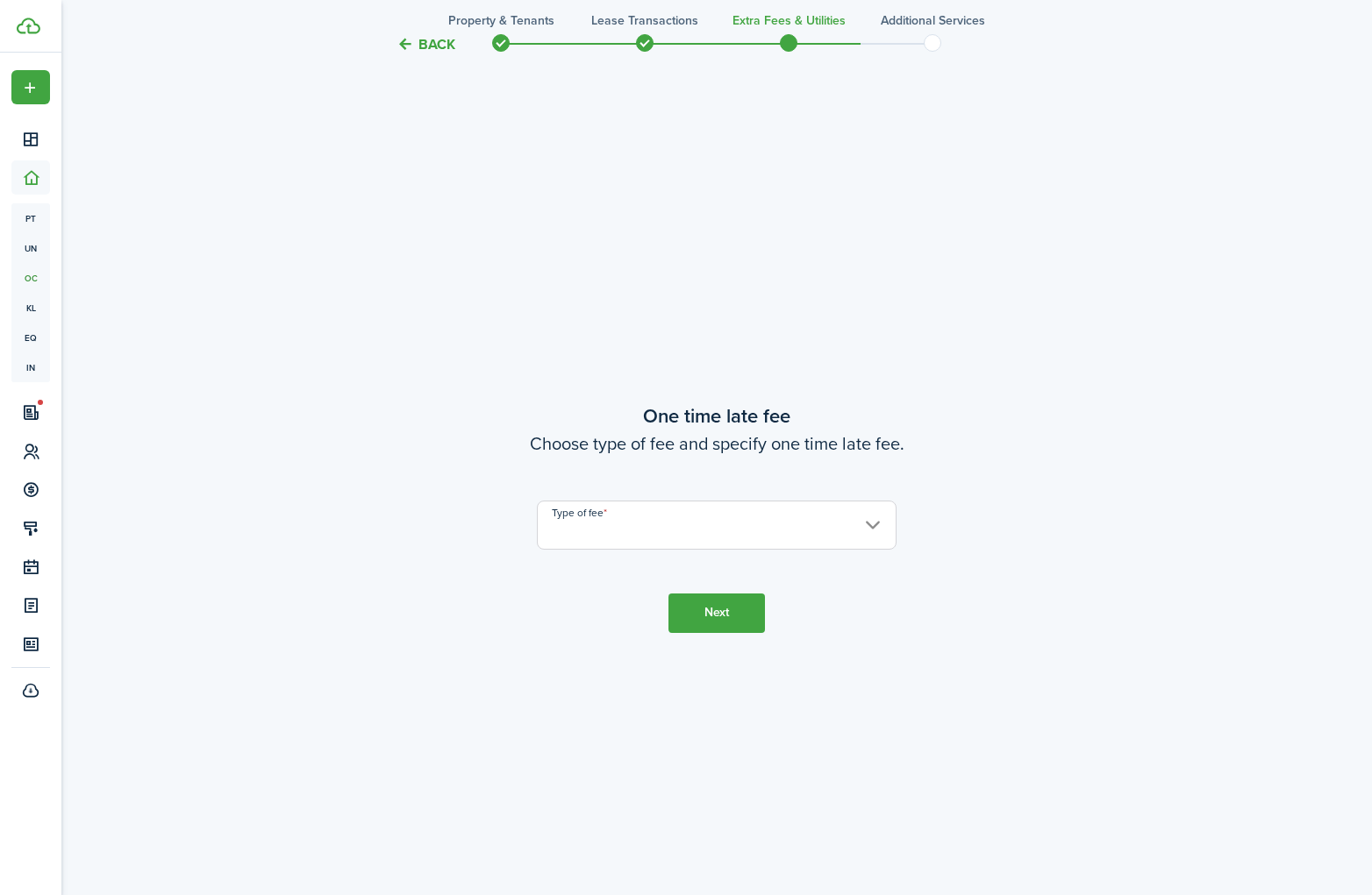
click at [651, 530] on input "Type of fee" at bounding box center [716, 525] width 360 height 49
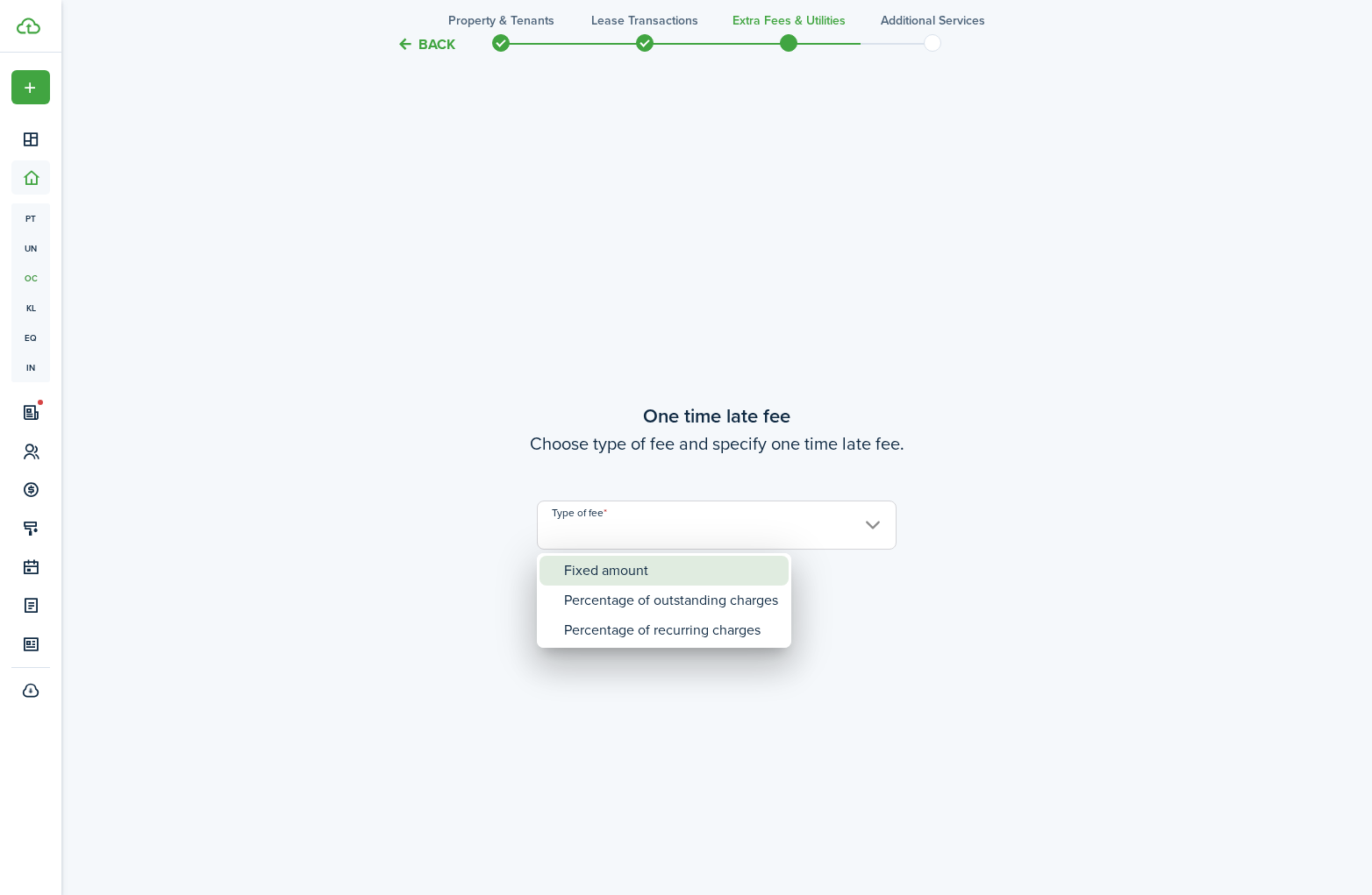
click at [654, 568] on div "Fixed amount" at bounding box center [671, 572] width 214 height 30
type input "Fixed amount"
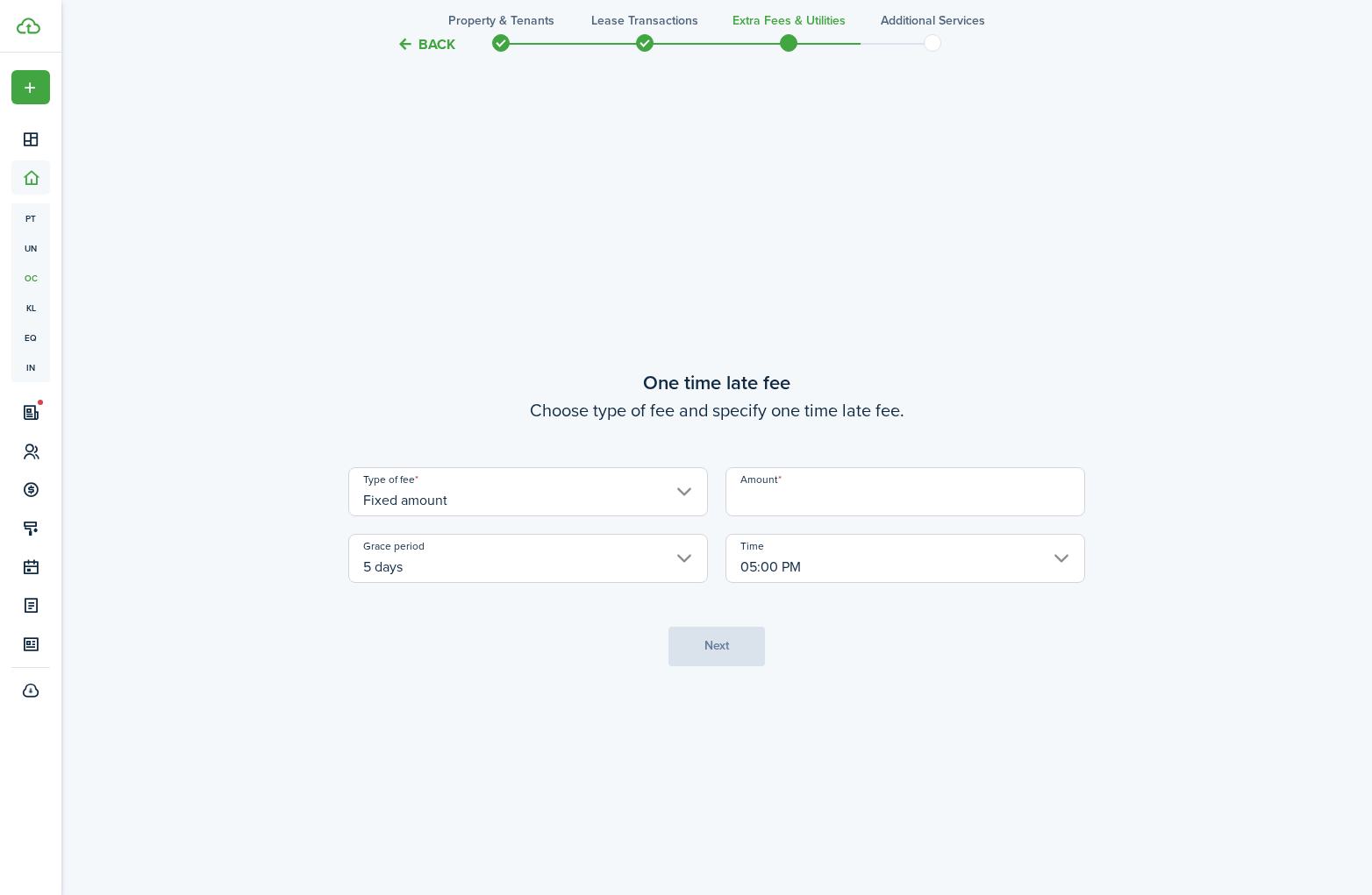
click at [768, 508] on input "Amount" at bounding box center [905, 492] width 360 height 49
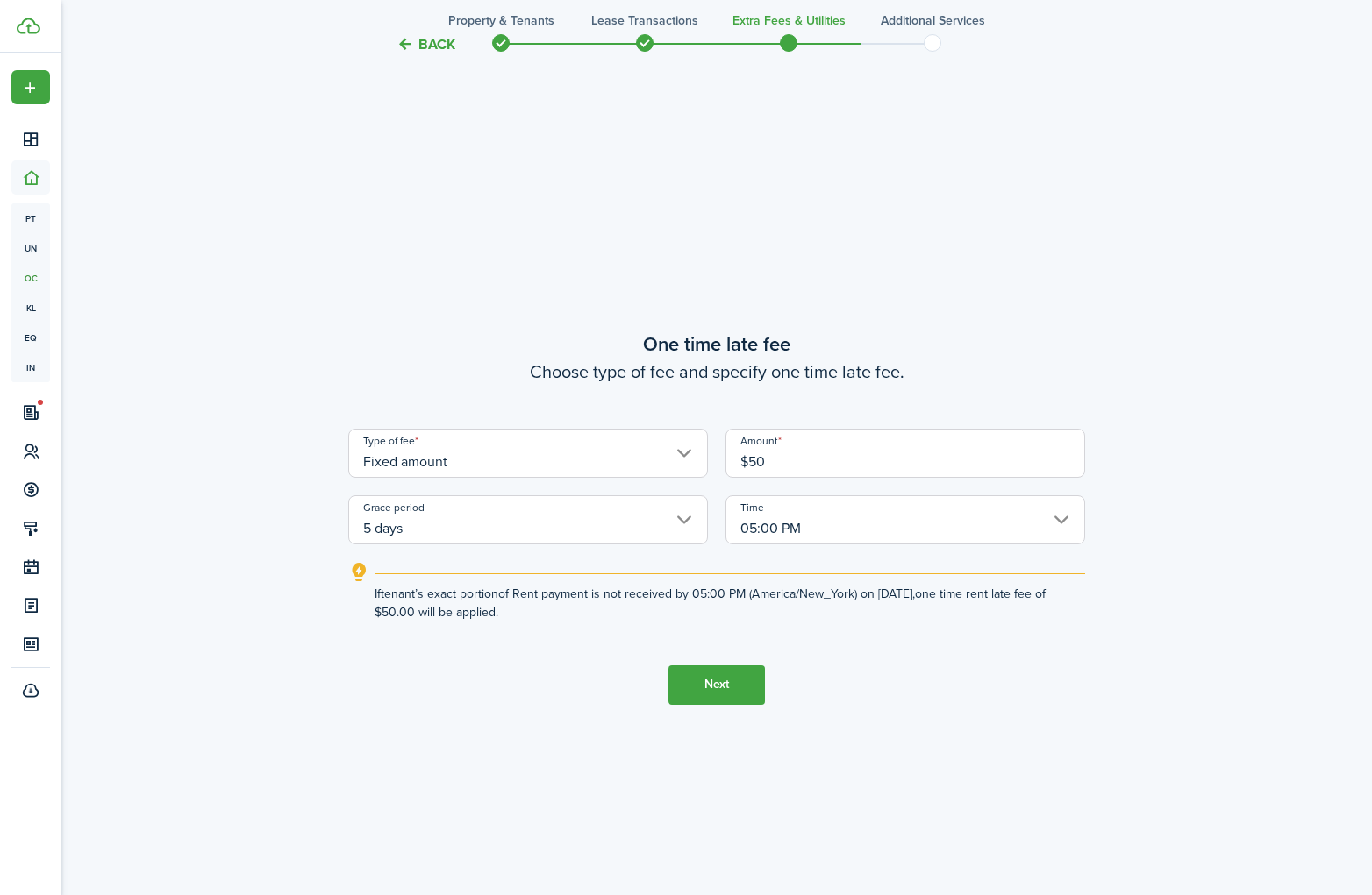
type input "$50.00"
click at [620, 640] on tc-wizard-step "One time late fee Choose type of fee and specify one time late fee. Type of fee…" at bounding box center [716, 516] width 737 height 895
click at [720, 689] on button "Next" at bounding box center [717, 686] width 96 height 40
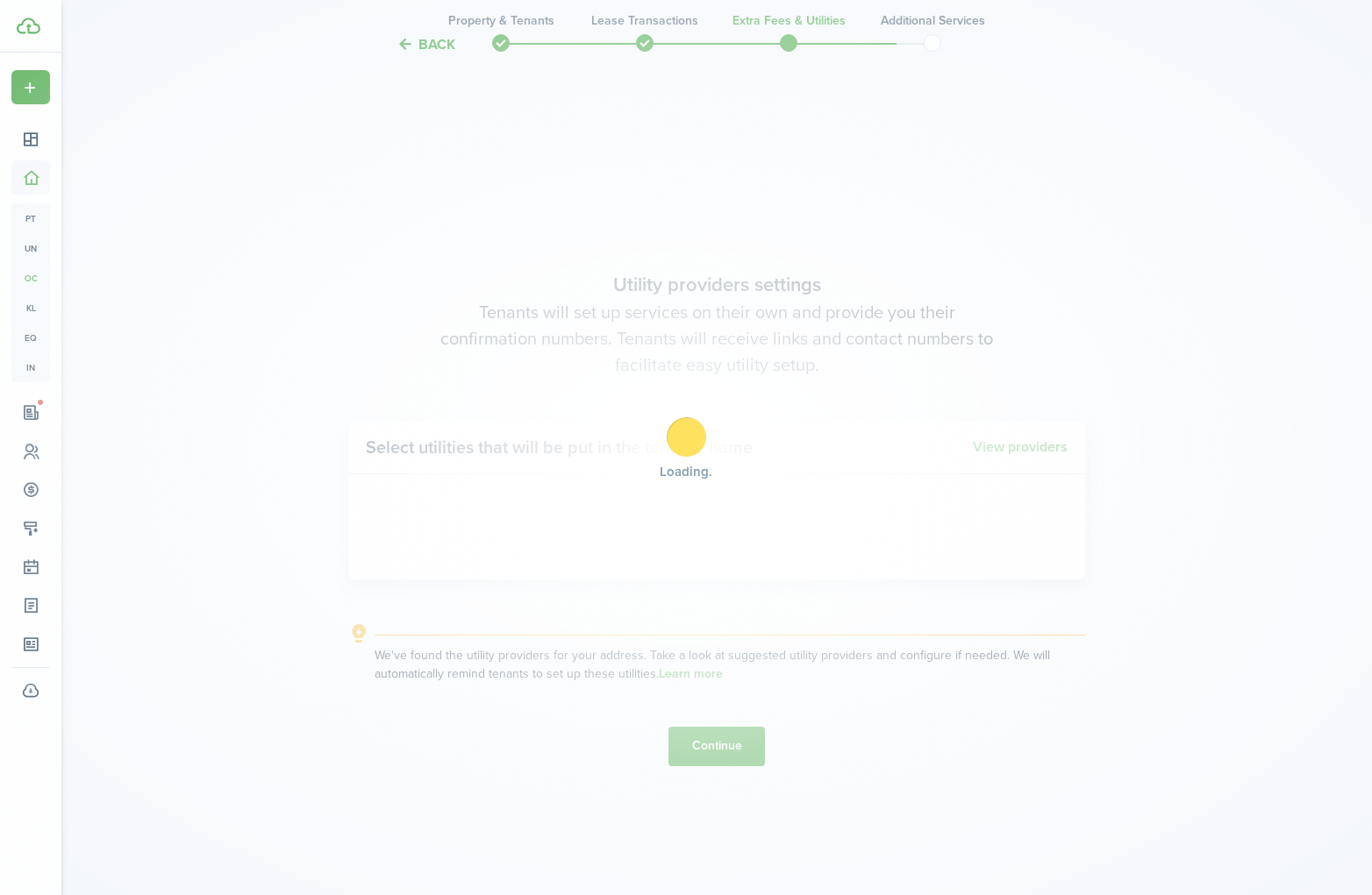
scroll to position [2569, 0]
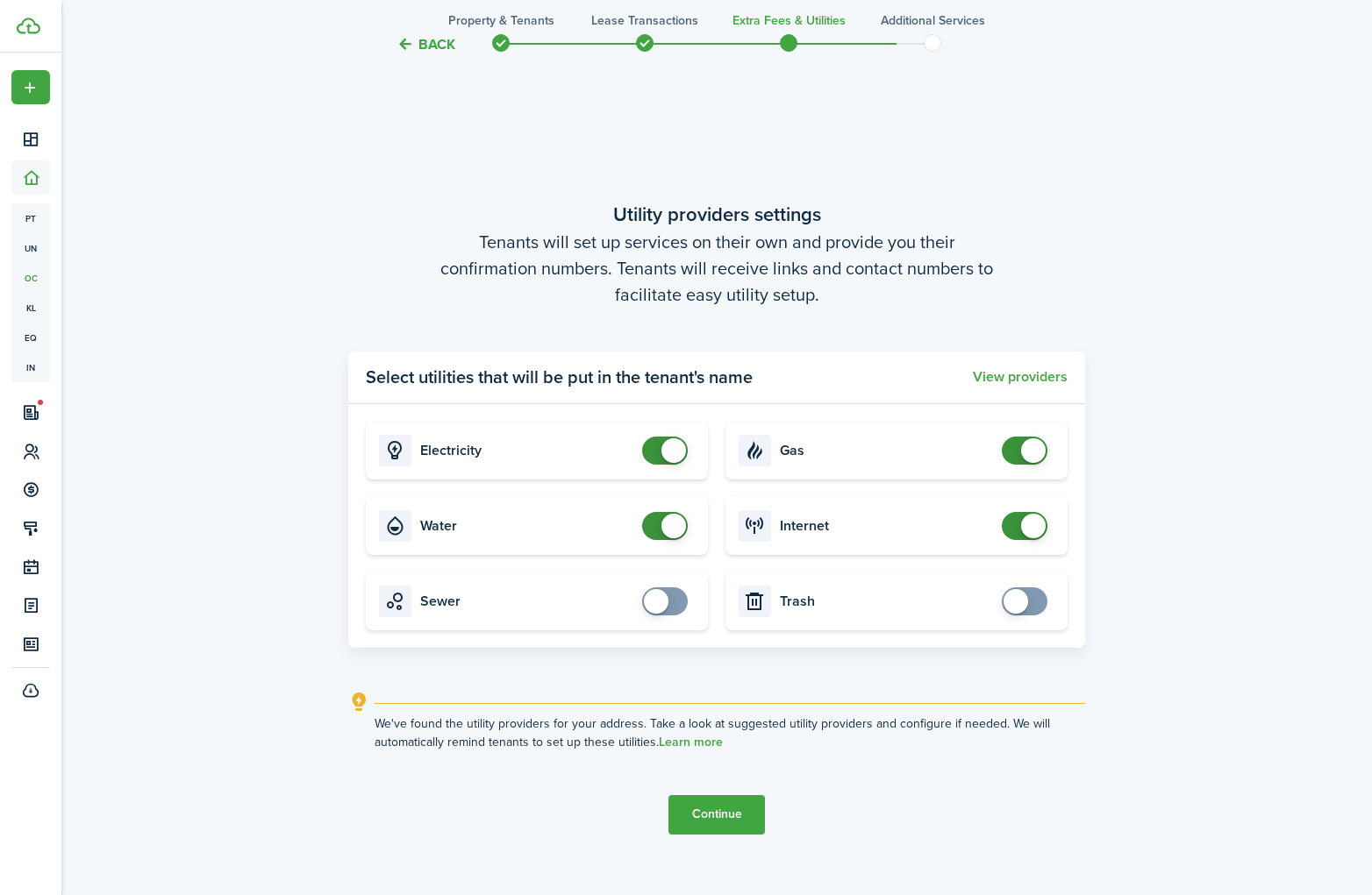
checkbox input "false"
click at [661, 527] on span at bounding box center [665, 526] width 18 height 28
click at [1020, 532] on span at bounding box center [1025, 526] width 18 height 28
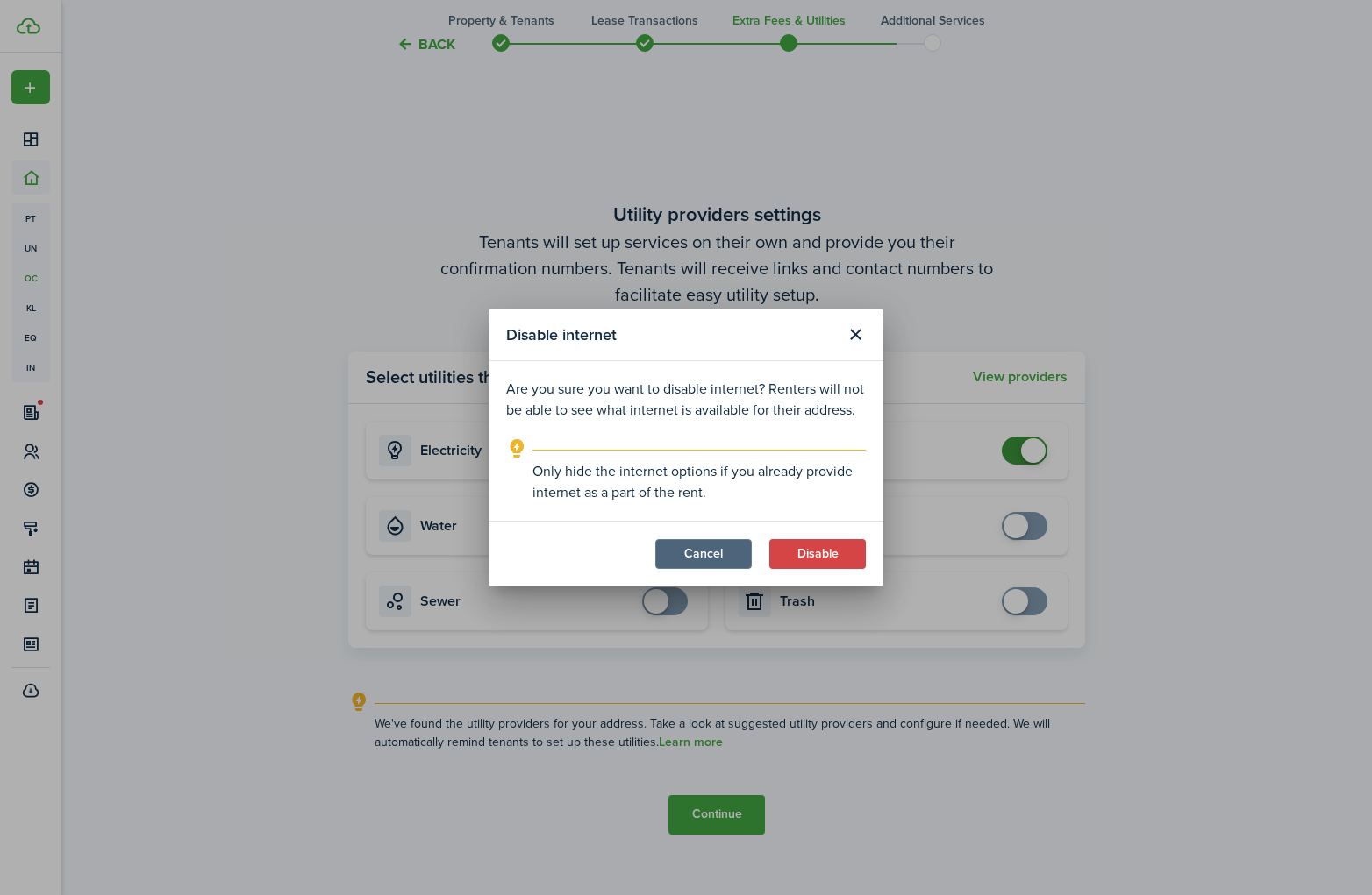
click at [724, 557] on button "Cancel" at bounding box center [704, 555] width 96 height 30
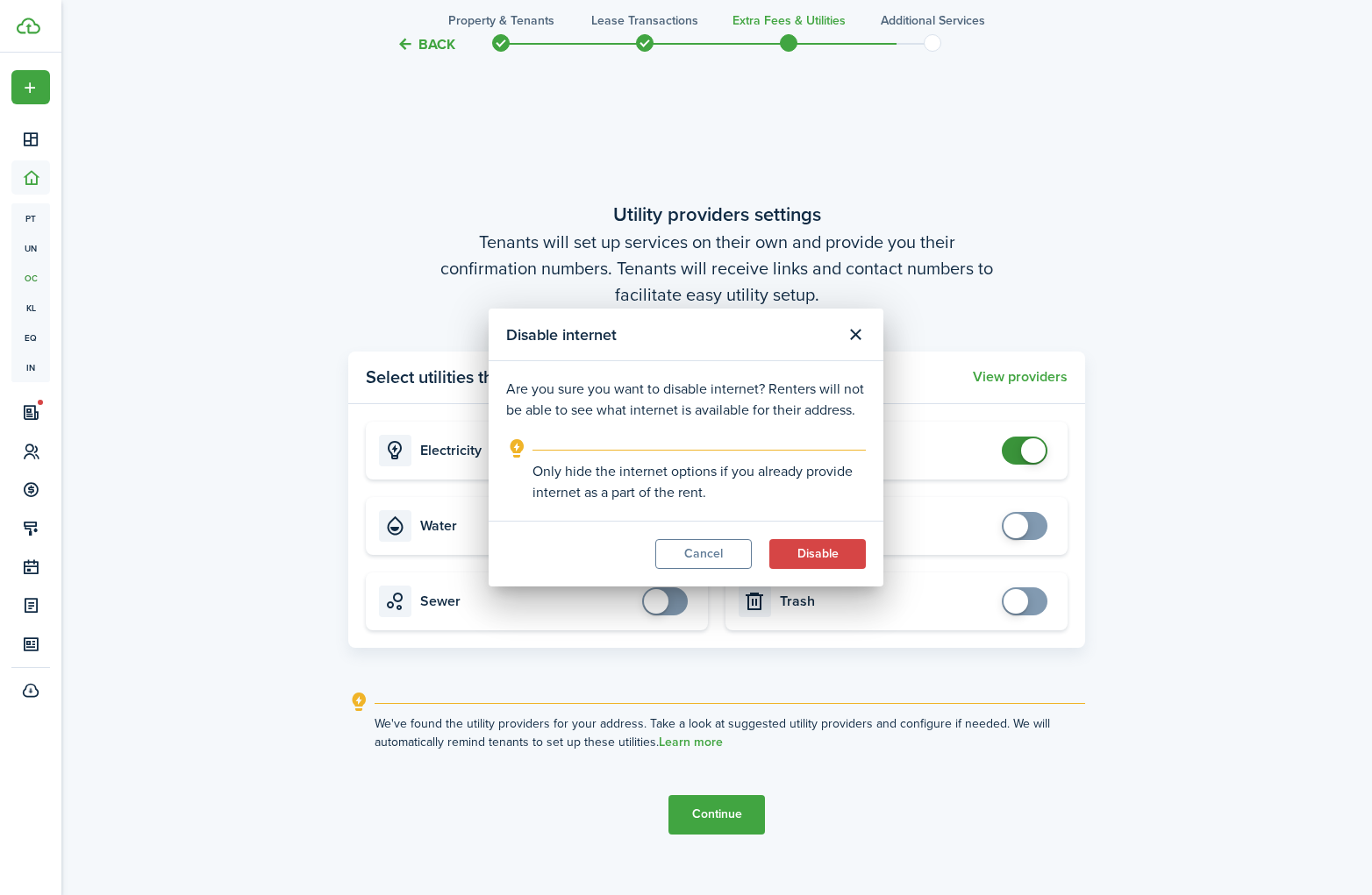
checkbox input "true"
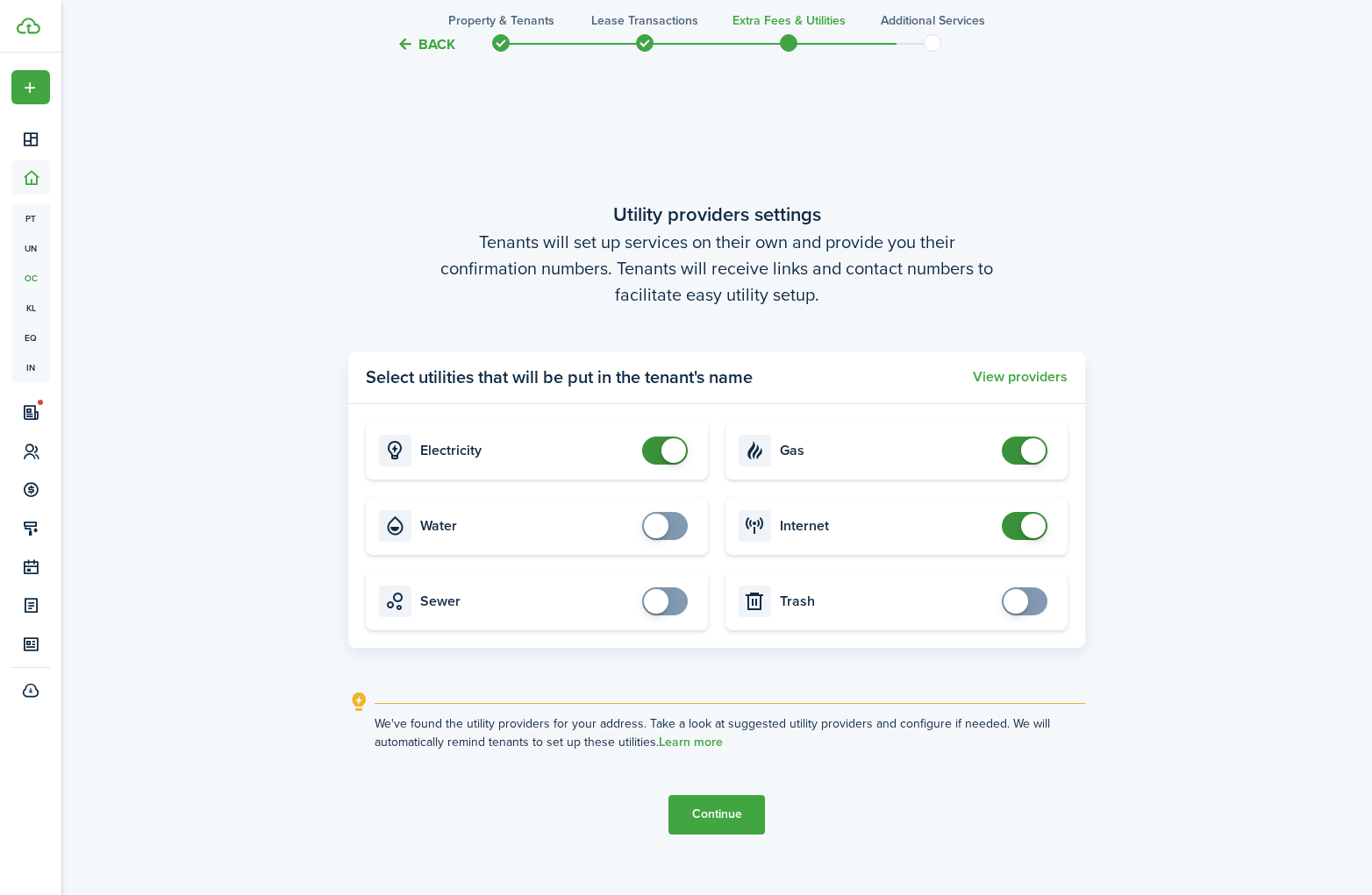
click at [719, 818] on button "Continue" at bounding box center [717, 815] width 96 height 40
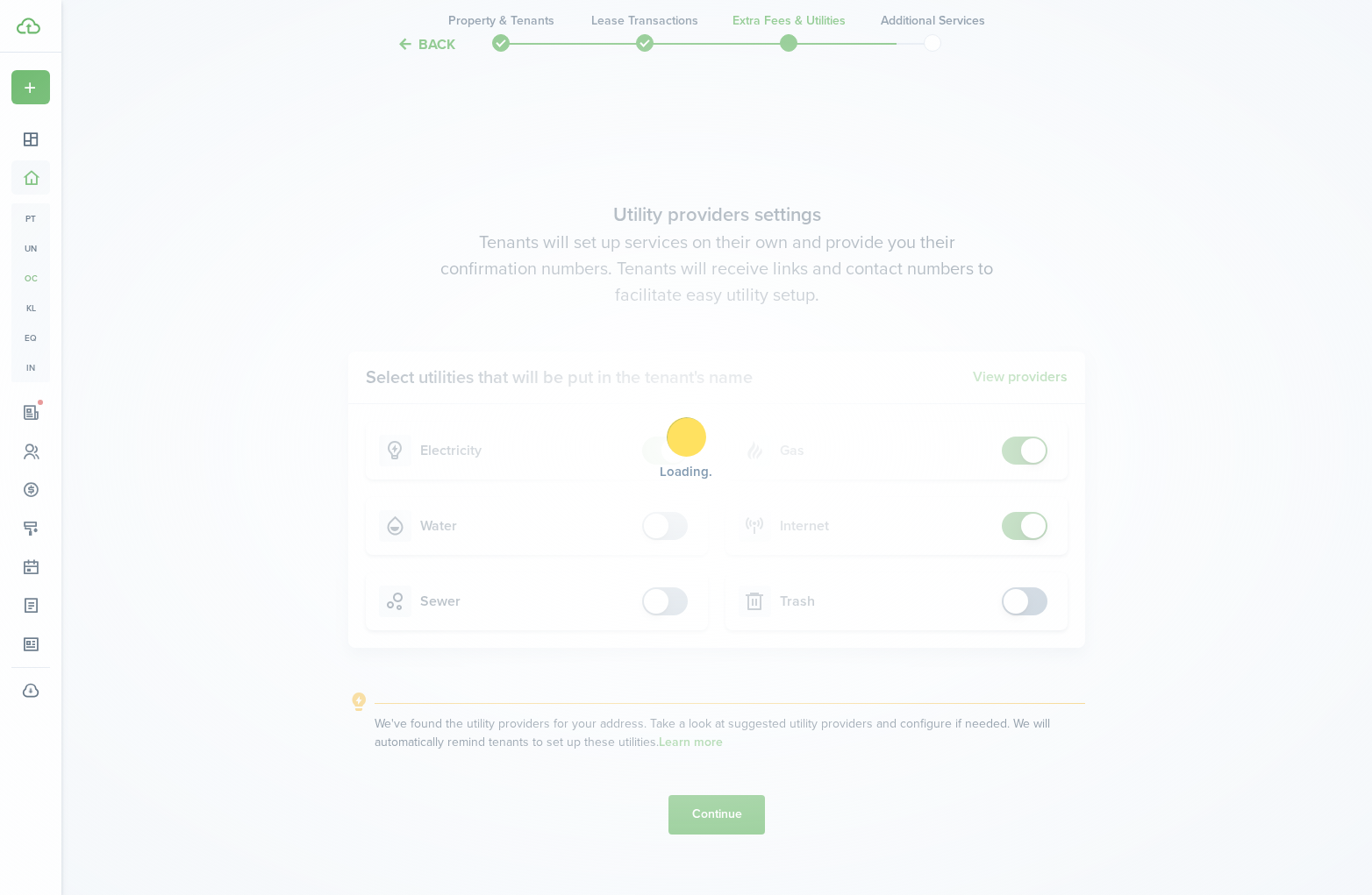
scroll to position [0, 0]
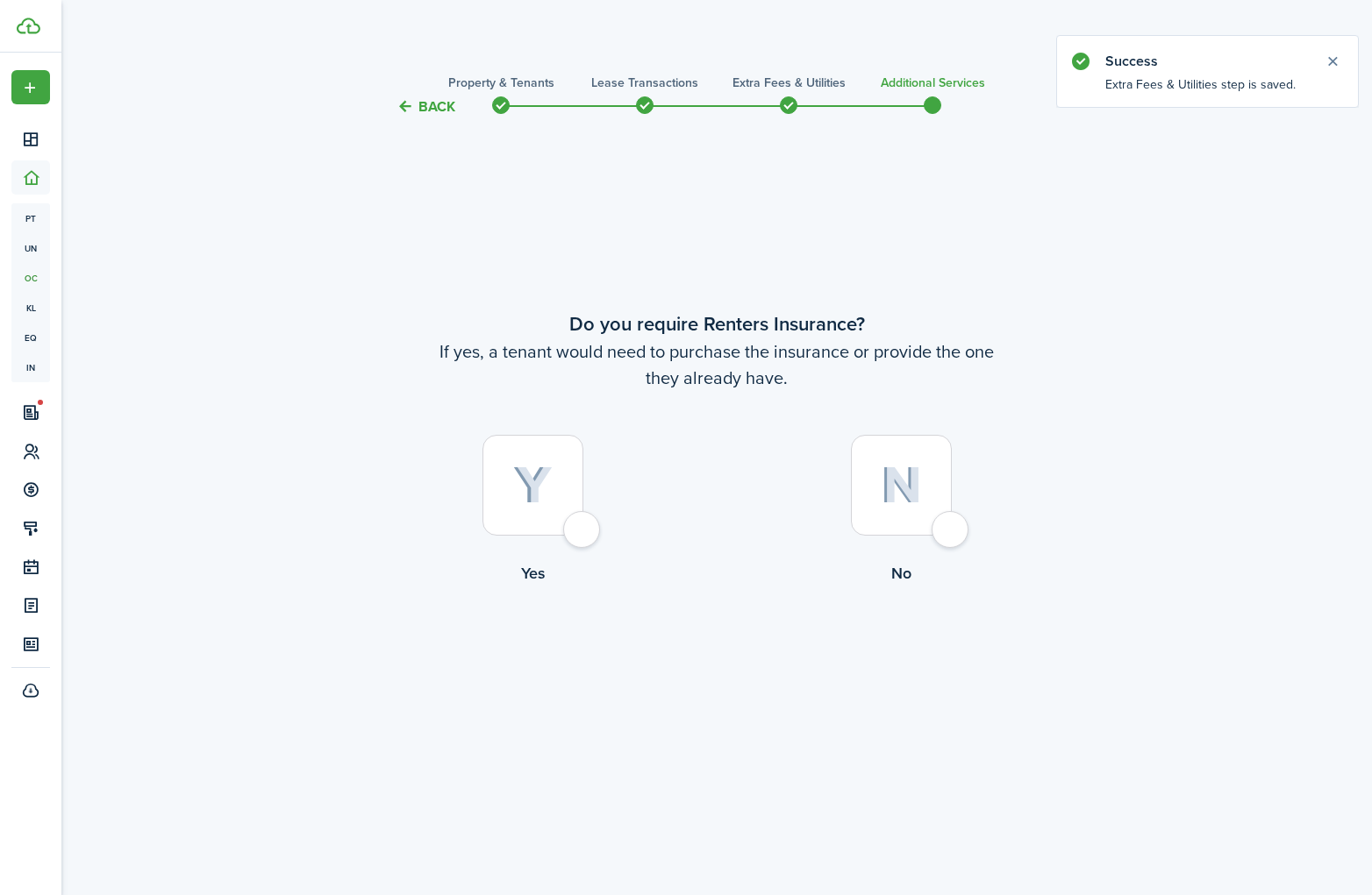
click at [583, 536] on div at bounding box center [532, 485] width 101 height 101
radio input "true"
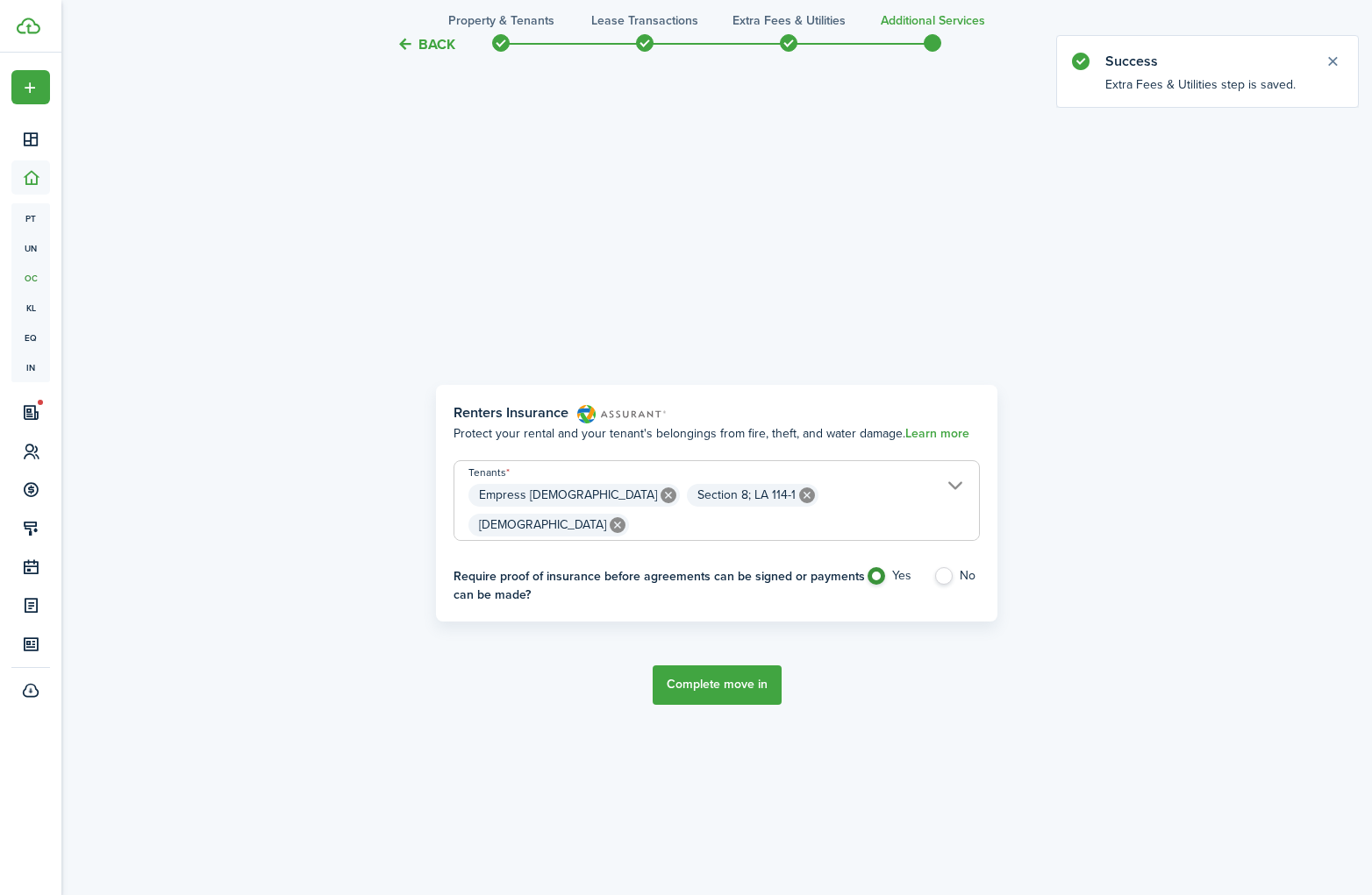
scroll to position [778, 0]
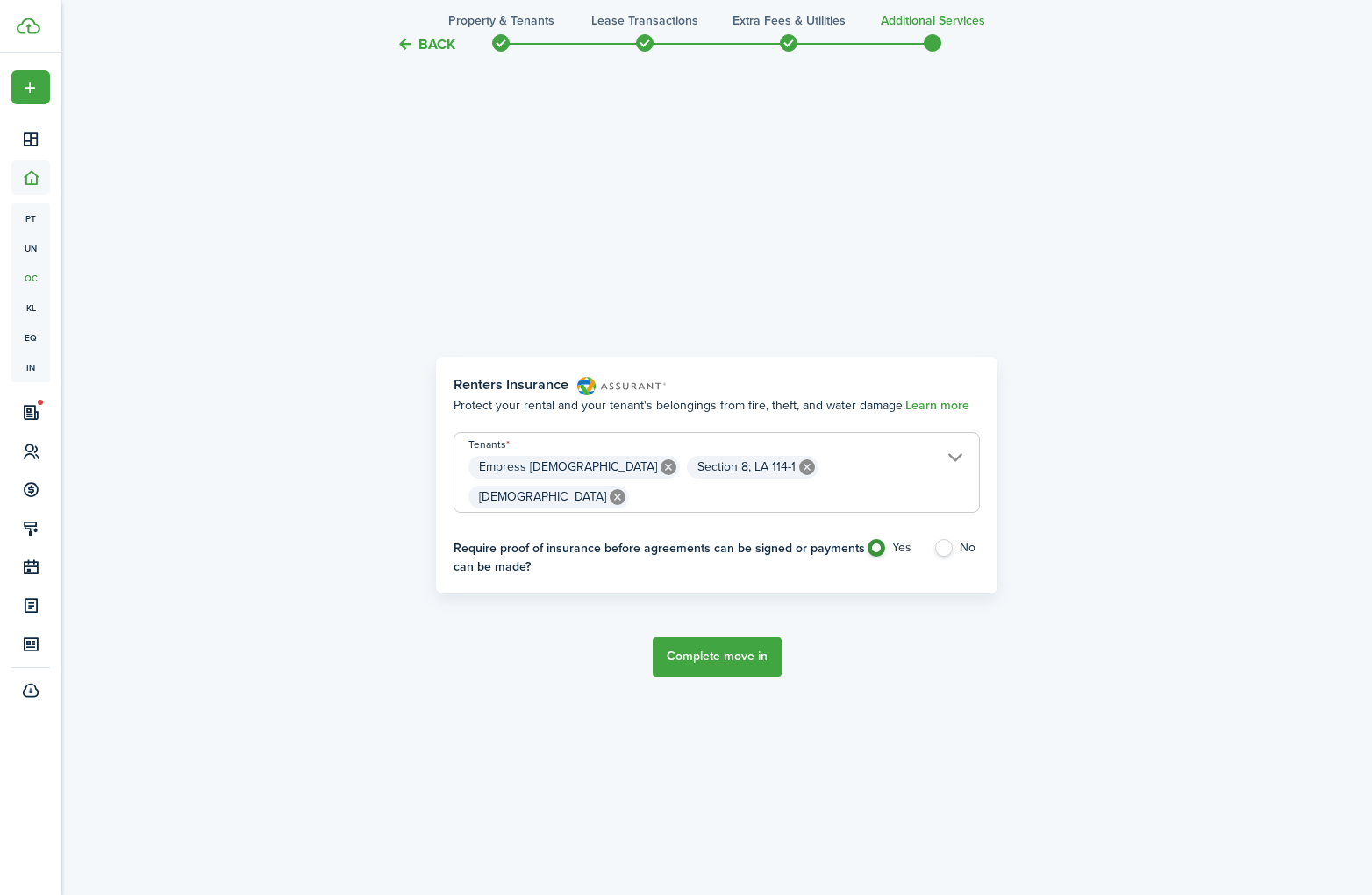
click at [799, 475] on icon at bounding box center [807, 467] width 16 height 16
type input "Empress [DEMOGRAPHIC_DATA], [DEMOGRAPHIC_DATA]"
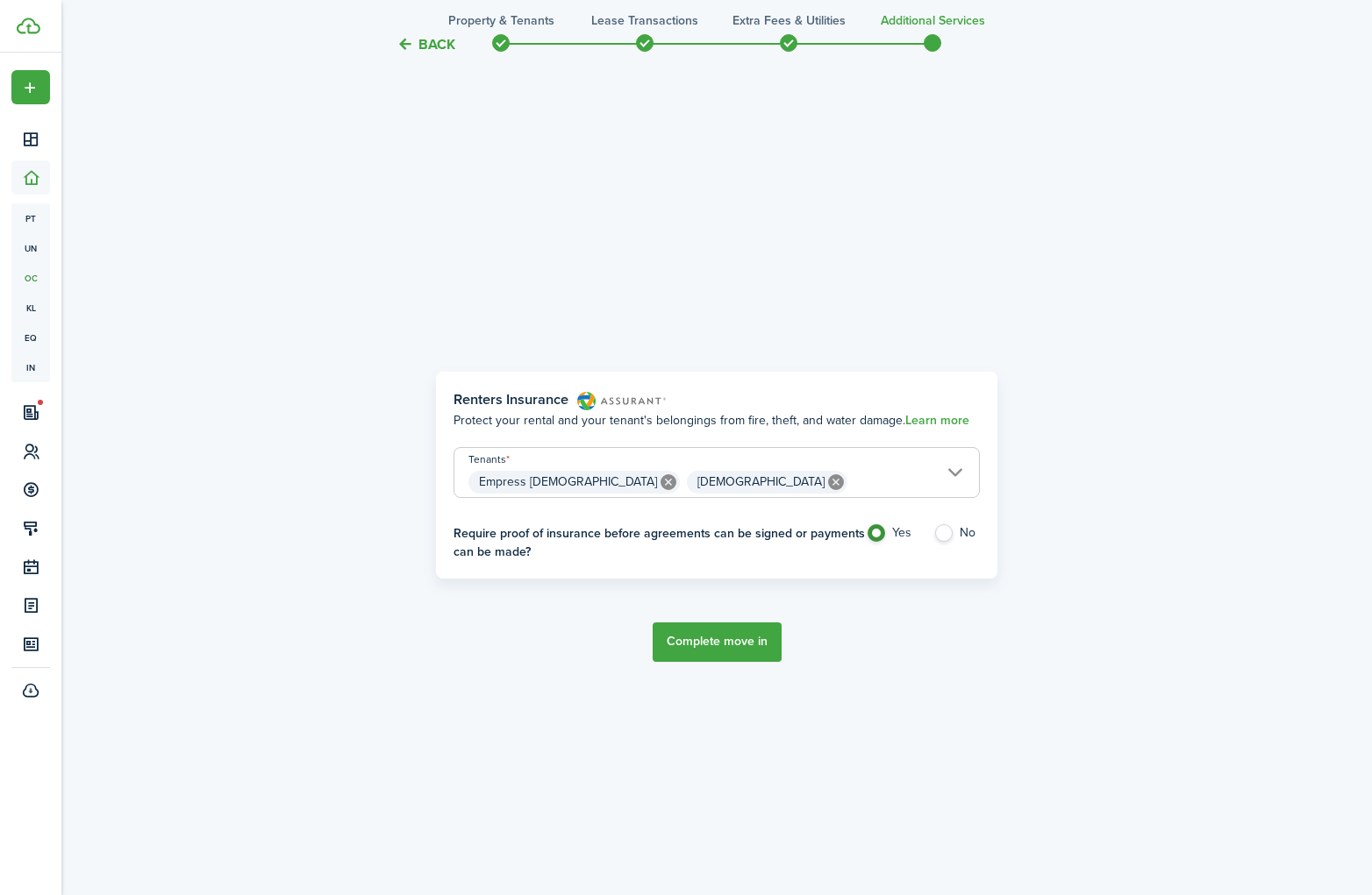
click at [948, 533] on label "No" at bounding box center [956, 538] width 46 height 26
radio input "false"
radio input "true"
click at [718, 647] on button "Complete move in" at bounding box center [717, 642] width 129 height 40
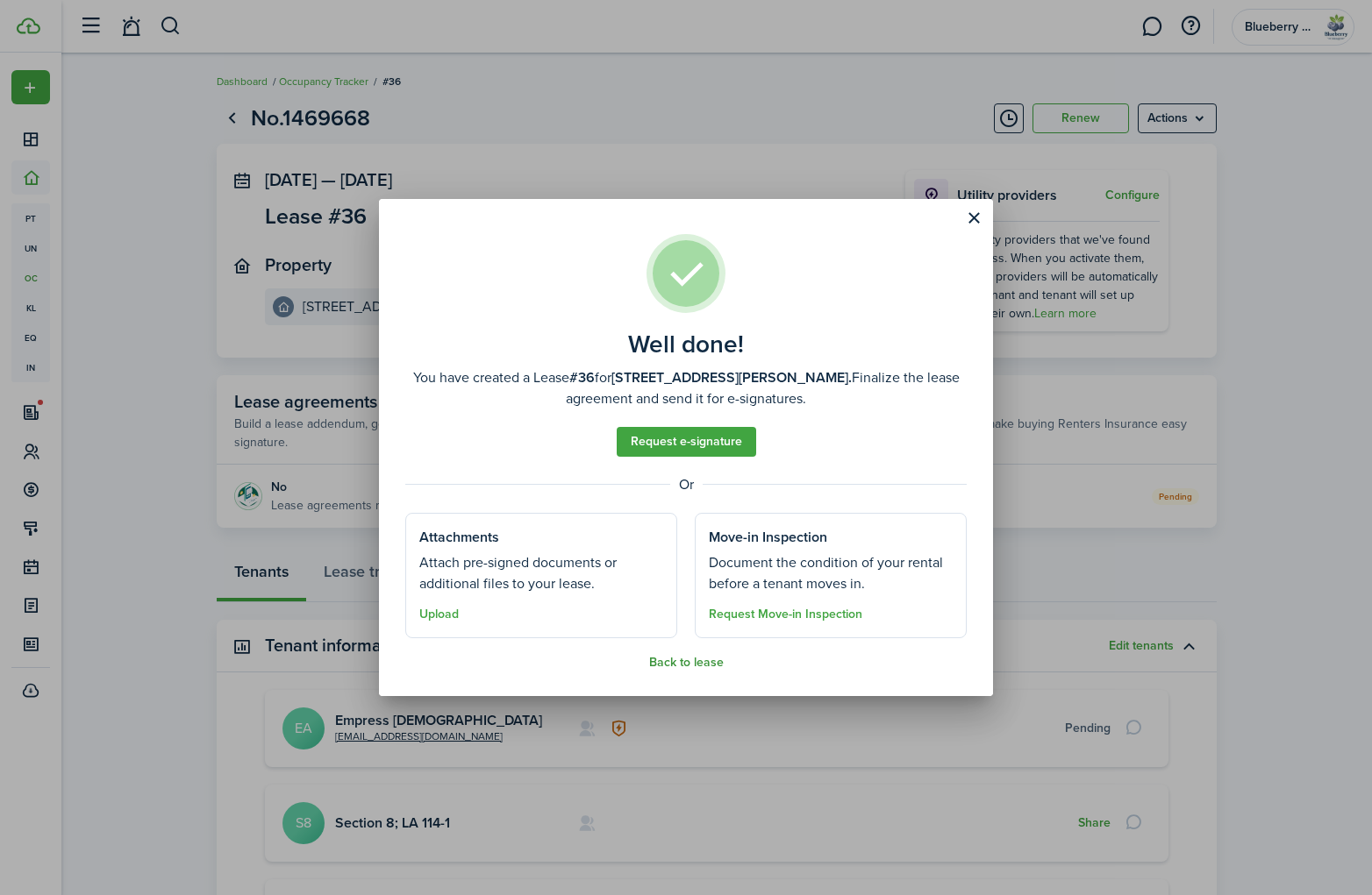
click at [689, 661] on button "Back to lease" at bounding box center [686, 663] width 75 height 14
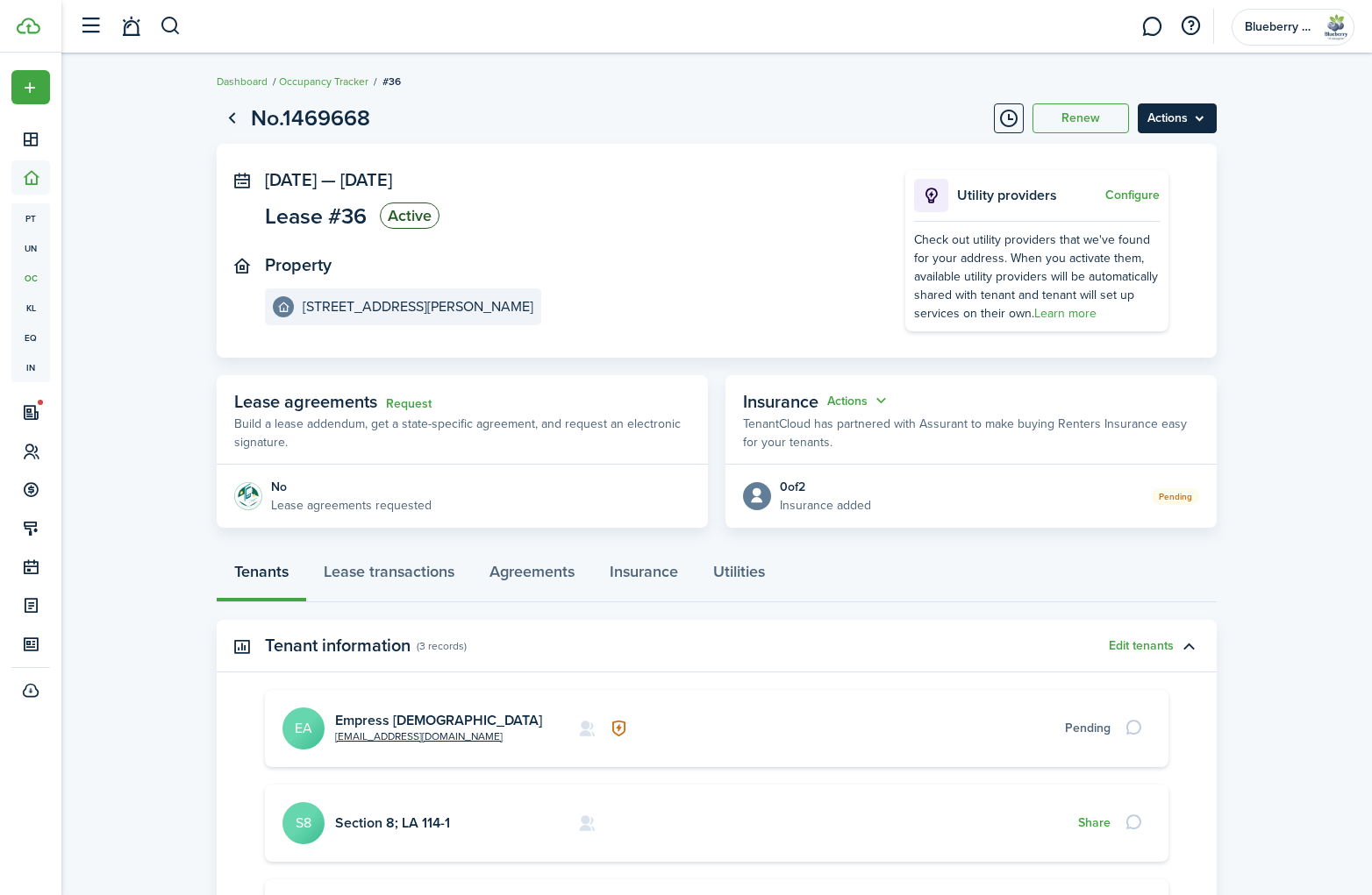
click at [1189, 119] on menu-btn "Actions" at bounding box center [1178, 119] width 79 height 30
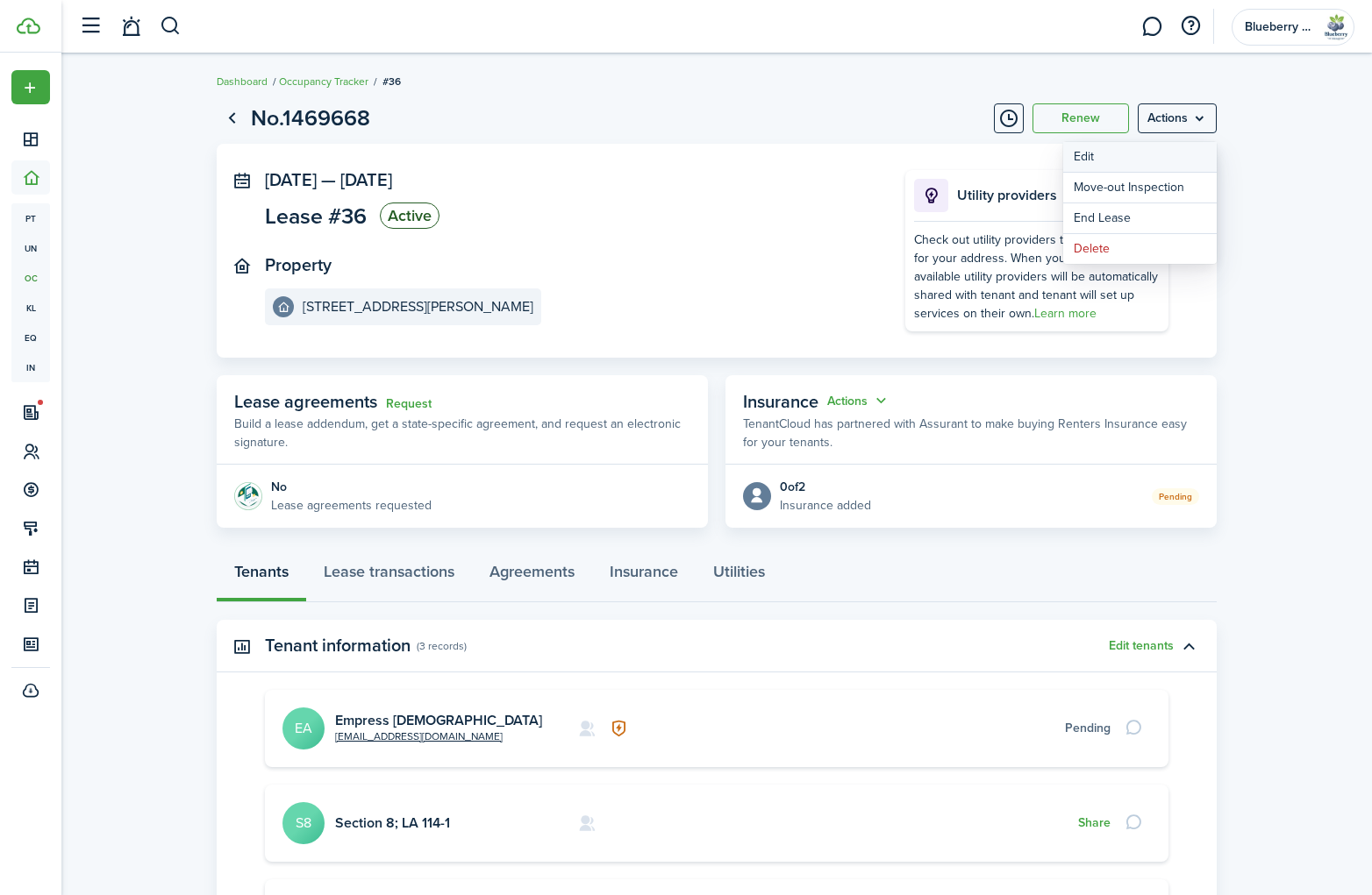
click at [1129, 157] on button "Edit" at bounding box center [1140, 157] width 154 height 30
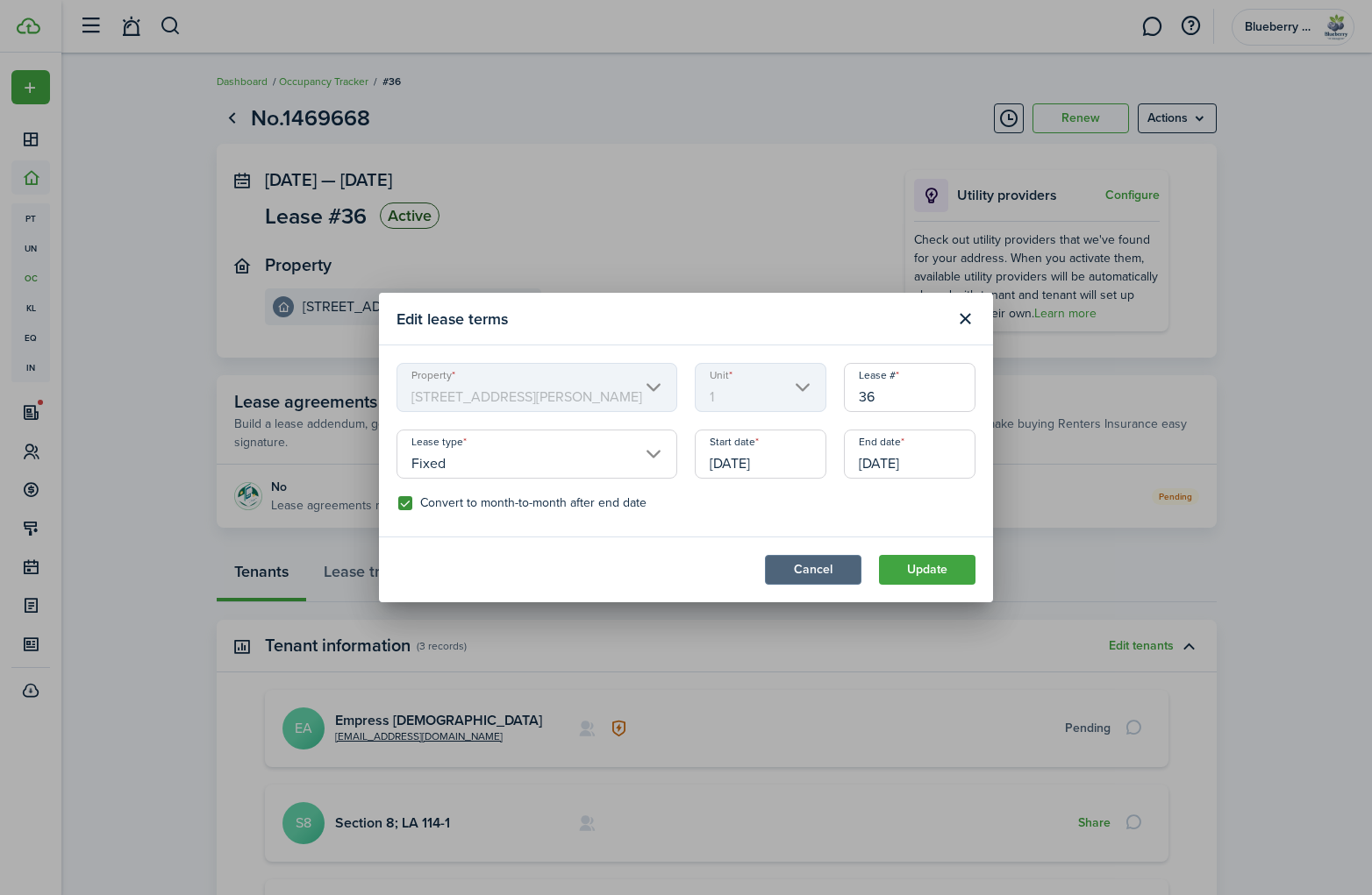
click at [818, 571] on button "Cancel" at bounding box center [813, 571] width 96 height 30
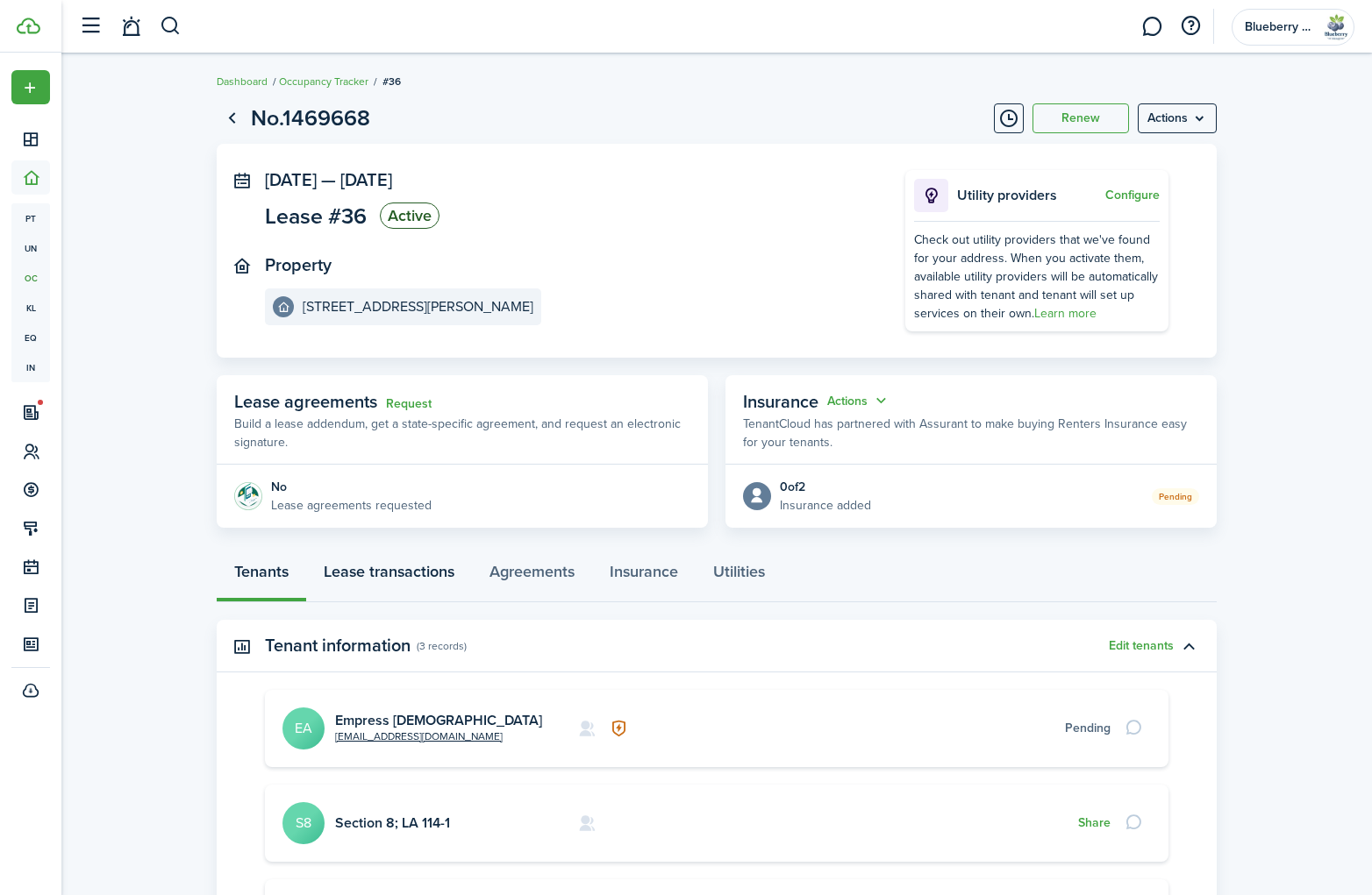
click at [404, 575] on link "Lease transactions" at bounding box center [390, 576] width 166 height 53
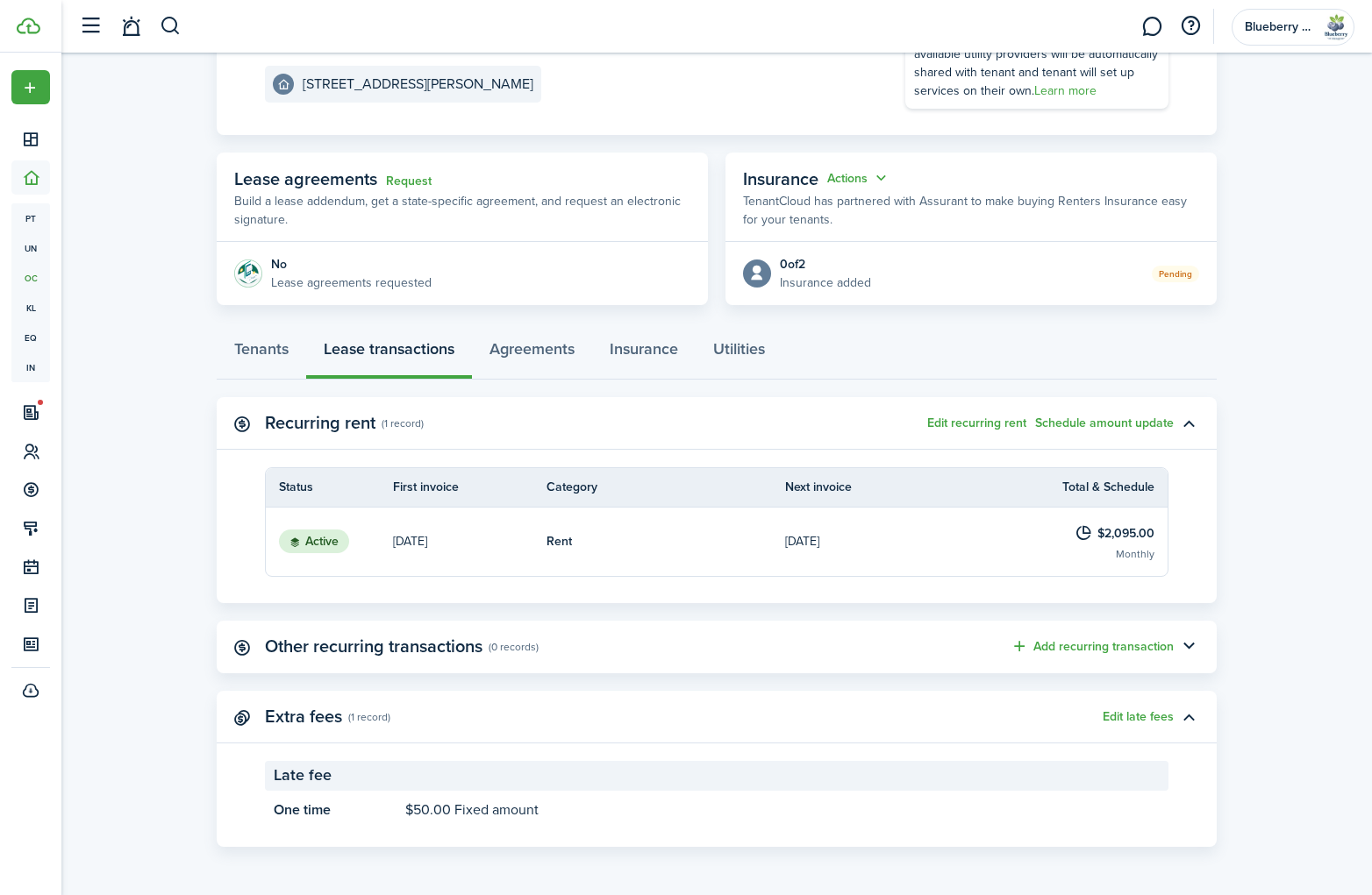
scroll to position [222, 0]
click at [1128, 652] on button "Add recurring transaction" at bounding box center [1092, 647] width 163 height 20
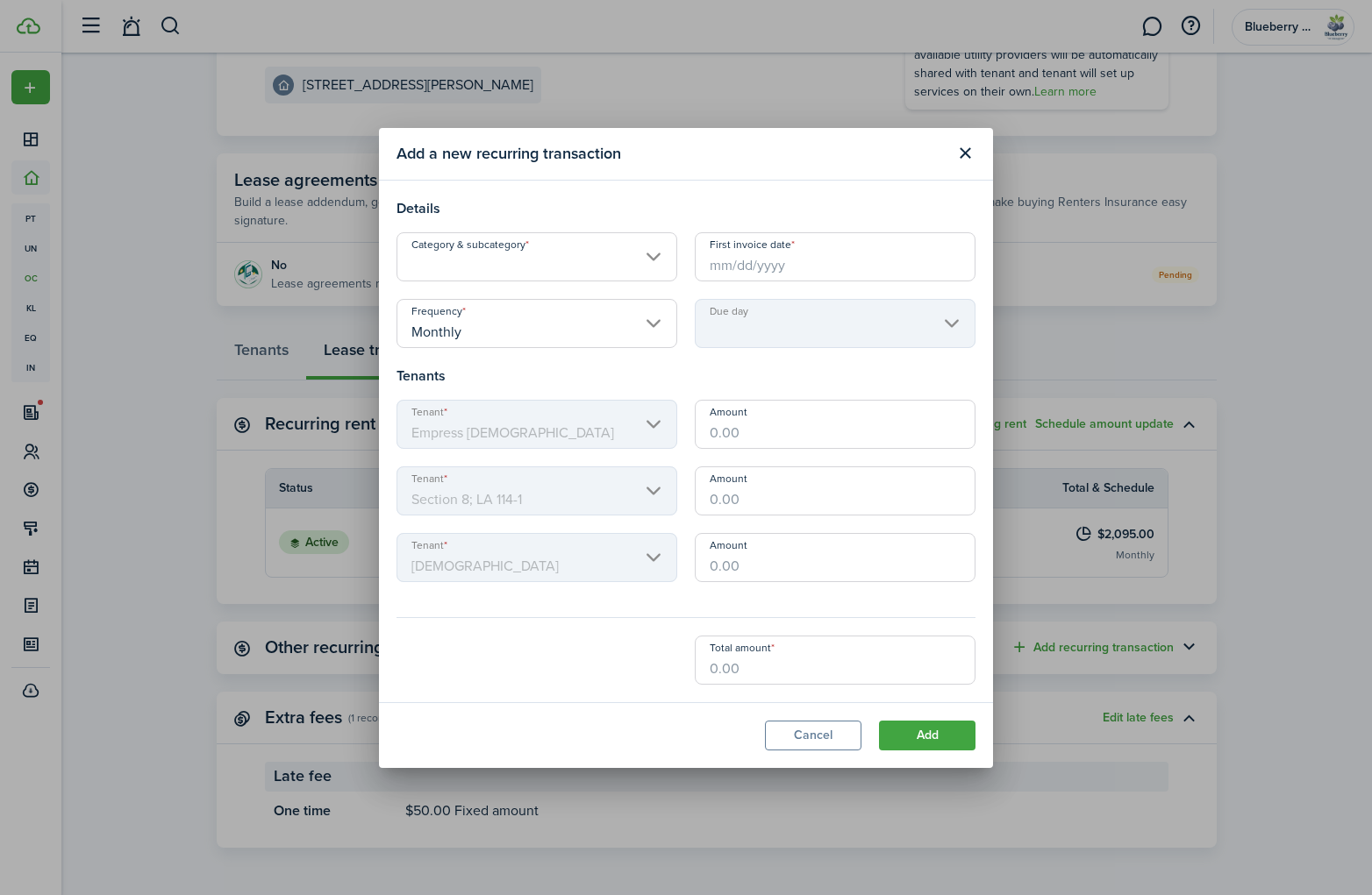
click at [624, 261] on input "Category & subcategory" at bounding box center [537, 257] width 281 height 49
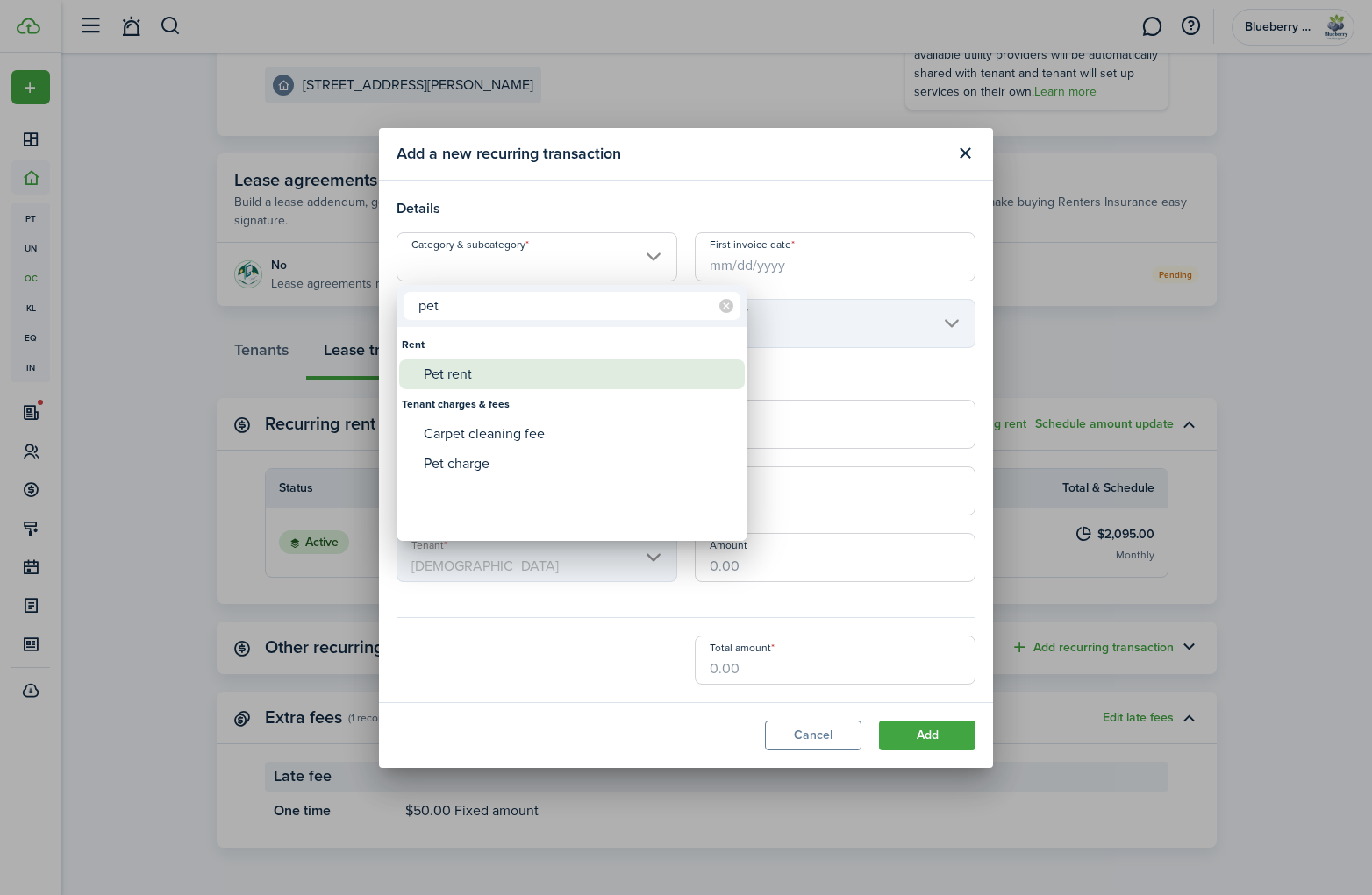
type input "pet"
click at [526, 382] on div "Pet rent" at bounding box center [578, 374] width 310 height 30
type input "Rent / Pet rent"
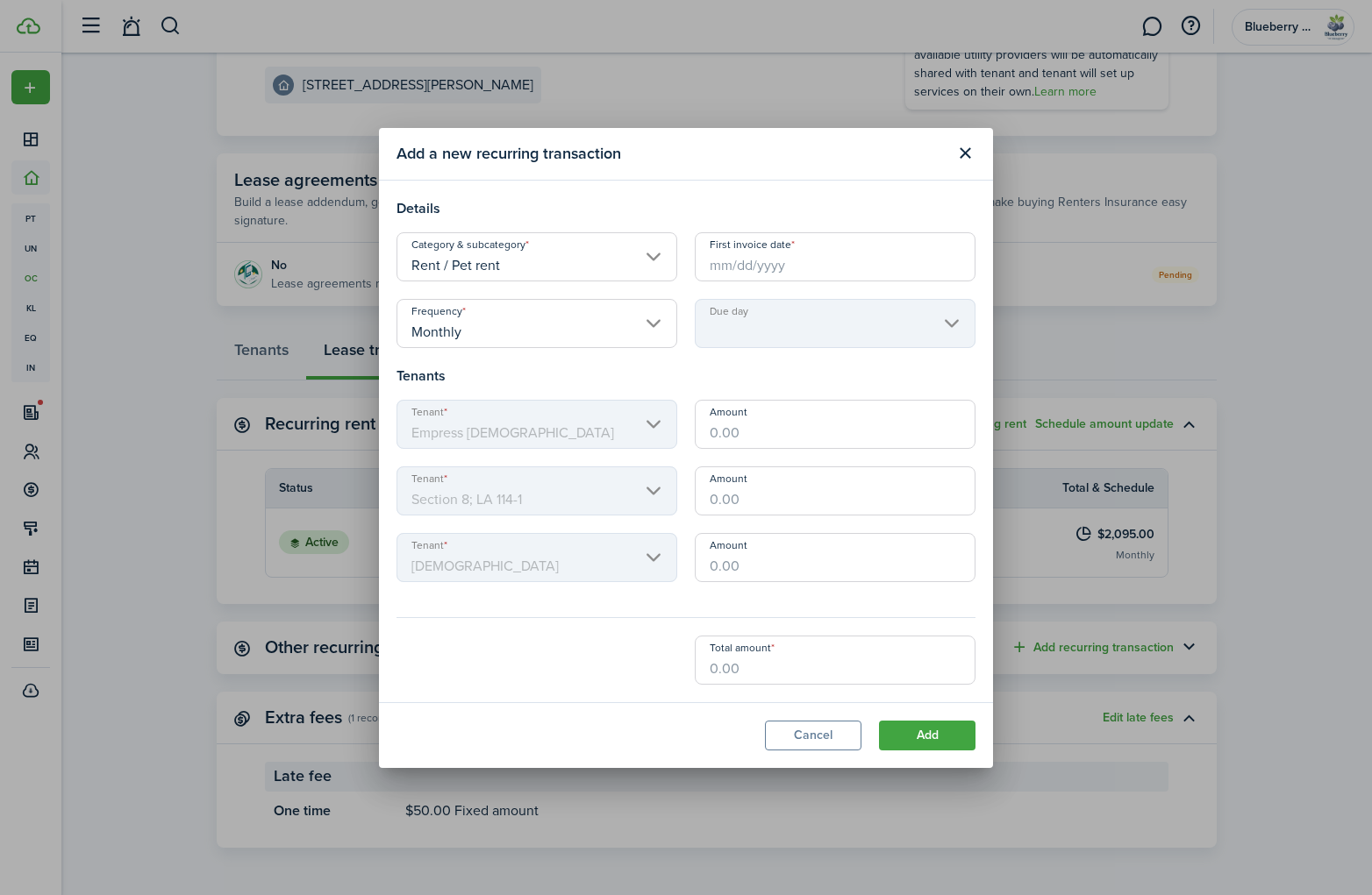
click at [769, 262] on input "First invoice date" at bounding box center [836, 257] width 281 height 49
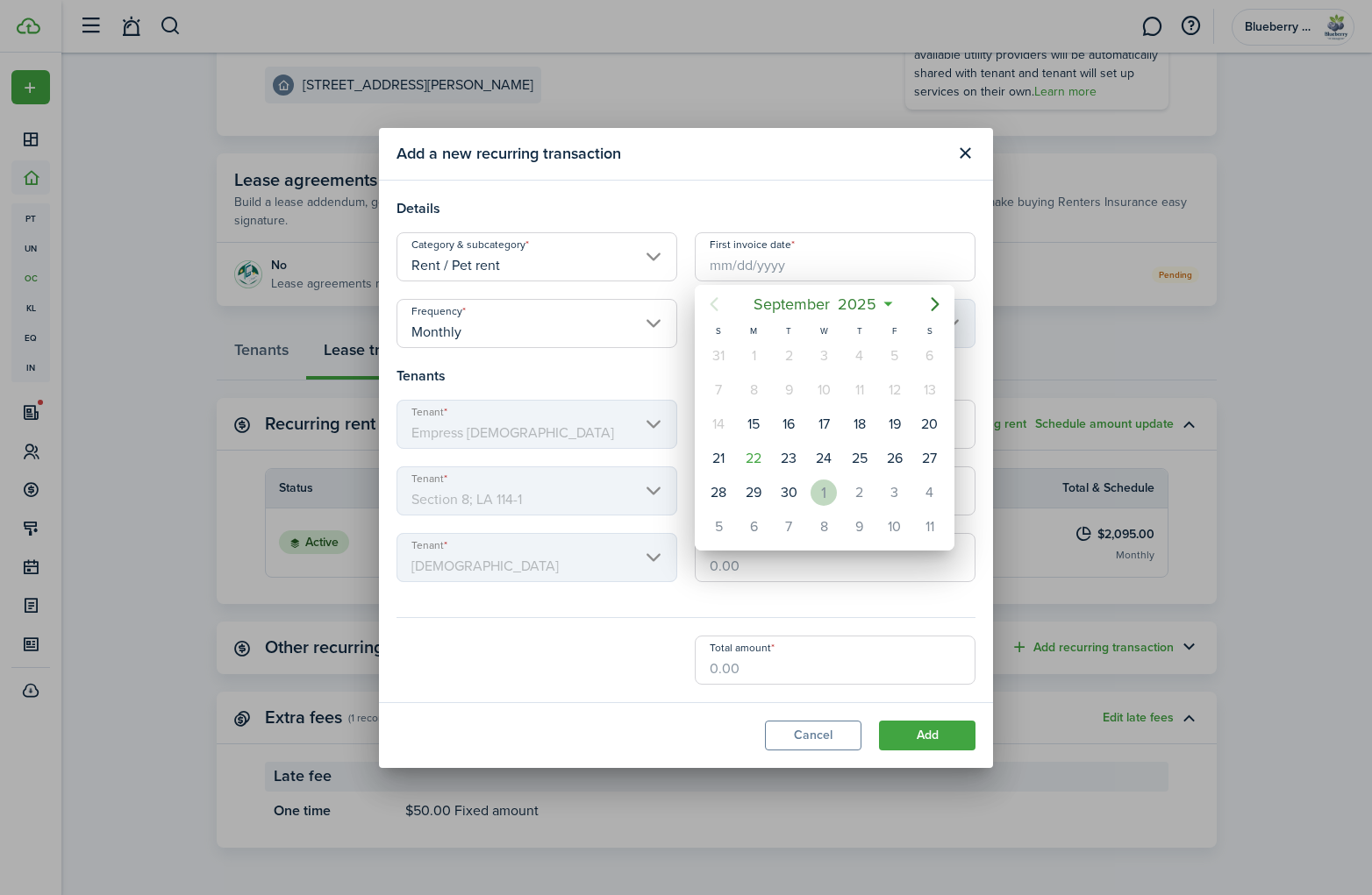
click at [821, 490] on div "1" at bounding box center [824, 493] width 26 height 26
type input "[DATE]"
type input "1st"
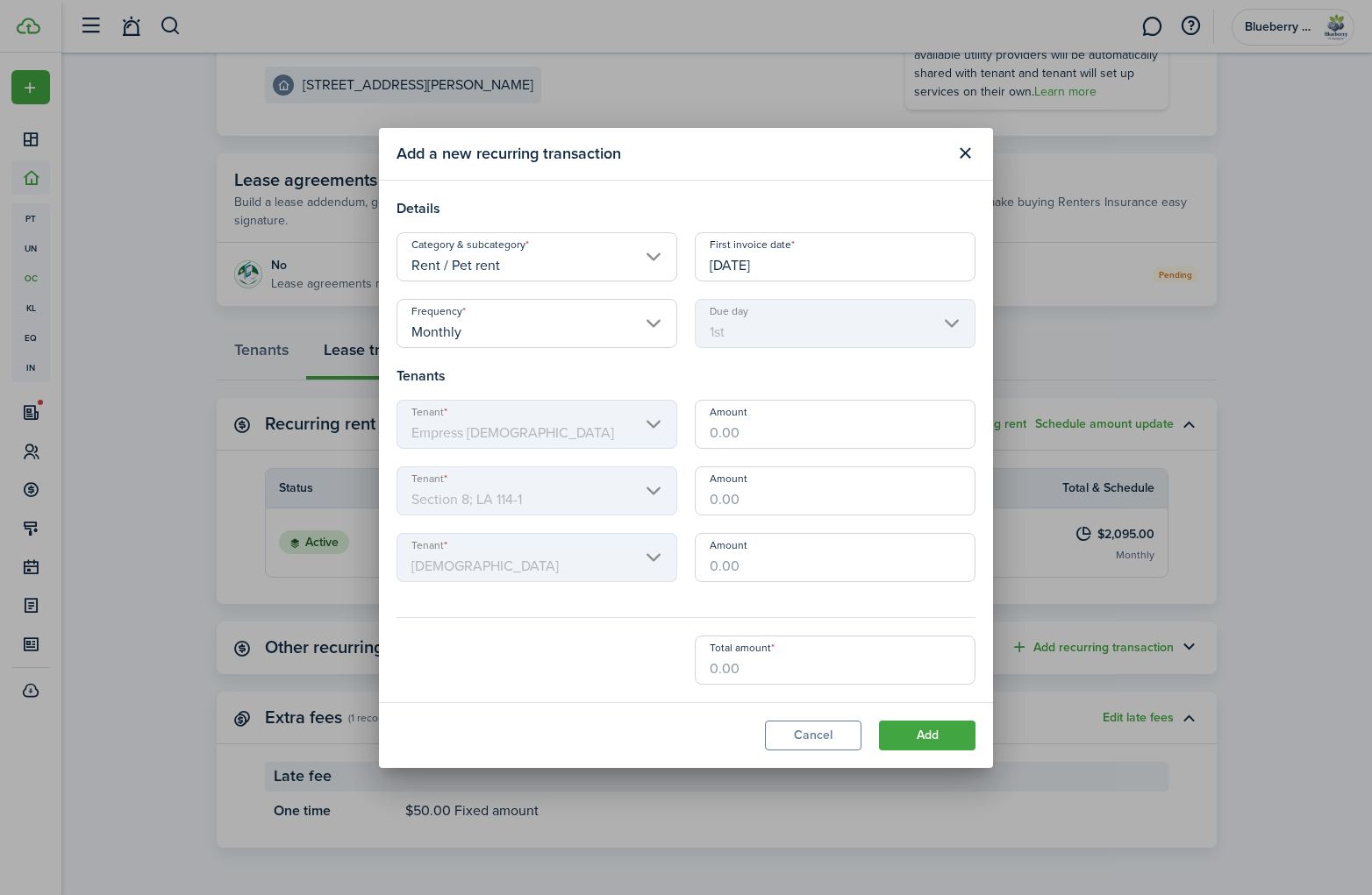
click at [758, 440] on input "Amount" at bounding box center [836, 424] width 281 height 49
click at [763, 563] on input "Amount" at bounding box center [836, 557] width 281 height 49
click at [761, 568] on input "$50" at bounding box center [836, 557] width 281 height 49
type input "$"
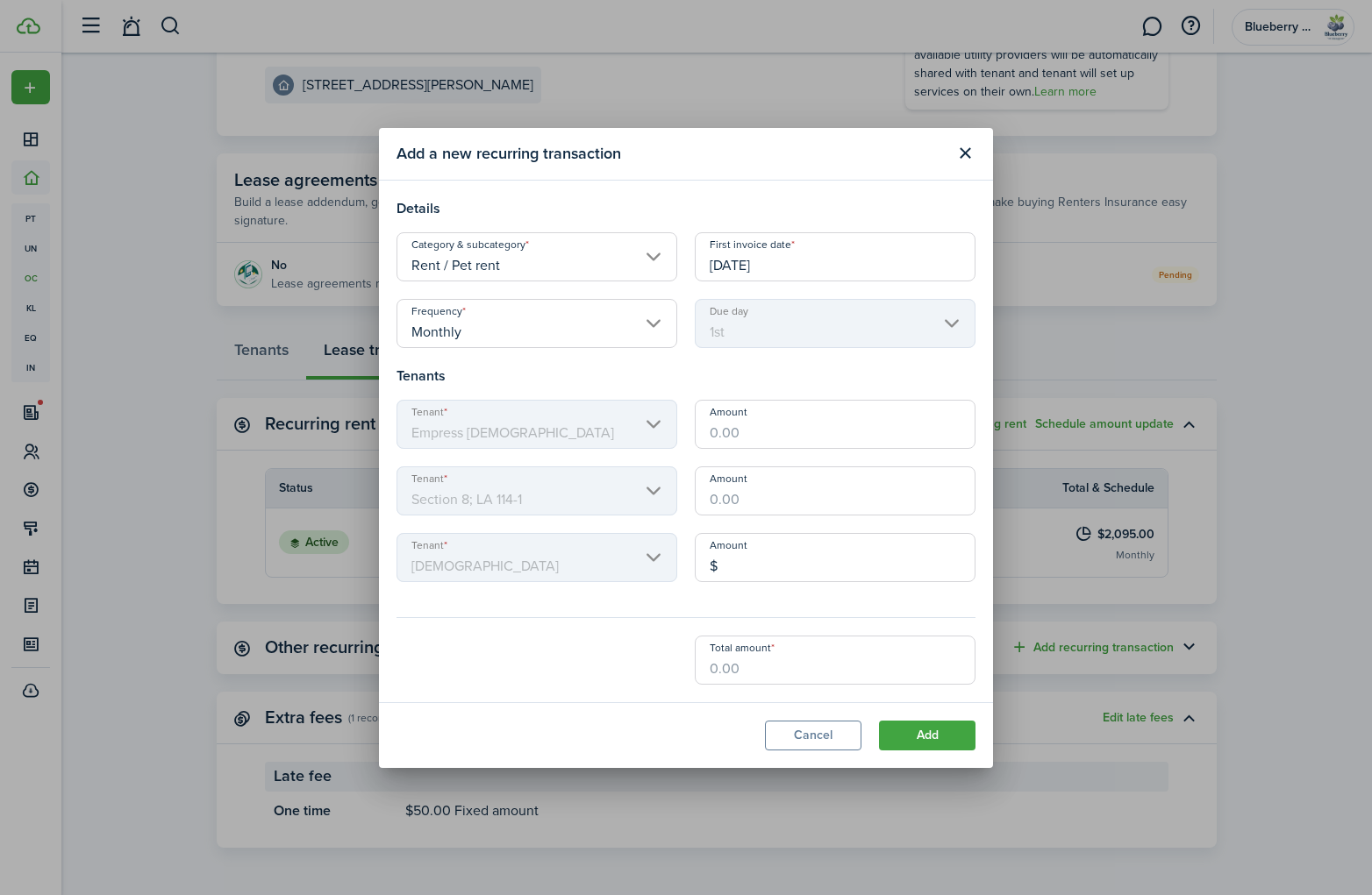
click at [765, 432] on input "Amount" at bounding box center [836, 424] width 281 height 49
type input "$50.00"
click at [719, 592] on div "Amount $" at bounding box center [835, 566] width 298 height 67
click at [782, 670] on input "Total amount" at bounding box center [836, 660] width 281 height 49
click at [770, 570] on input "$" at bounding box center [836, 557] width 281 height 49
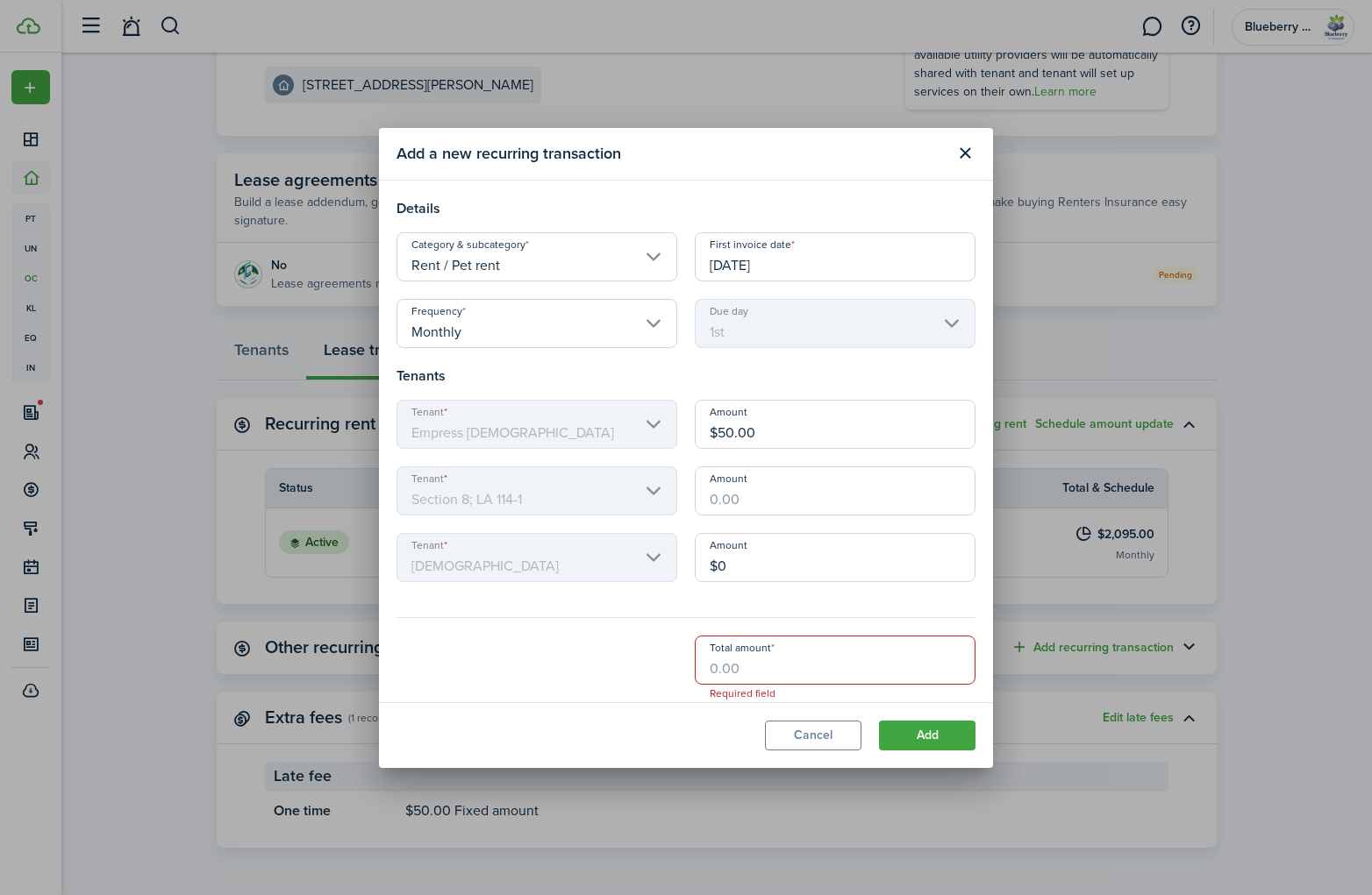
type input "$0.00"
click at [751, 597] on div "Amount $0.00" at bounding box center [835, 566] width 298 height 67
click at [745, 669] on input "Total amount" at bounding box center [836, 660] width 281 height 49
type input "$1.67"
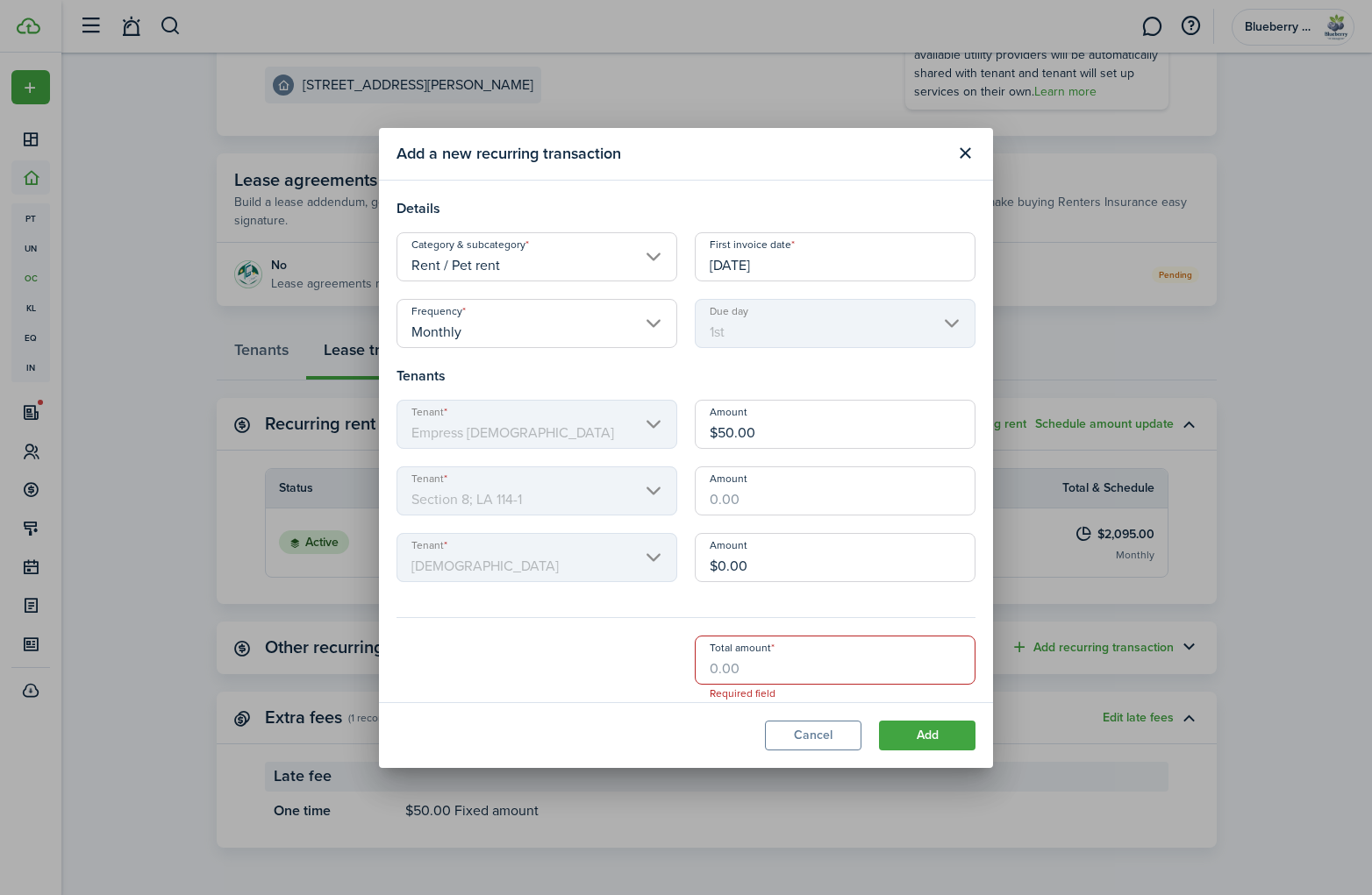
type input "$1.66"
type input "$5"
type input "$16.67"
type input "$16.66"
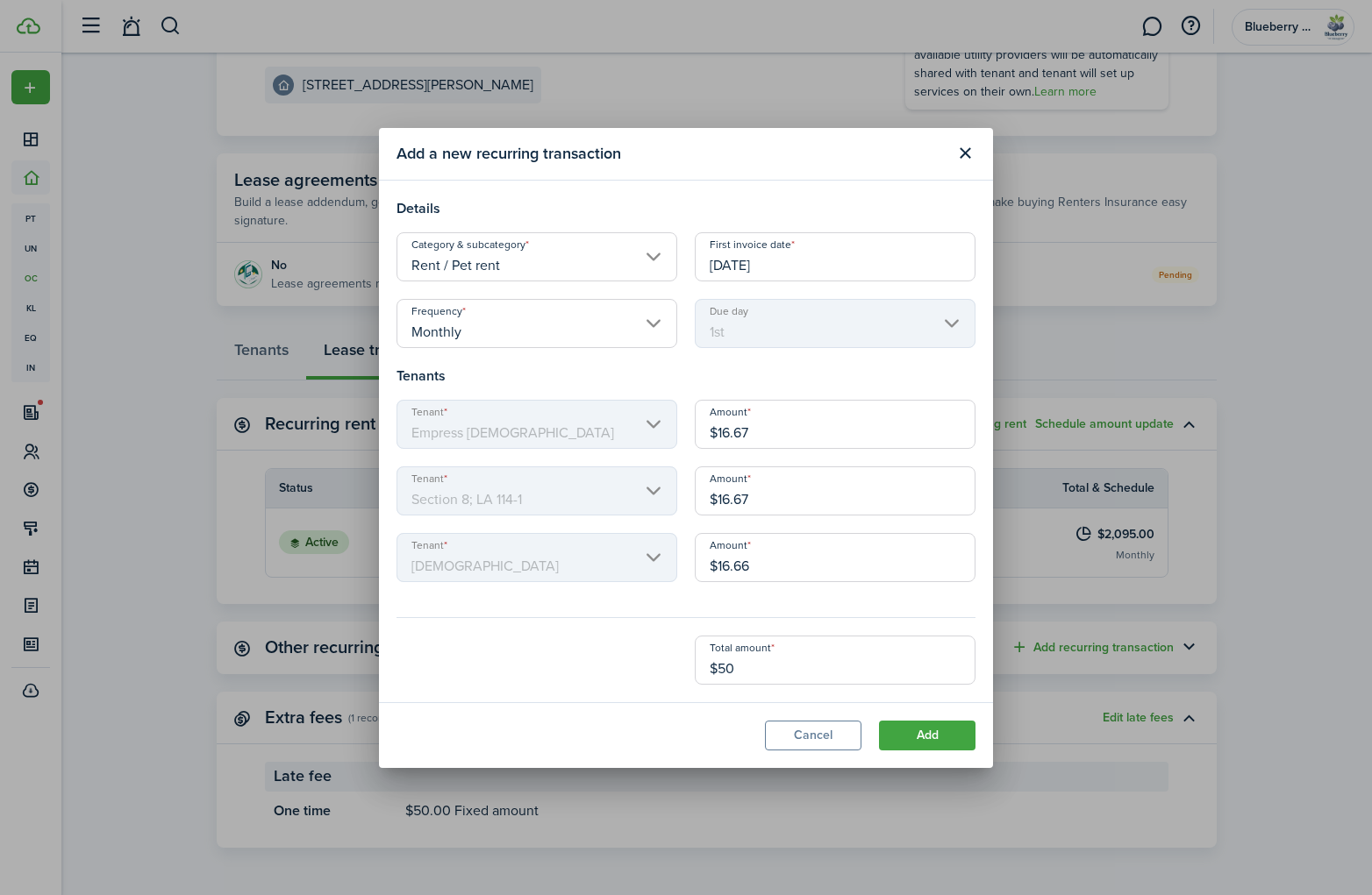
type input "$50.00"
click at [756, 569] on input "$16.66" at bounding box center [836, 557] width 281 height 49
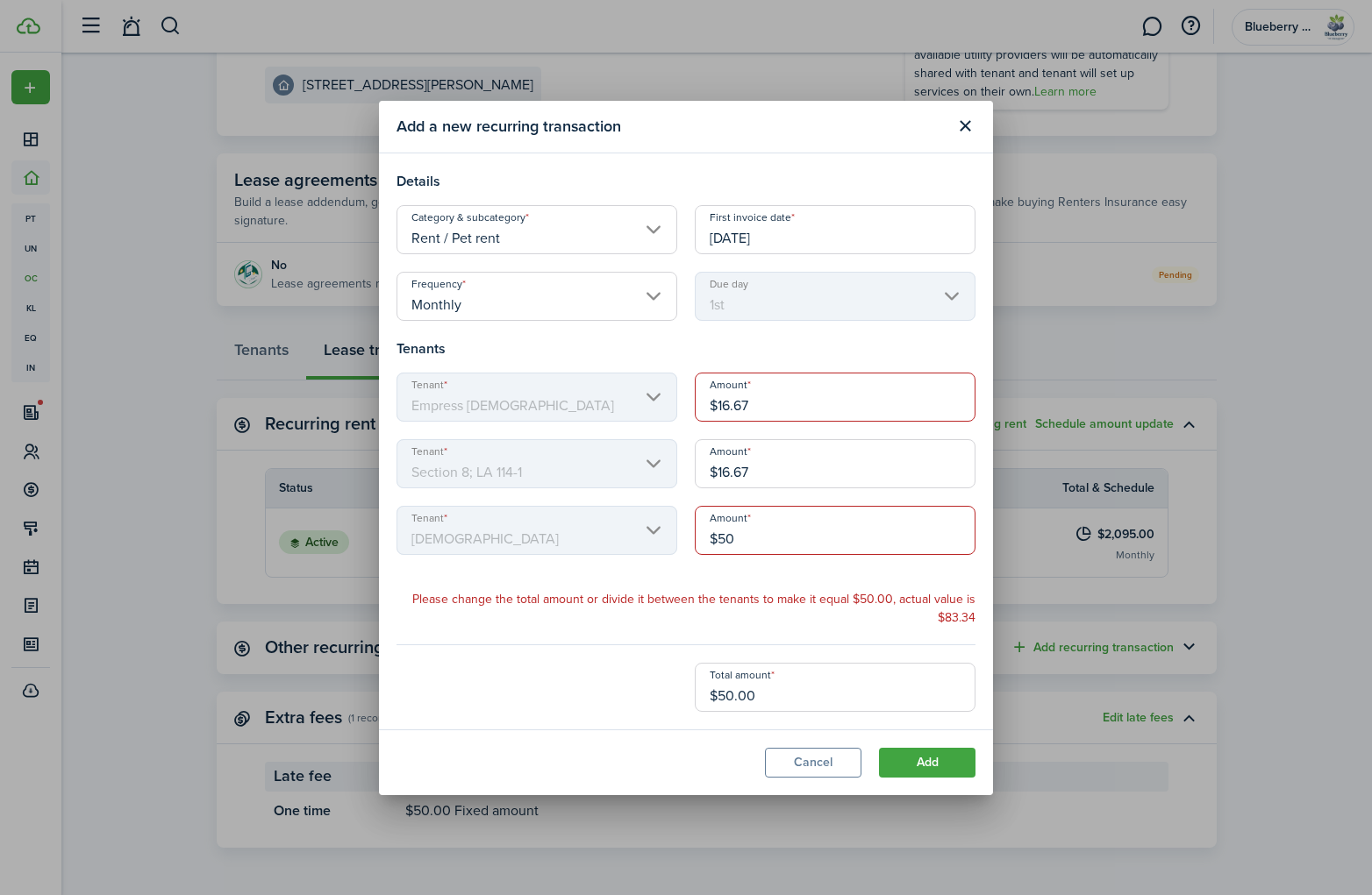
type input "$50.00"
click at [764, 475] on input "$16.67" at bounding box center [836, 464] width 281 height 49
type input "$0.00"
click at [768, 408] on input "$16.67" at bounding box center [836, 397] width 281 height 49
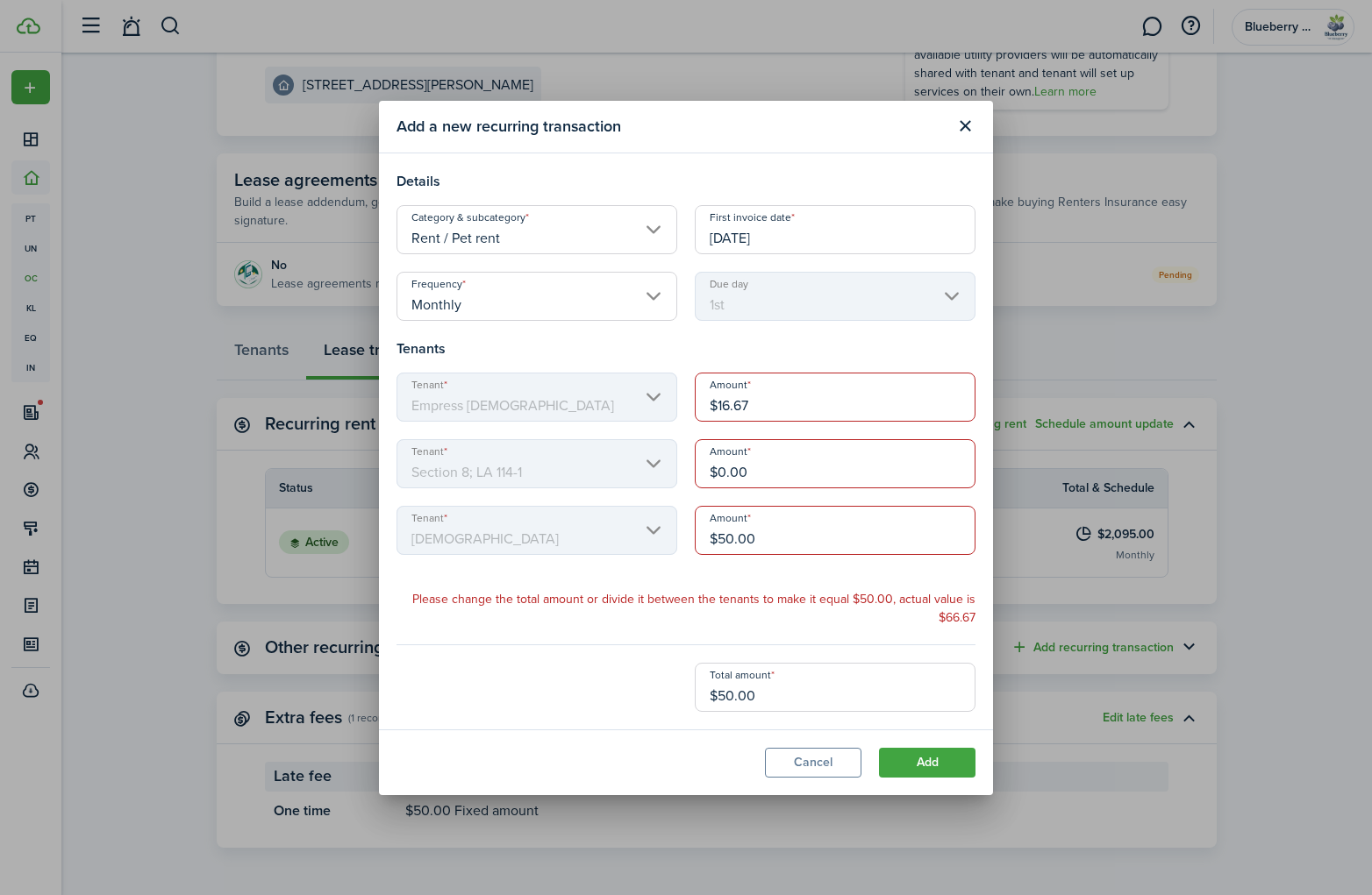
click at [768, 408] on input "$16.67" at bounding box center [836, 397] width 281 height 49
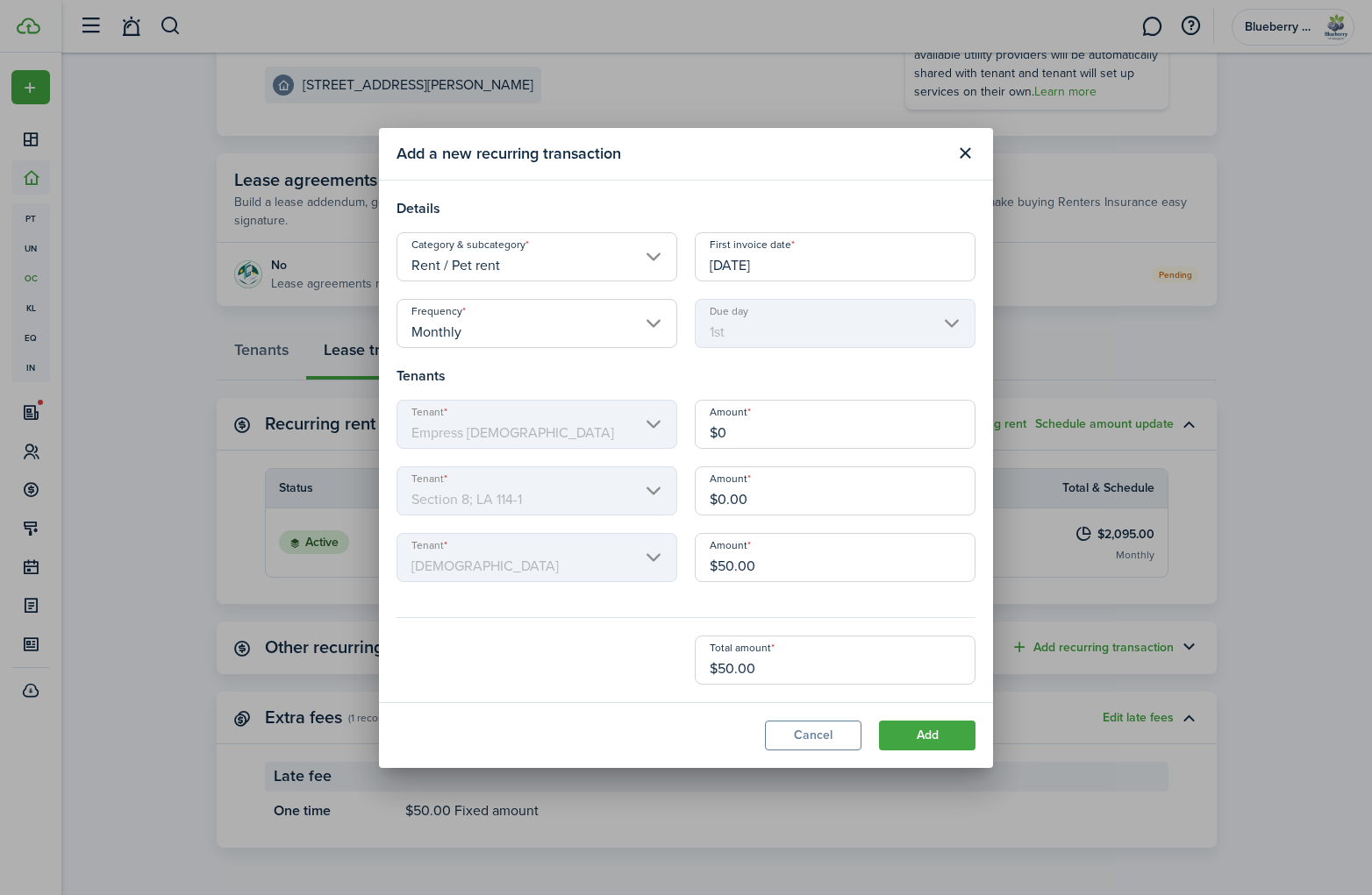
type input "$0.00"
click at [684, 617] on lease-edit-recurring-form "Frequency Monthly Due day 1st Tenants Tenant Empress [DEMOGRAPHIC_DATA] Amount …" at bounding box center [686, 491] width 579 height 386
click at [918, 736] on button "Add" at bounding box center [928, 736] width 96 height 30
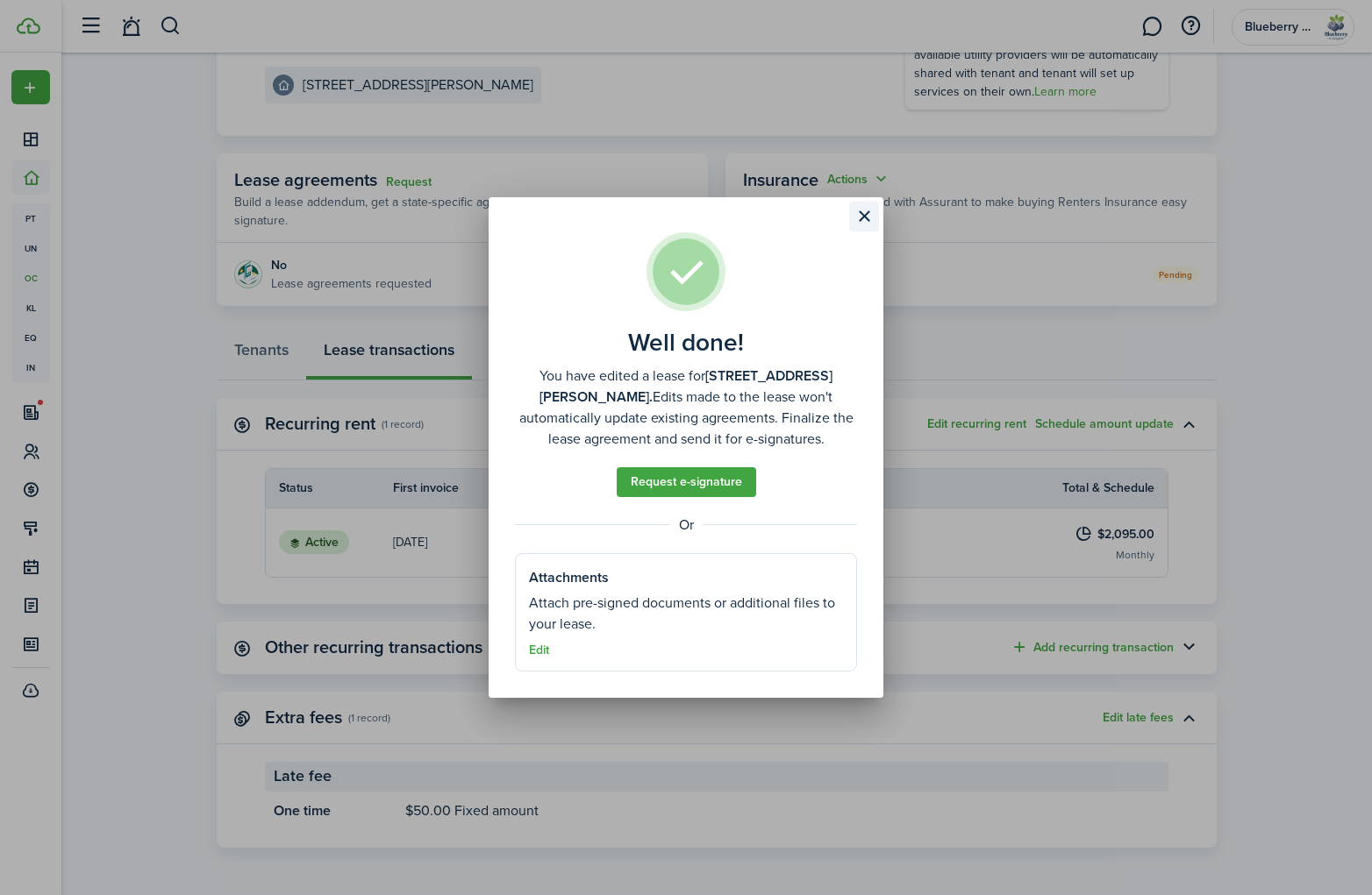
click at [862, 225] on button "Close modal" at bounding box center [864, 217] width 30 height 30
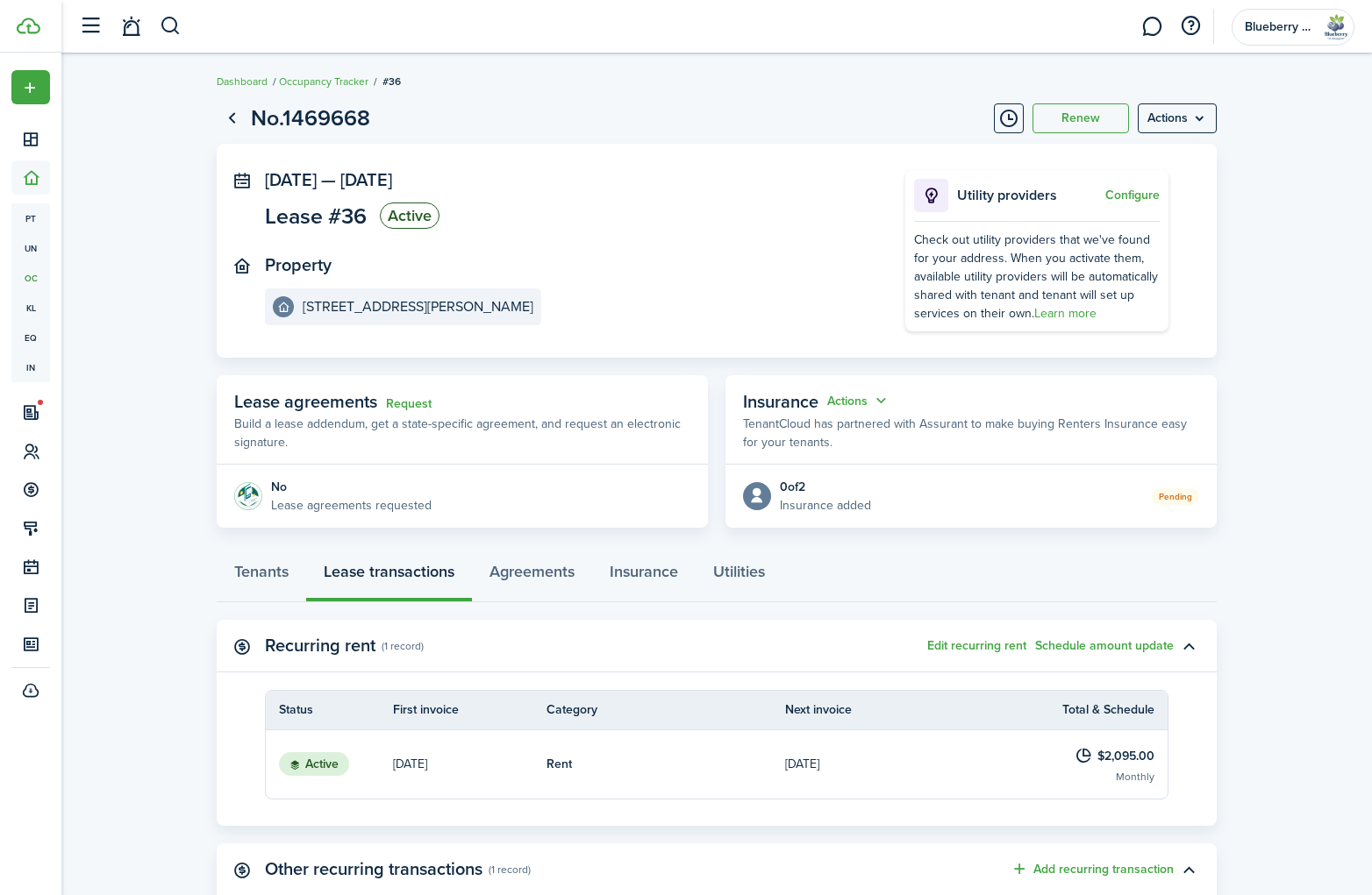
scroll to position [0, 0]
click at [337, 85] on link "Occupancy Tracker" at bounding box center [324, 81] width 90 height 16
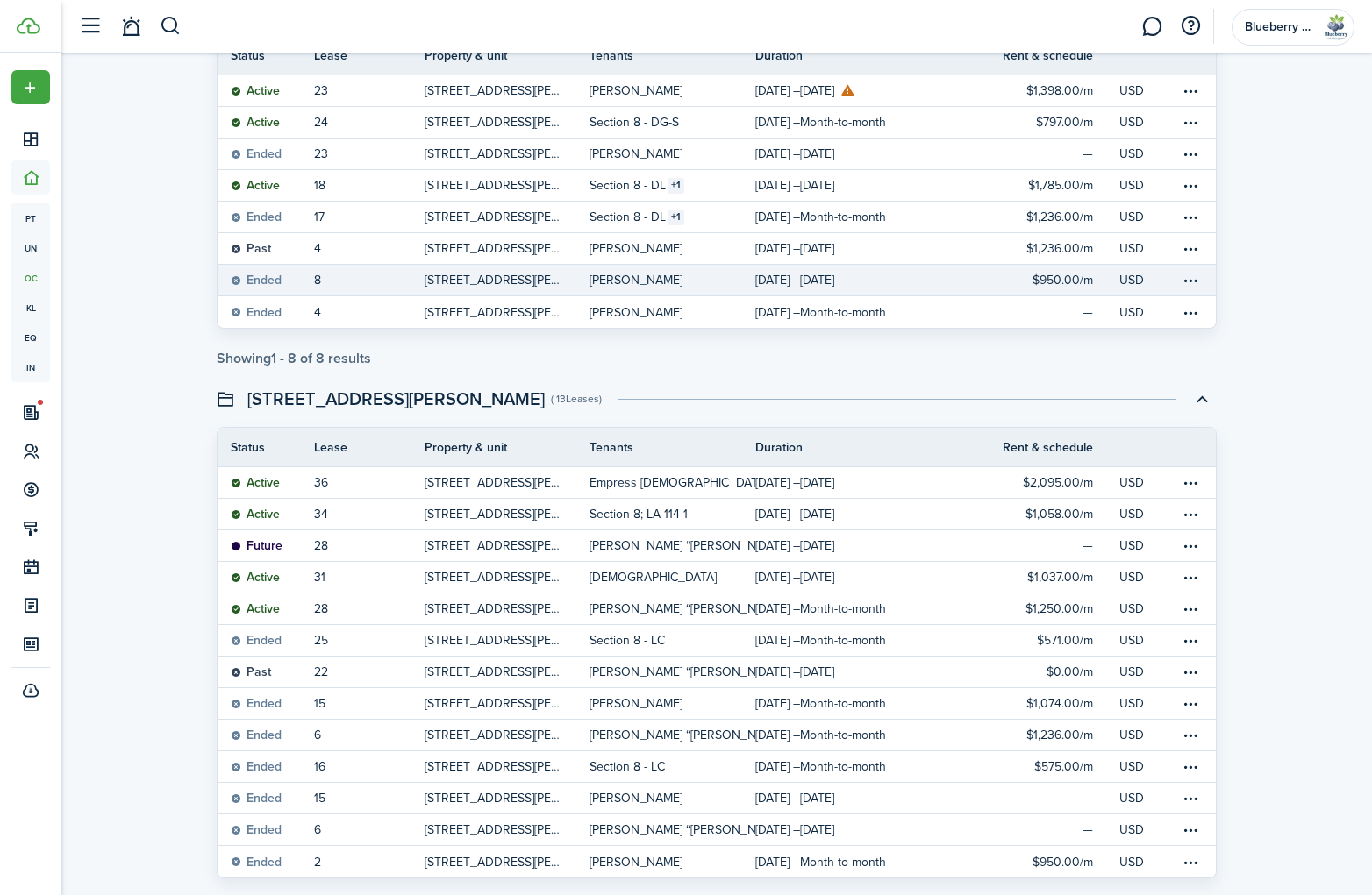
scroll to position [290, 0]
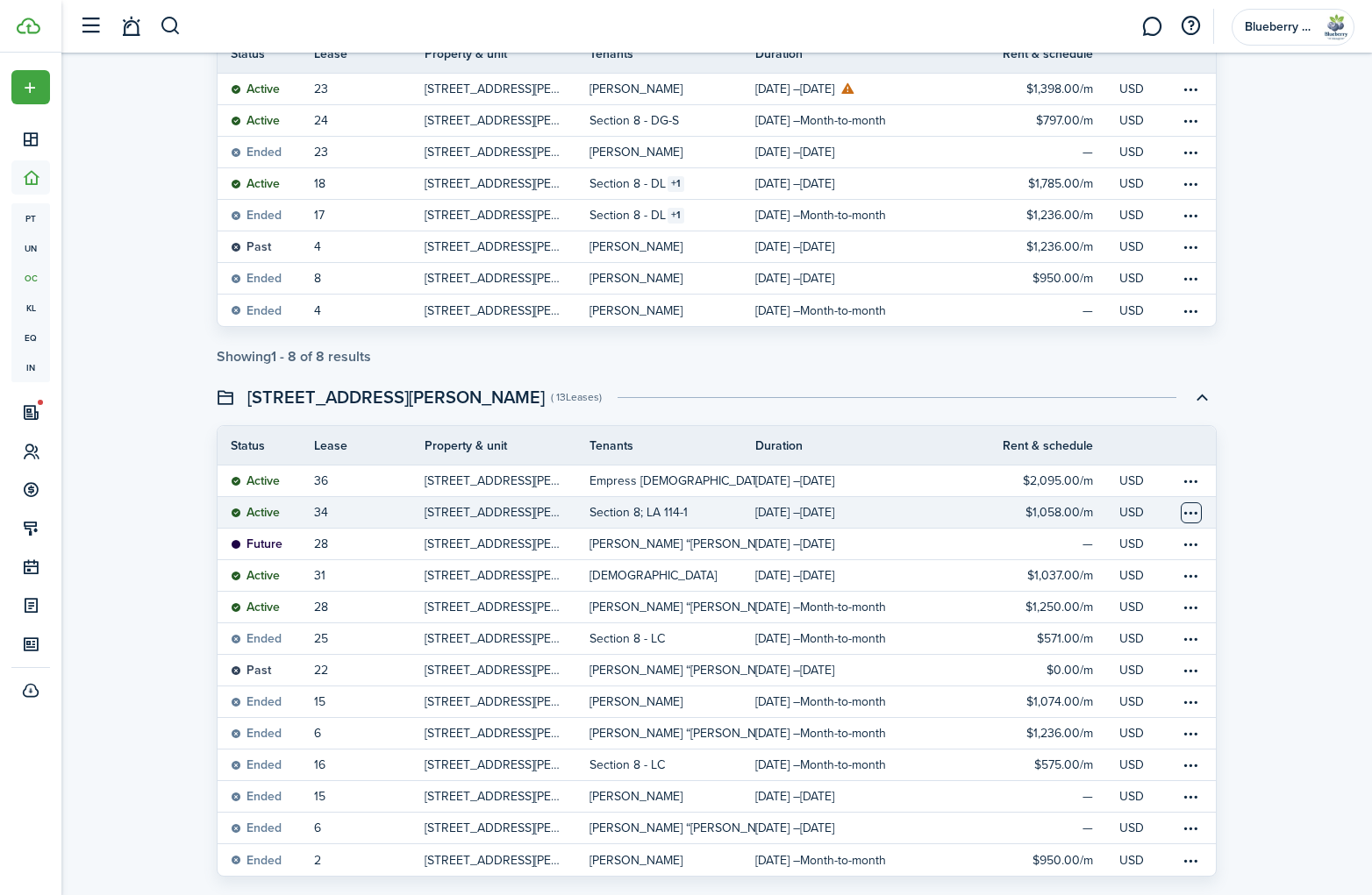
click at [1193, 514] on table-menu-btn-icon at bounding box center [1192, 513] width 21 height 21
click at [1109, 703] on button "Delete" at bounding box center [1125, 701] width 154 height 30
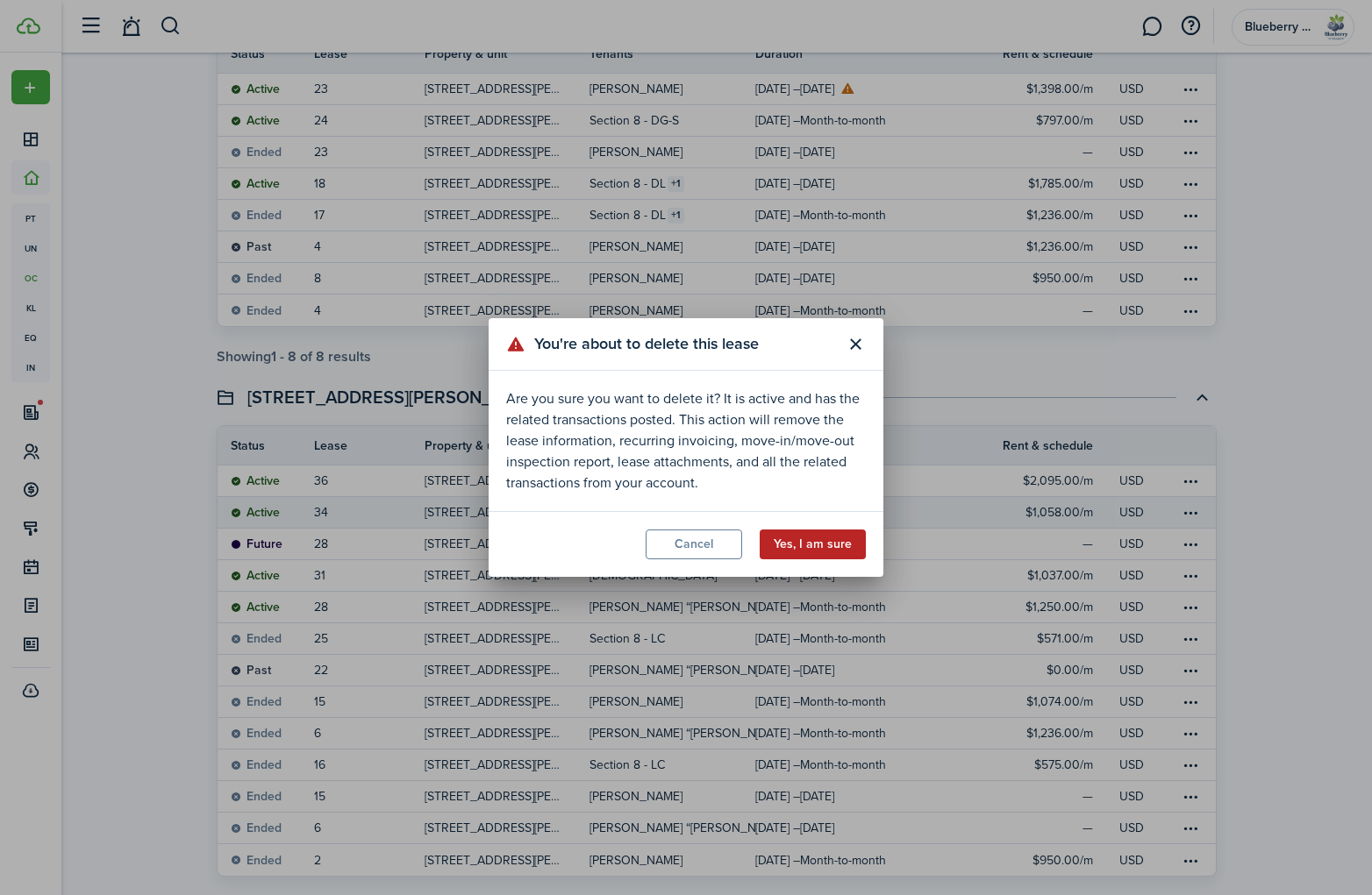
click at [828, 550] on button "Yes, I am sure" at bounding box center [812, 545] width 107 height 30
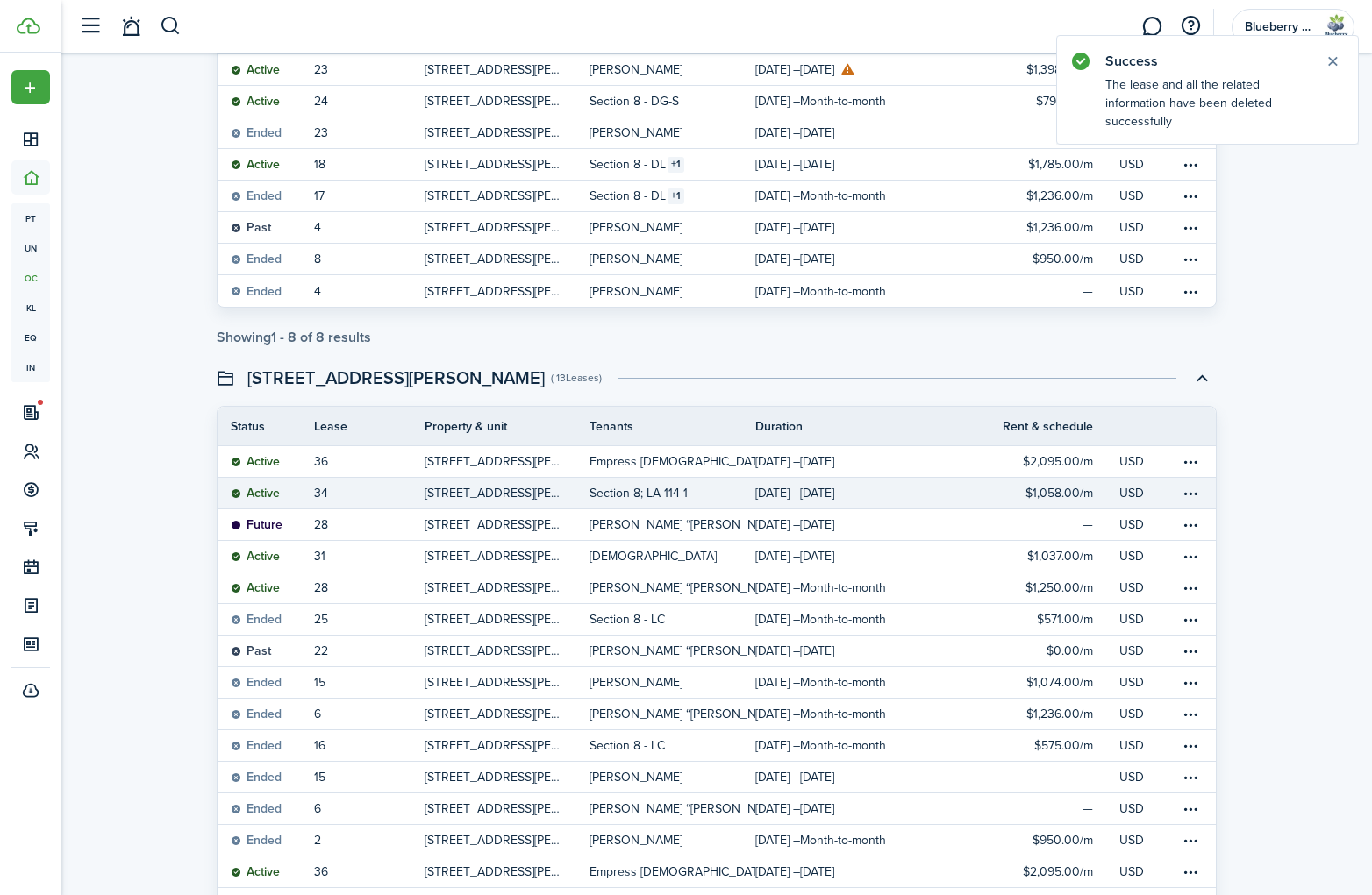
scroll to position [565, 0]
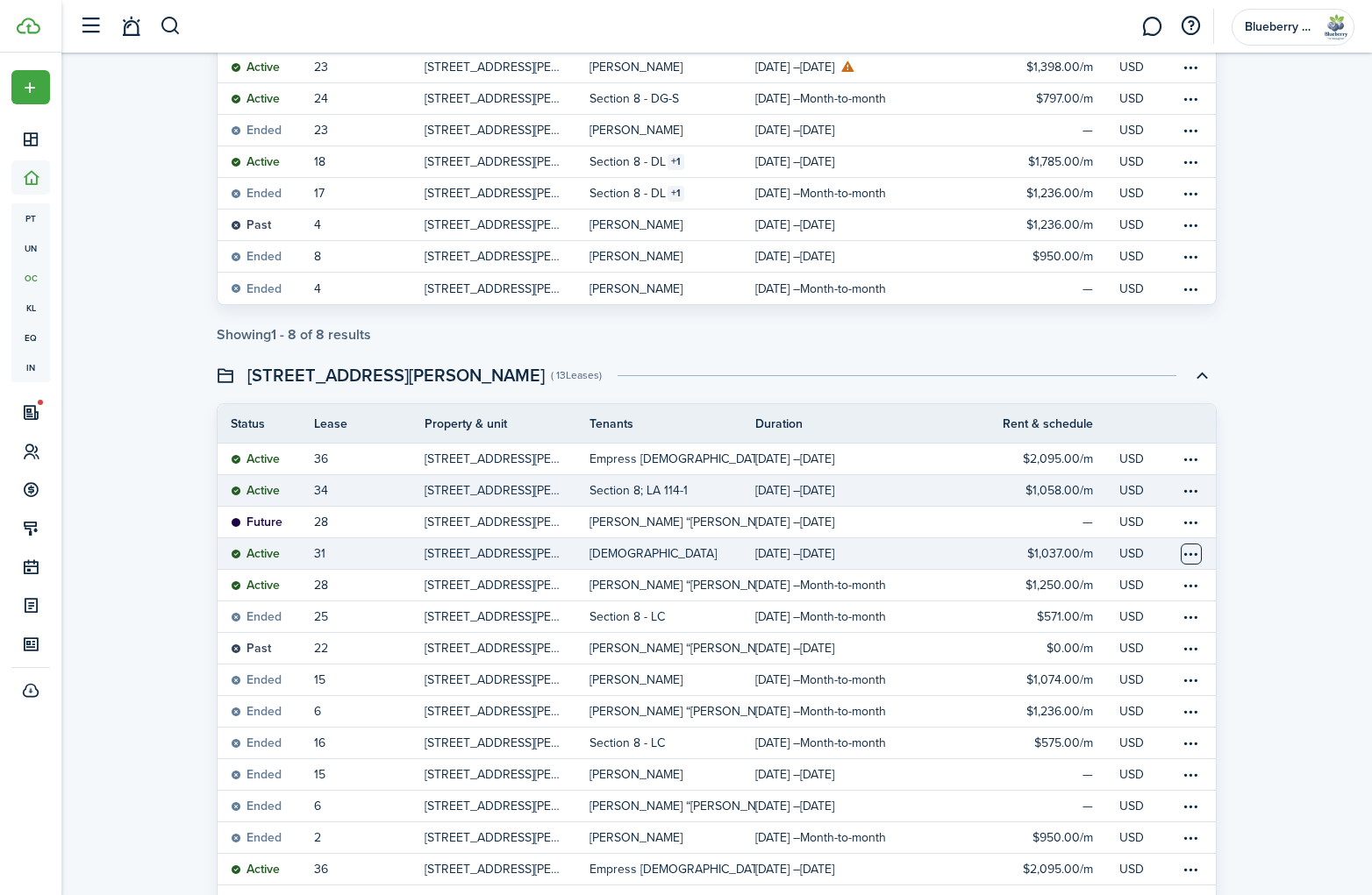
click at [1196, 555] on table-menu-btn-icon at bounding box center [1192, 555] width 21 height 21
click at [1088, 741] on button "Delete" at bounding box center [1125, 742] width 154 height 30
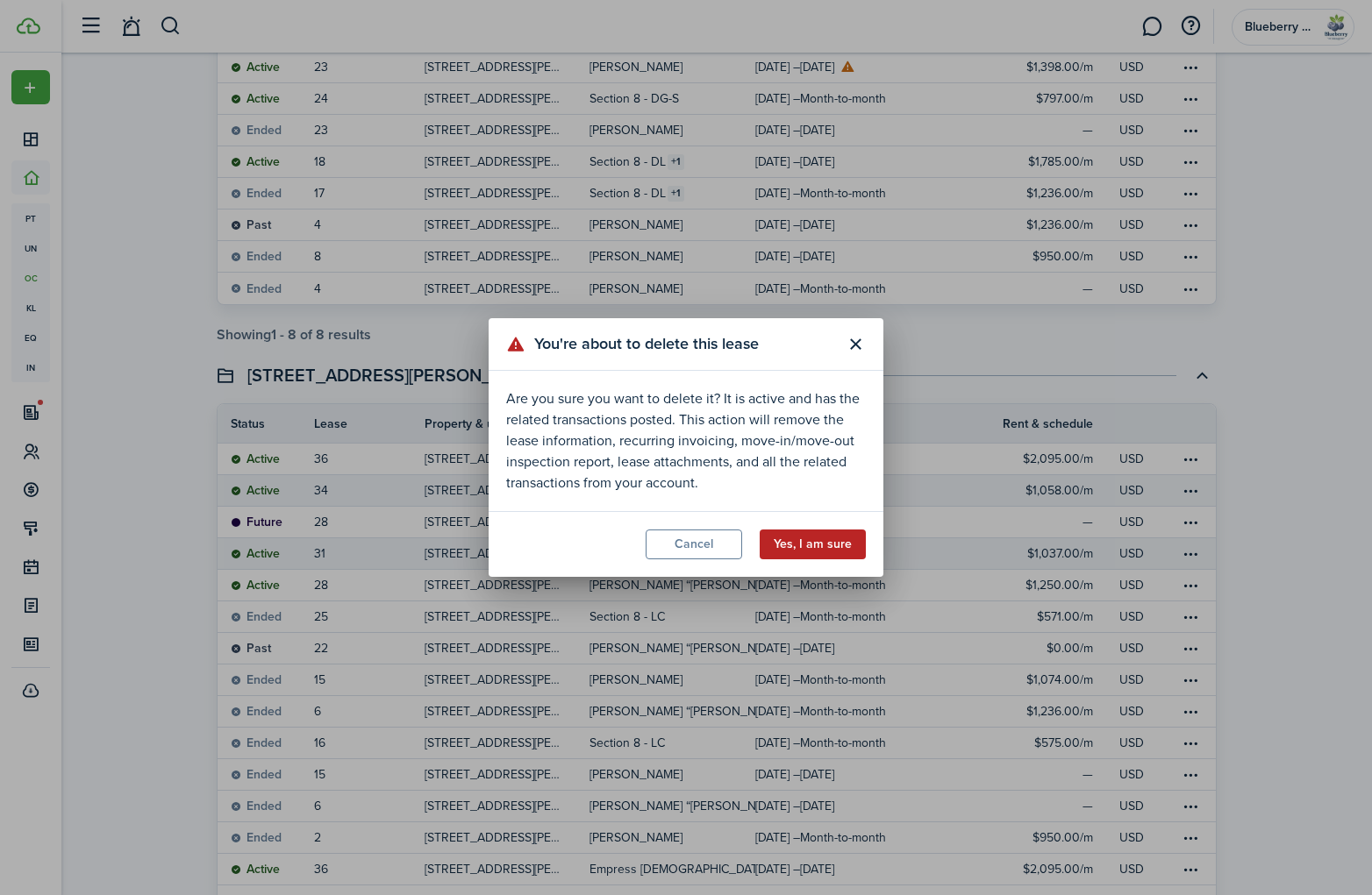
click at [823, 545] on button "Yes, I am sure" at bounding box center [812, 545] width 107 height 30
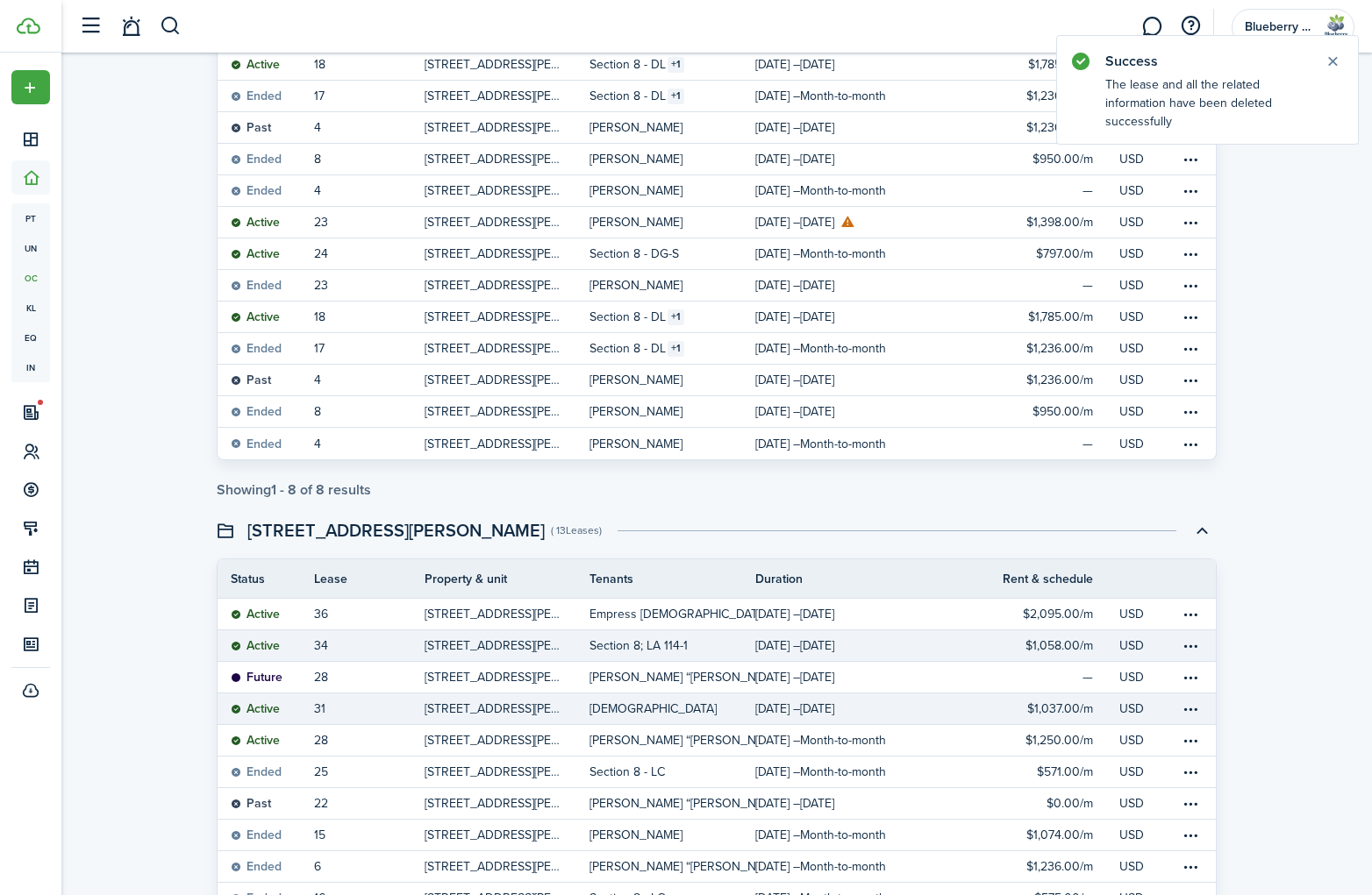
scroll to position [681, 0]
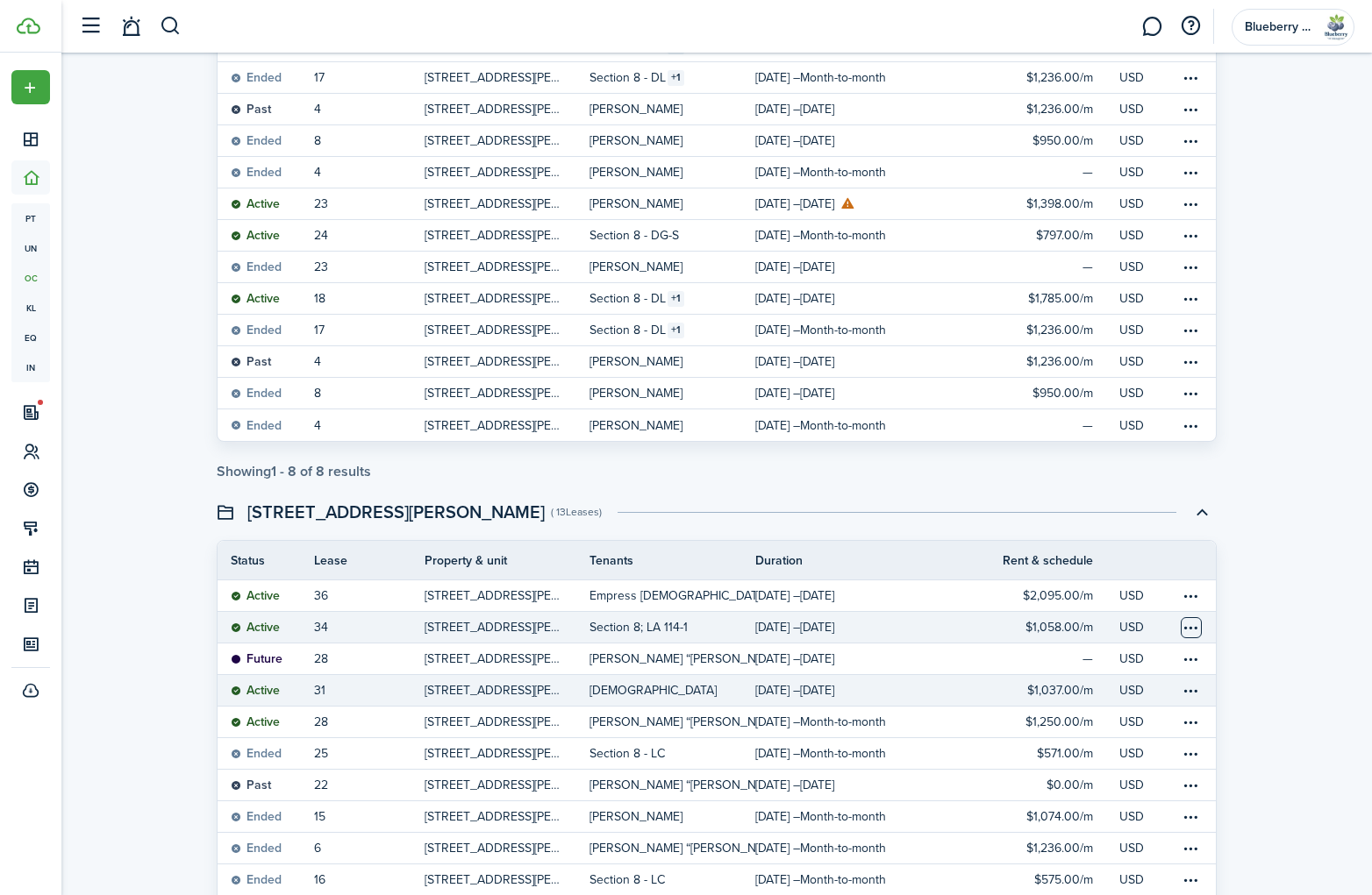
click at [1193, 631] on table-menu-btn-icon "Open menu" at bounding box center [1192, 628] width 21 height 21
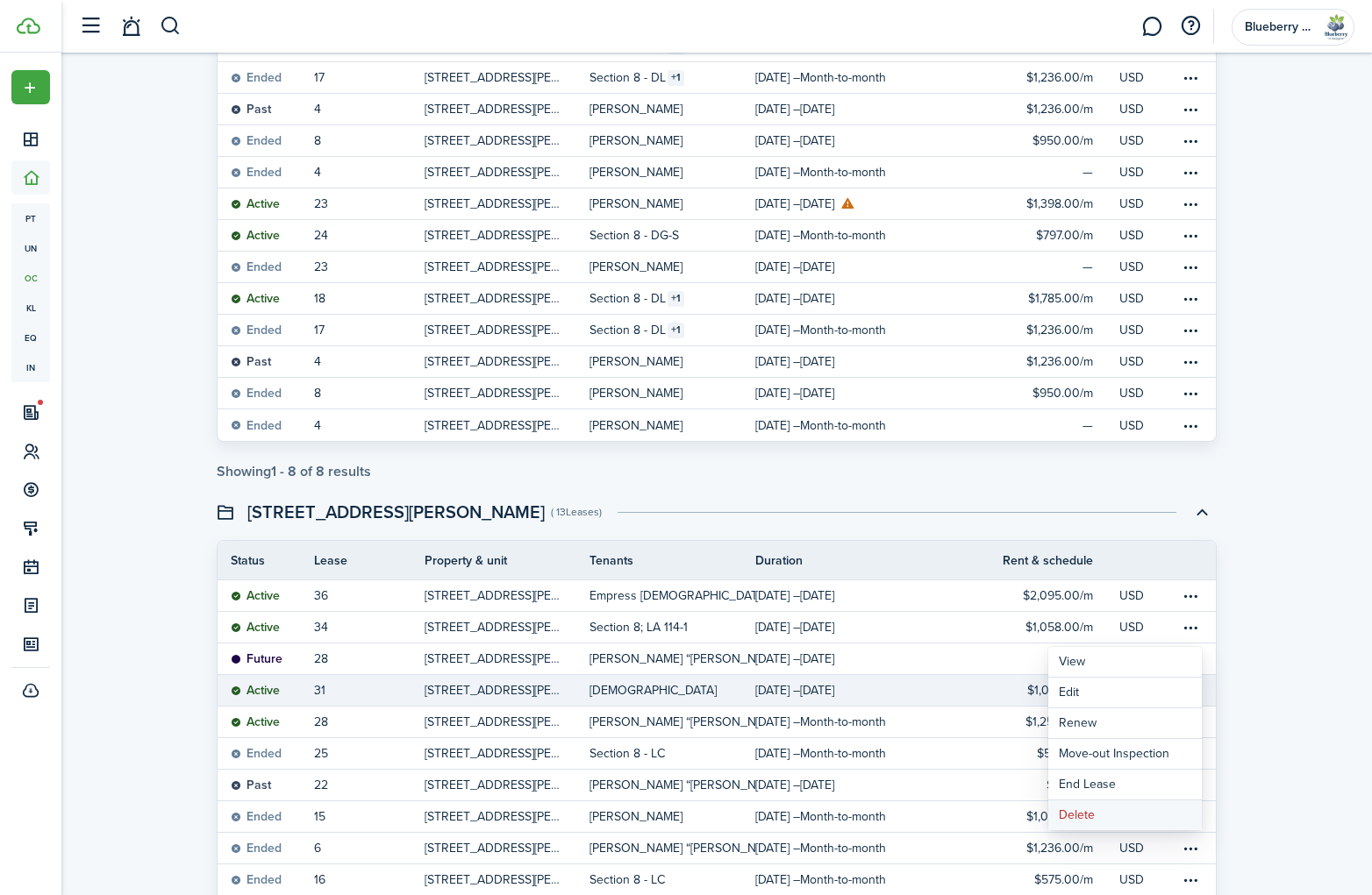
click at [1104, 816] on button "Delete" at bounding box center [1125, 816] width 154 height 30
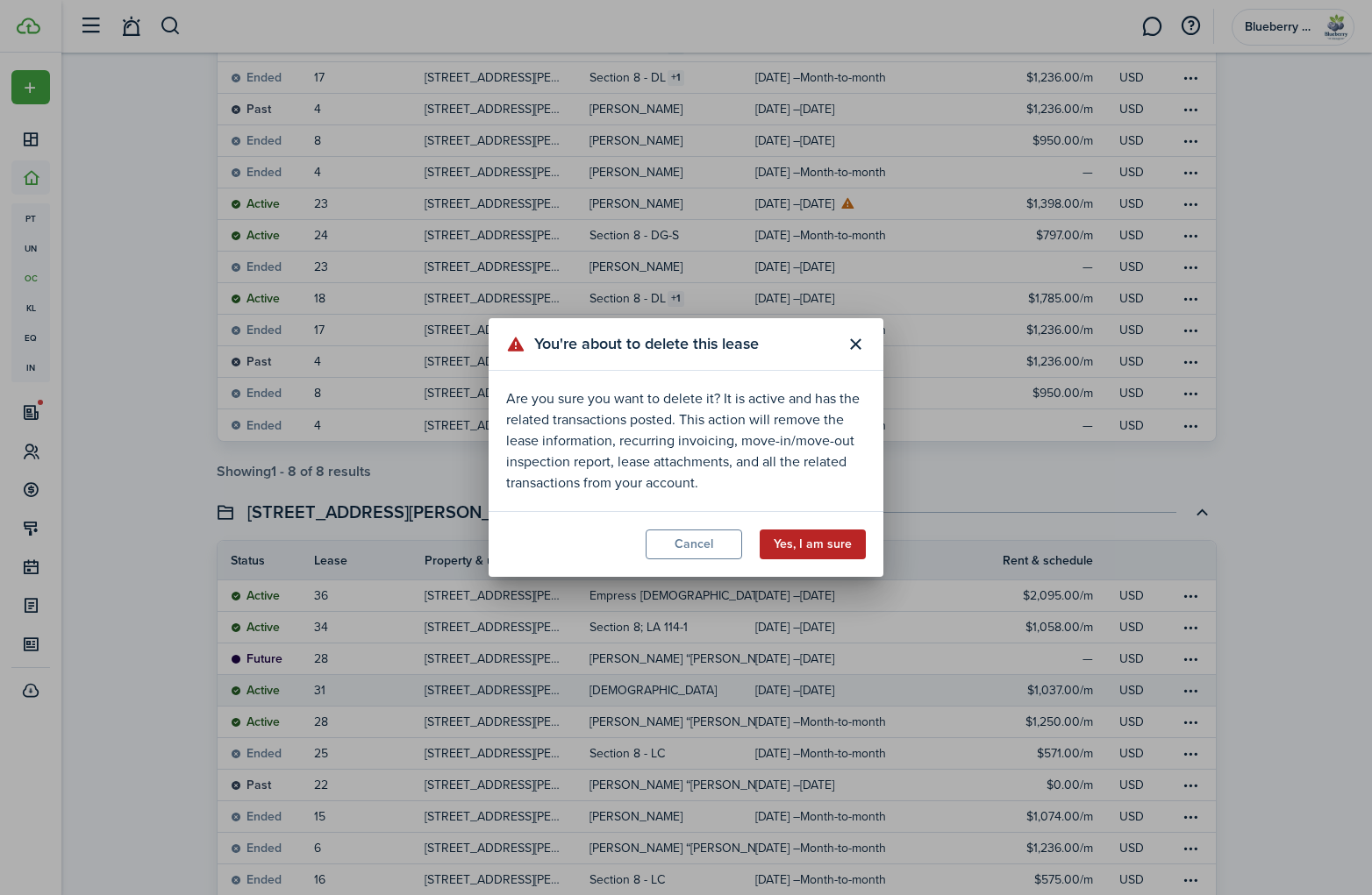
click at [815, 543] on button "Yes, I am sure" at bounding box center [812, 545] width 107 height 30
click at [824, 545] on button "Yes, I am sure" at bounding box center [812, 545] width 107 height 30
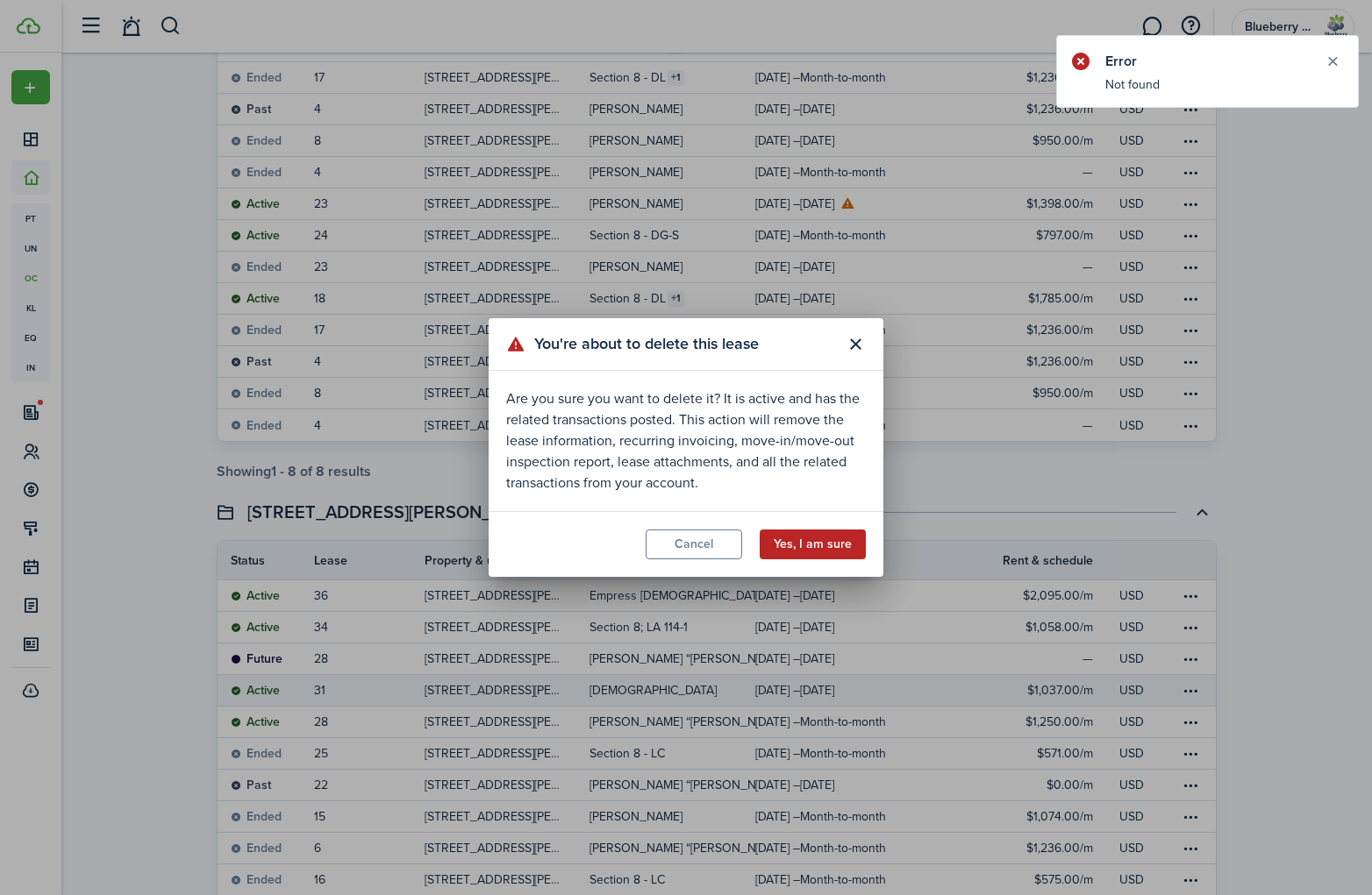
click at [828, 541] on button "Yes, I am sure" at bounding box center [812, 545] width 107 height 30
click at [855, 344] on button "Close modal" at bounding box center [856, 345] width 30 height 30
